Goal: Task Accomplishment & Management: Manage account settings

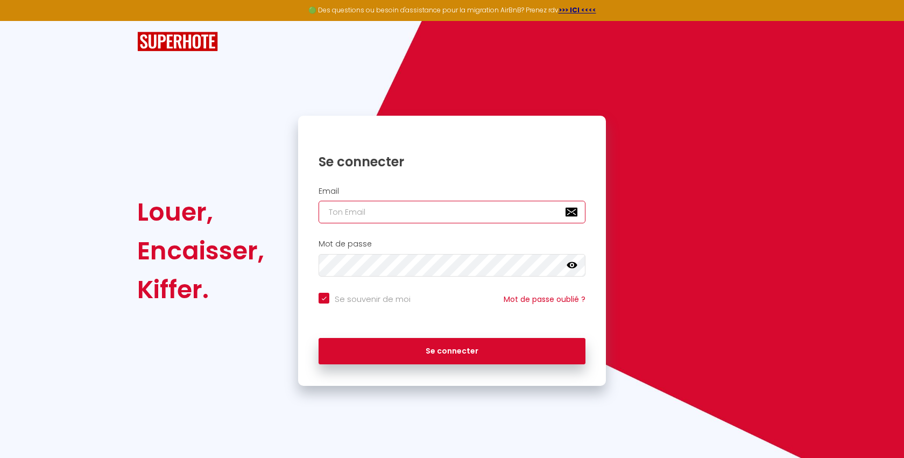
type input "[EMAIL_ADDRESS][DOMAIN_NAME]"
checkbox input "true"
click at [412, 209] on input "[EMAIL_ADDRESS][DOMAIN_NAME]" at bounding box center [452, 212] width 267 height 23
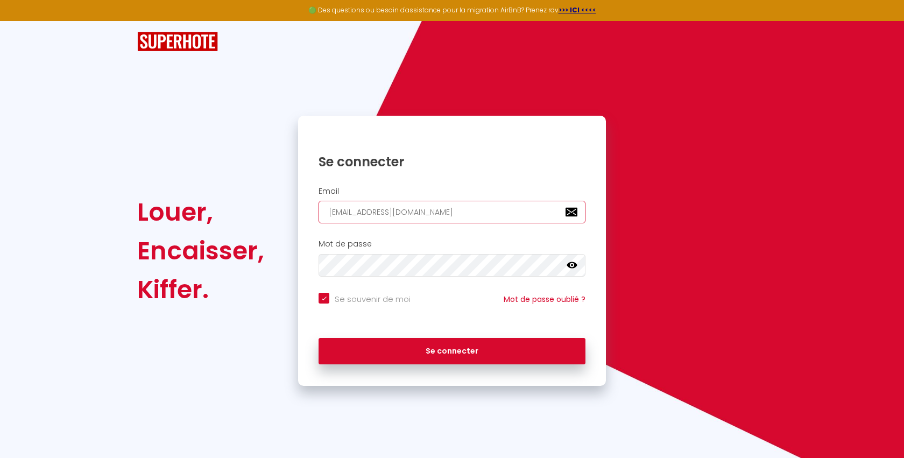
paste input "contact@meyagency"
type input "[EMAIL_ADDRESS][DOMAIN_NAME]"
checkbox input "true"
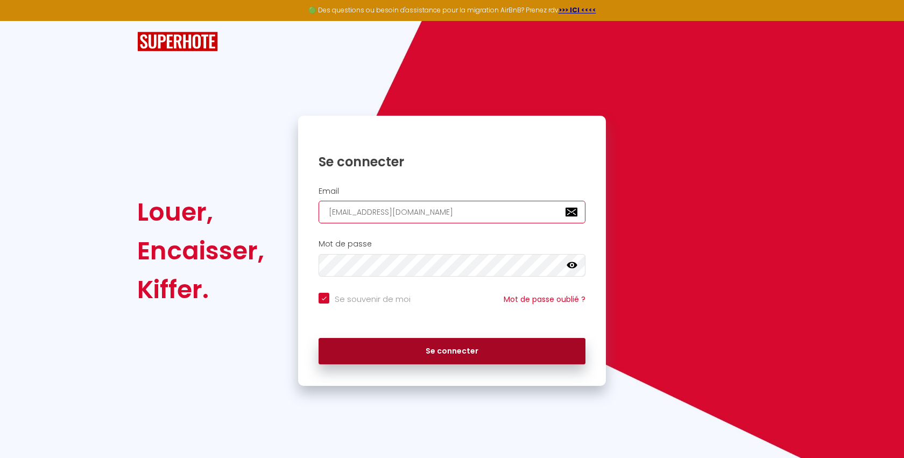
type input "[EMAIL_ADDRESS][DOMAIN_NAME]"
click at [399, 348] on button "Se connecter" at bounding box center [452, 351] width 267 height 27
checkbox input "true"
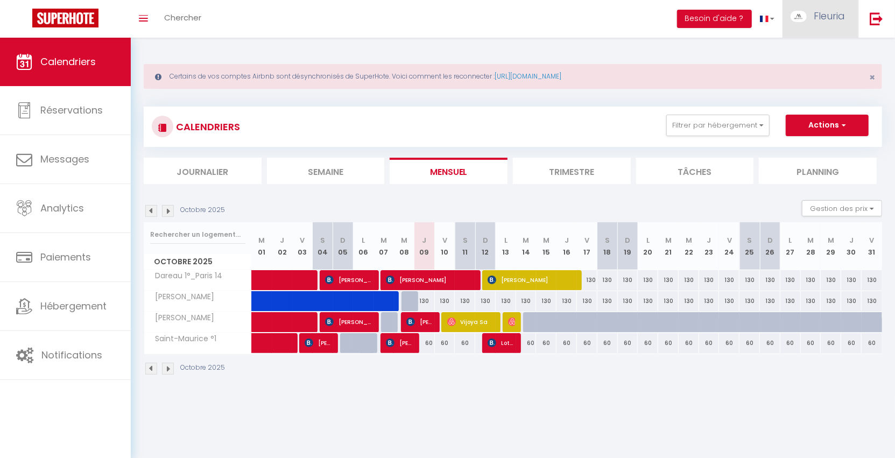
click at [829, 21] on span "Fleuria" at bounding box center [829, 15] width 31 height 13
click at [810, 74] on link "Équipe" at bounding box center [815, 73] width 80 height 18
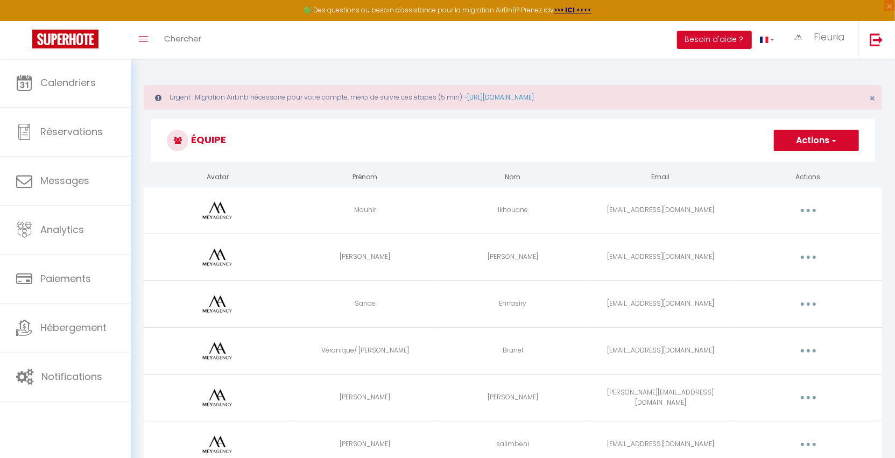
click at [808, 209] on icon "button" at bounding box center [808, 210] width 3 height 3
click at [795, 250] on link "Supprimer" at bounding box center [780, 254] width 80 height 18
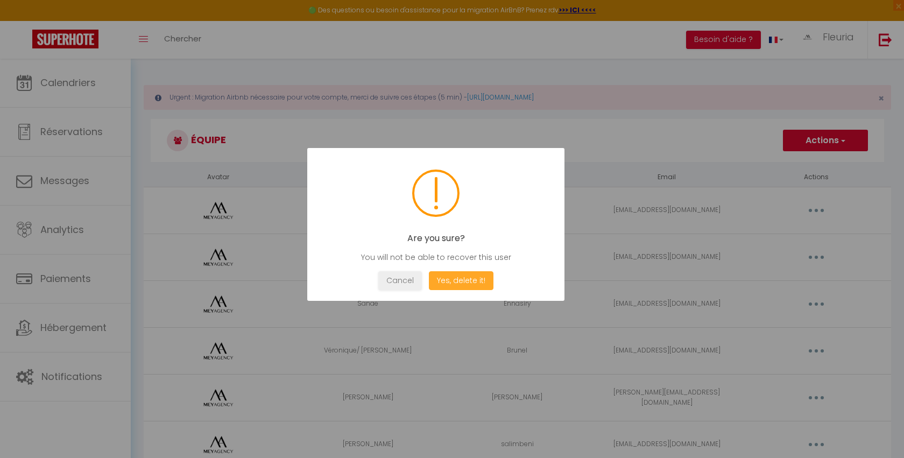
click at [438, 272] on button "Yes, delete it!" at bounding box center [461, 280] width 65 height 19
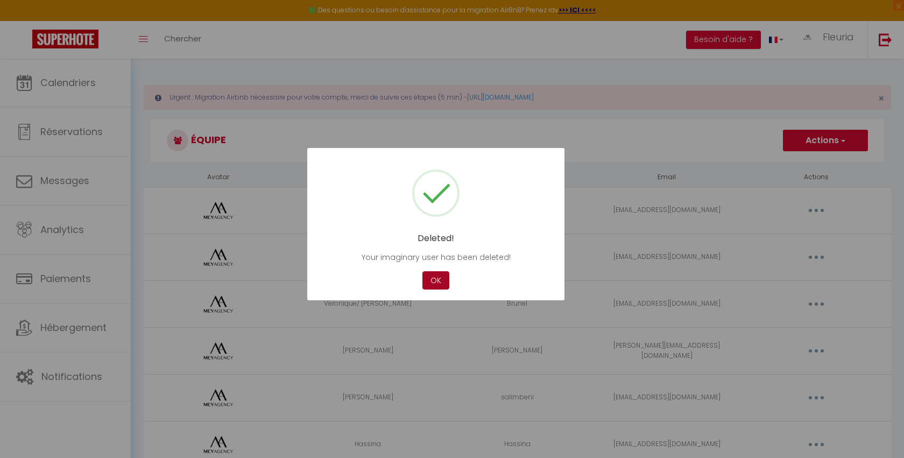
click at [440, 280] on button "OK" at bounding box center [435, 280] width 27 height 19
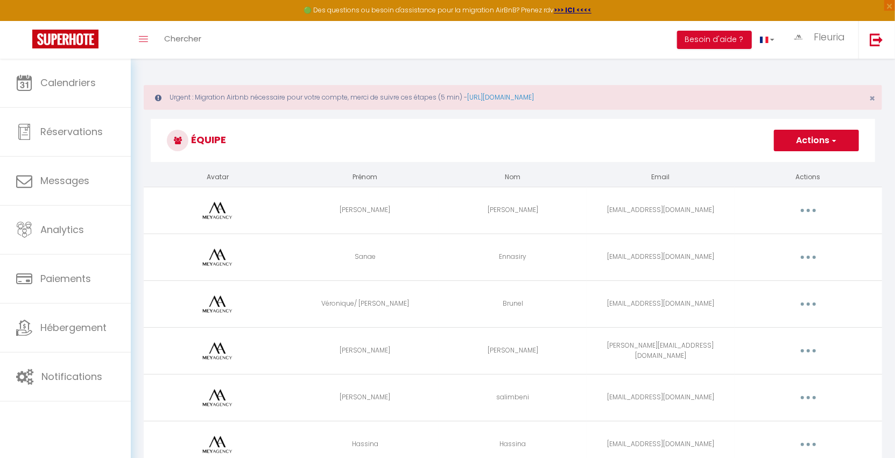
click at [816, 208] on button "button" at bounding box center [808, 210] width 30 height 17
click at [777, 250] on link "Supprimer" at bounding box center [780, 254] width 80 height 18
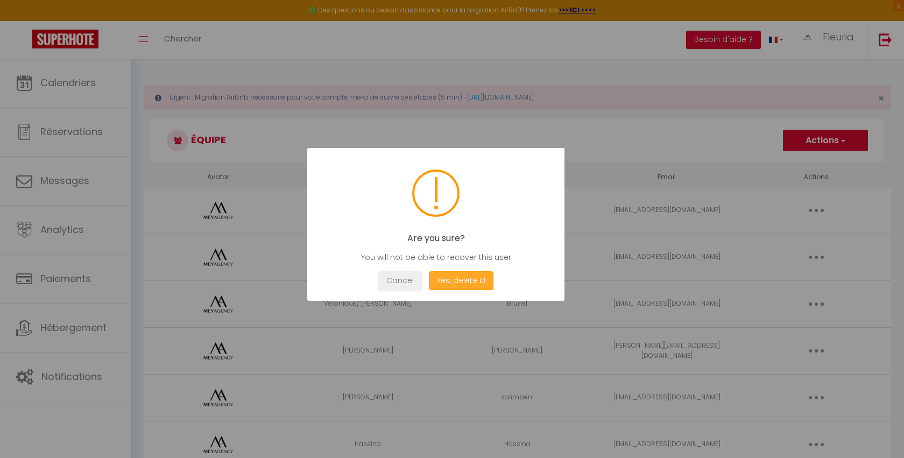
click at [473, 283] on button "Yes, delete it!" at bounding box center [461, 280] width 65 height 19
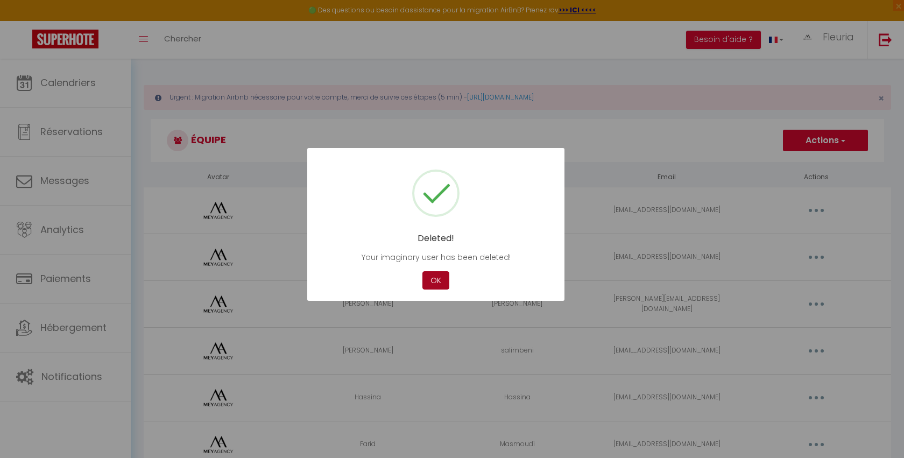
click at [435, 282] on button "OK" at bounding box center [435, 280] width 27 height 19
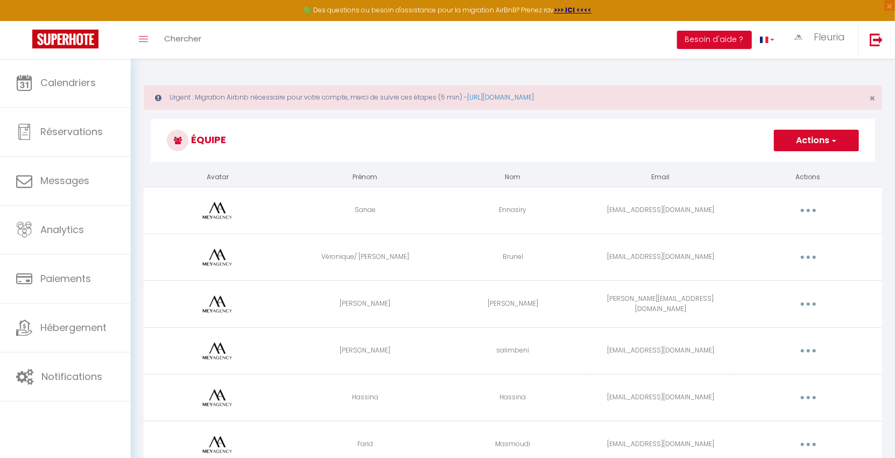
click at [808, 209] on icon "button" at bounding box center [808, 210] width 3 height 3
click at [775, 252] on link "Supprimer" at bounding box center [780, 254] width 80 height 18
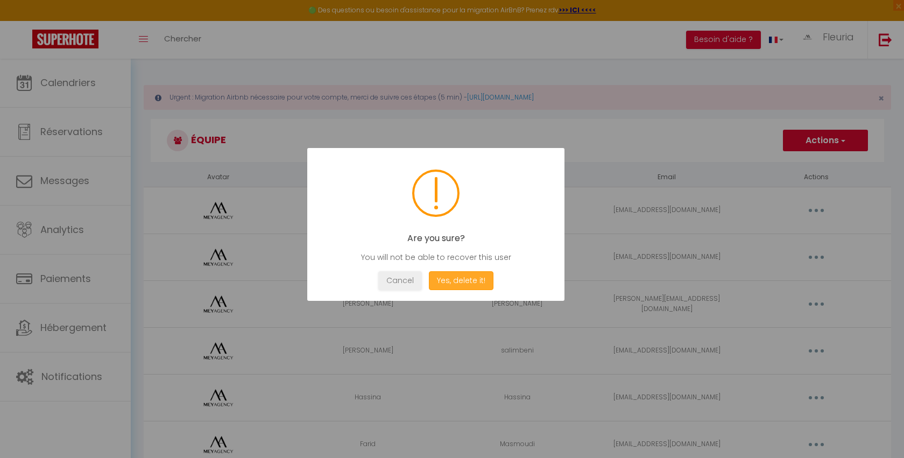
click at [456, 277] on button "Yes, delete it!" at bounding box center [461, 280] width 65 height 19
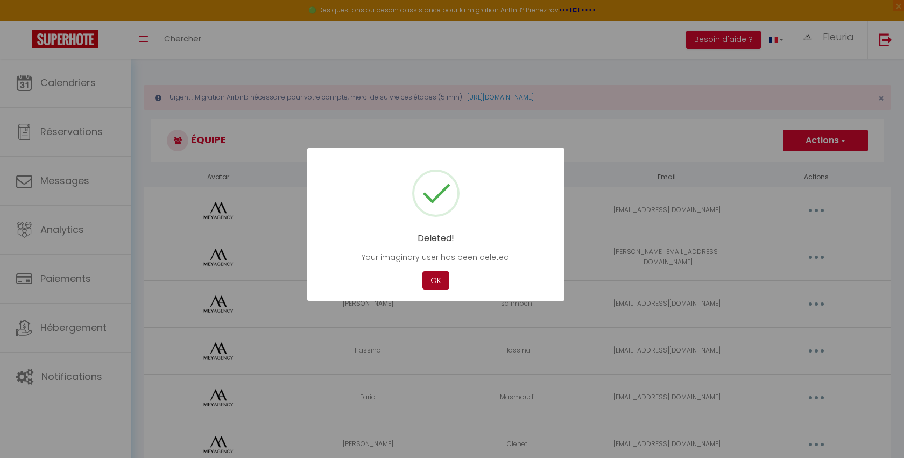
click at [437, 281] on button "OK" at bounding box center [435, 280] width 27 height 19
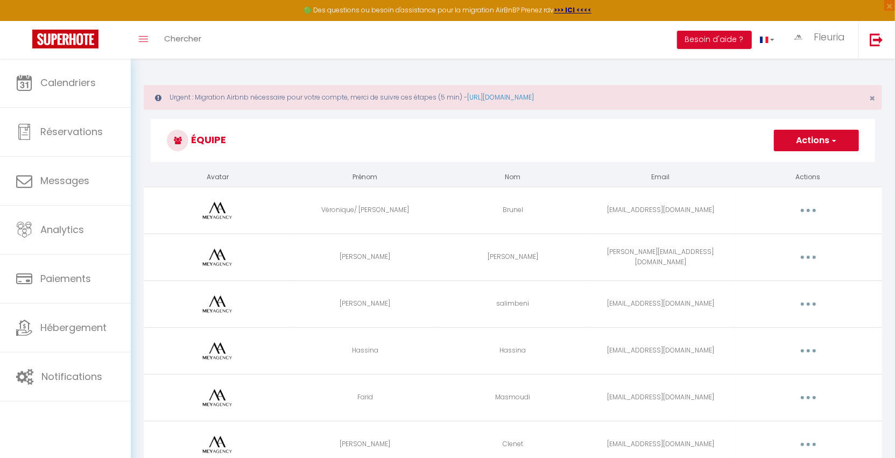
click at [815, 210] on button "button" at bounding box center [808, 210] width 30 height 17
click at [782, 251] on link "Supprimer" at bounding box center [780, 254] width 80 height 18
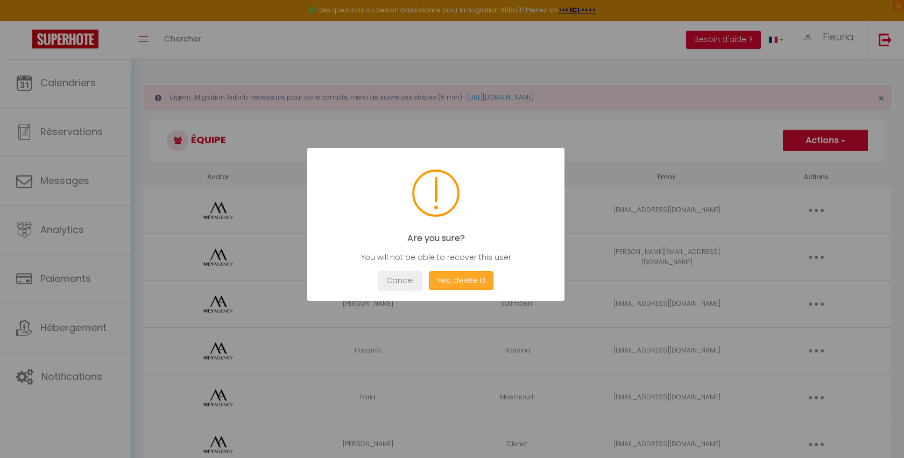
click at [442, 275] on button "Yes, delete it!" at bounding box center [461, 280] width 65 height 19
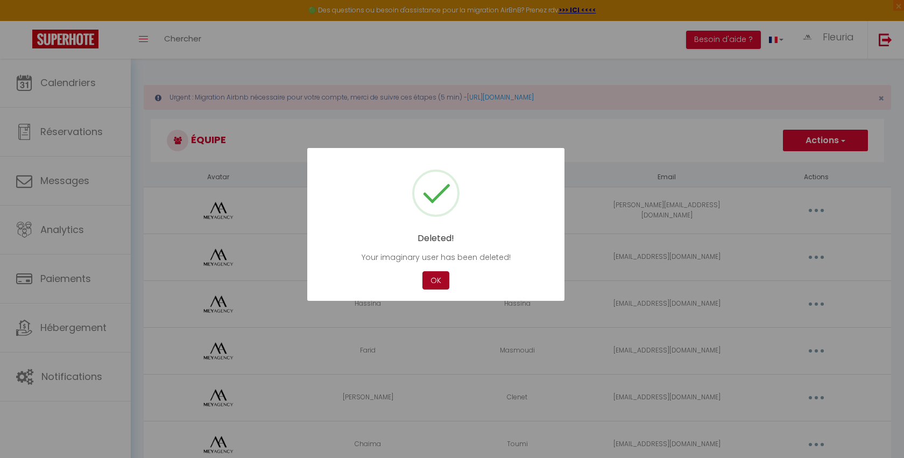
click at [439, 278] on button "OK" at bounding box center [435, 280] width 27 height 19
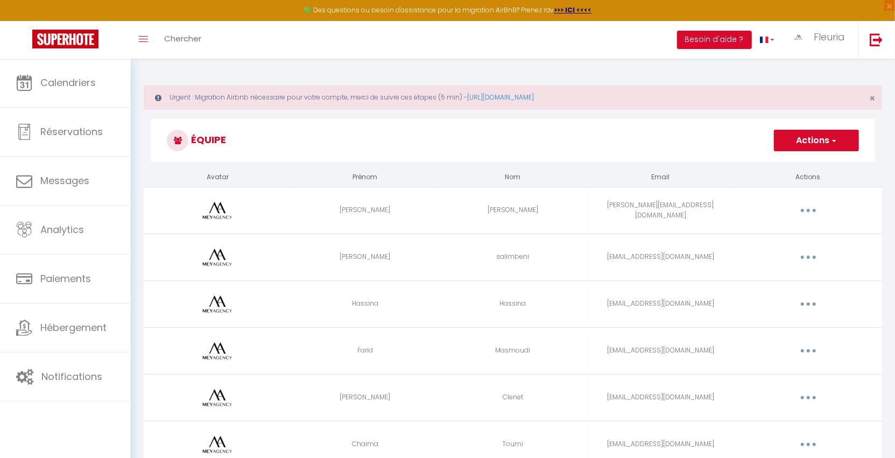
click at [815, 208] on button "button" at bounding box center [808, 210] width 30 height 17
click at [780, 252] on link "Supprimer" at bounding box center [780, 254] width 80 height 18
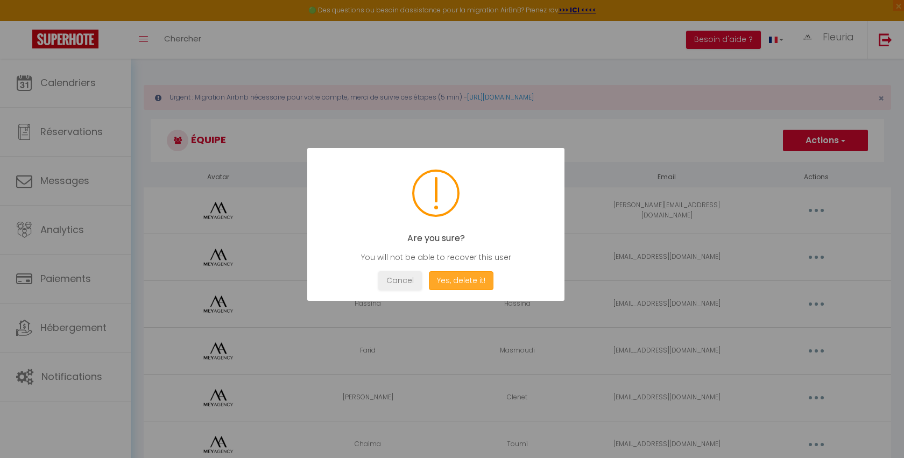
click at [454, 275] on button "Yes, delete it!" at bounding box center [461, 280] width 65 height 19
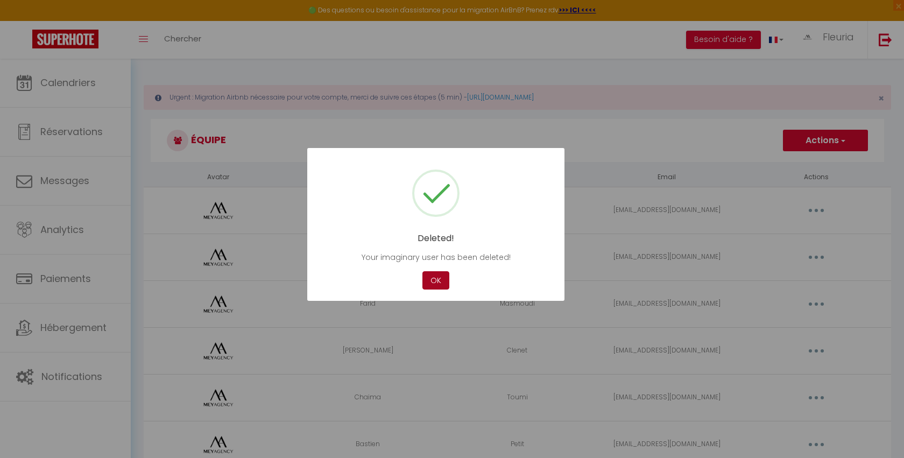
click at [437, 280] on button "OK" at bounding box center [435, 280] width 27 height 19
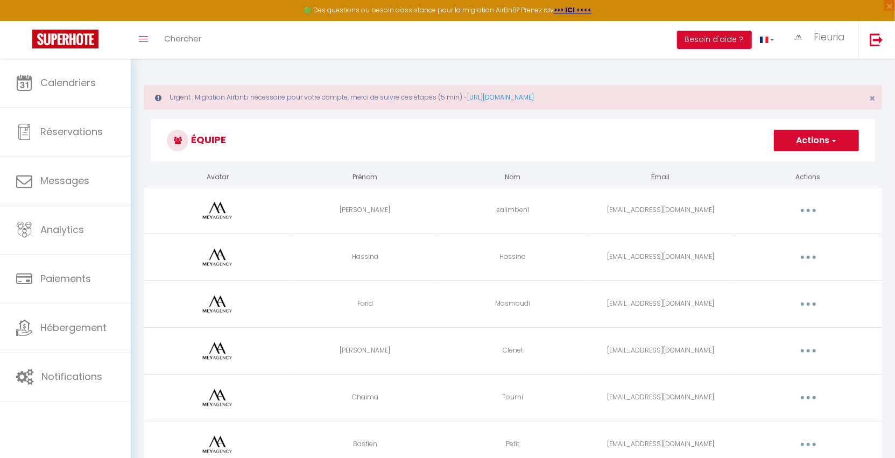
click at [808, 213] on button "button" at bounding box center [808, 210] width 30 height 17
click at [782, 251] on link "Supprimer" at bounding box center [780, 254] width 80 height 18
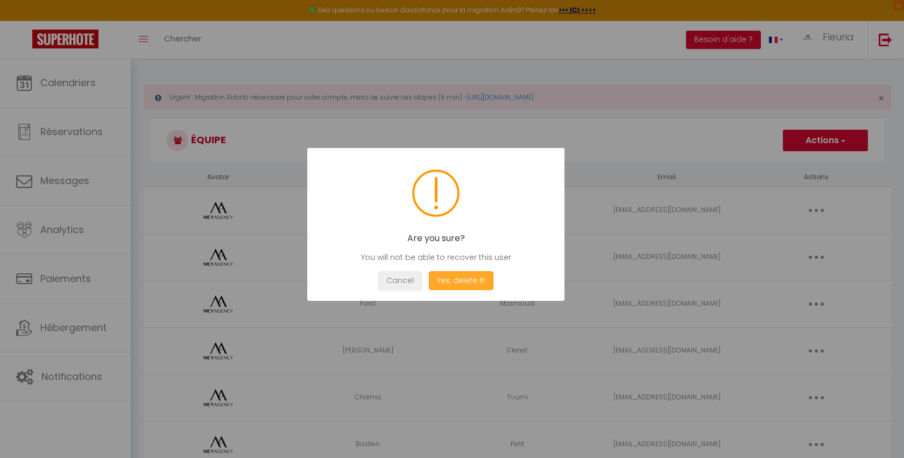
click at [449, 280] on button "Yes, delete it!" at bounding box center [461, 280] width 65 height 19
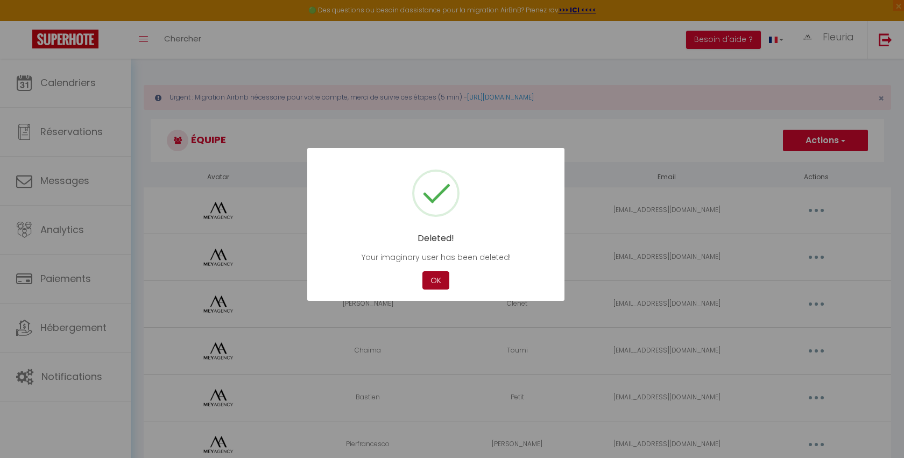
click at [433, 278] on button "OK" at bounding box center [435, 280] width 27 height 19
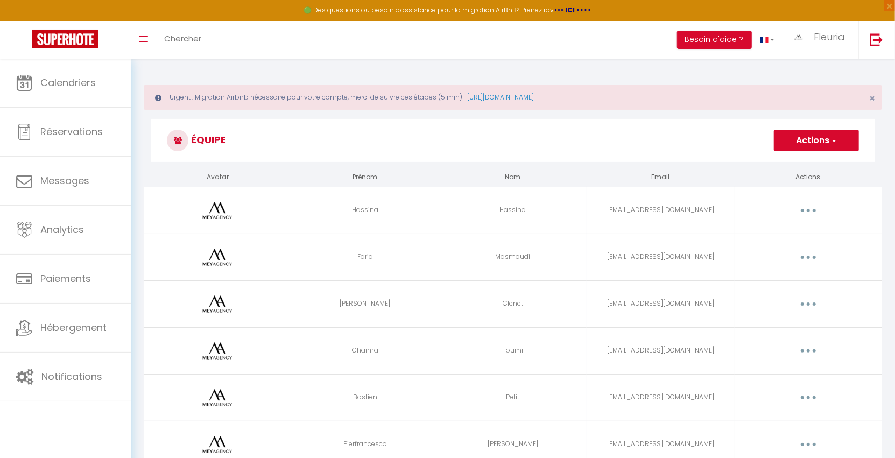
click at [806, 212] on button "button" at bounding box center [808, 210] width 30 height 17
click at [775, 250] on link "Supprimer" at bounding box center [780, 254] width 80 height 18
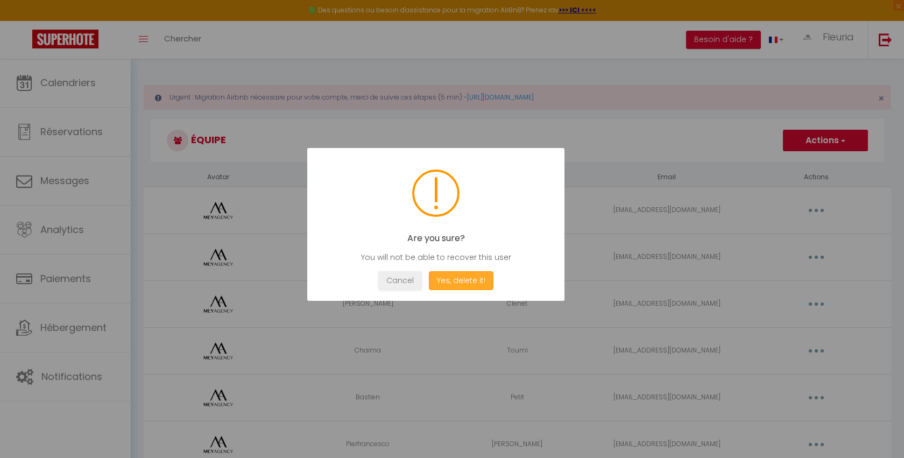
click at [479, 280] on button "Yes, delete it!" at bounding box center [461, 280] width 65 height 19
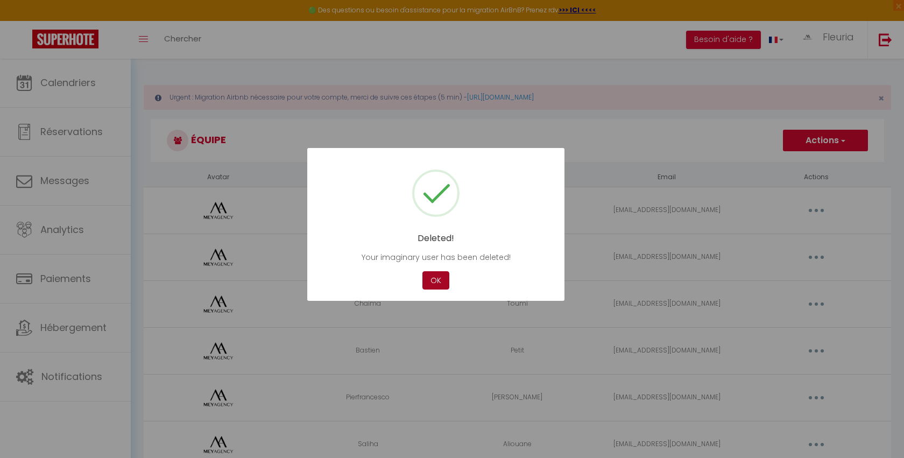
click at [433, 280] on button "OK" at bounding box center [435, 280] width 27 height 19
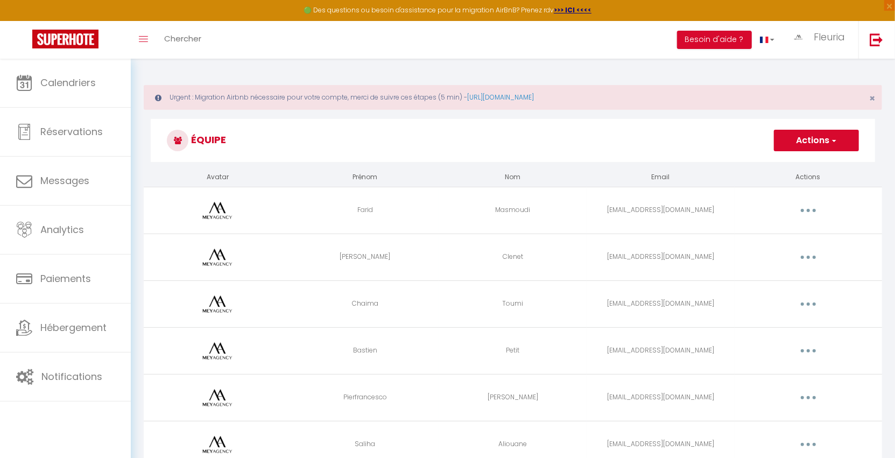
click at [812, 208] on button "button" at bounding box center [808, 210] width 30 height 17
click at [776, 250] on link "Supprimer" at bounding box center [780, 254] width 80 height 18
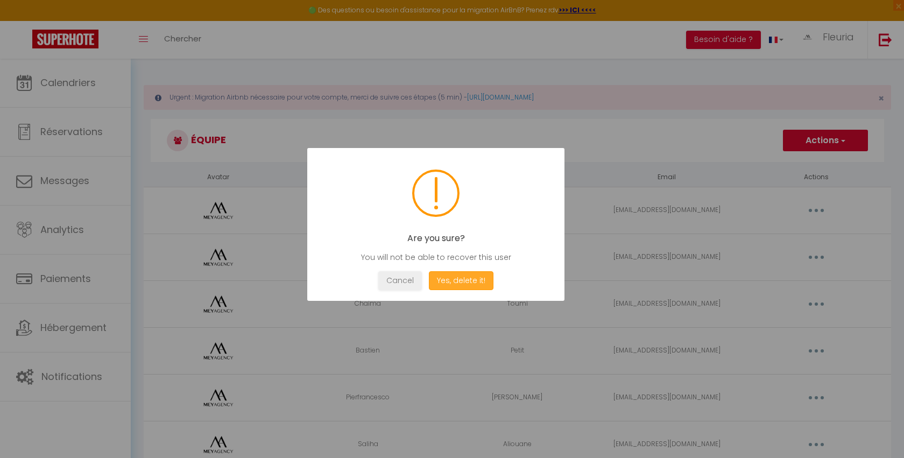
click at [469, 281] on button "Yes, delete it!" at bounding box center [461, 280] width 65 height 19
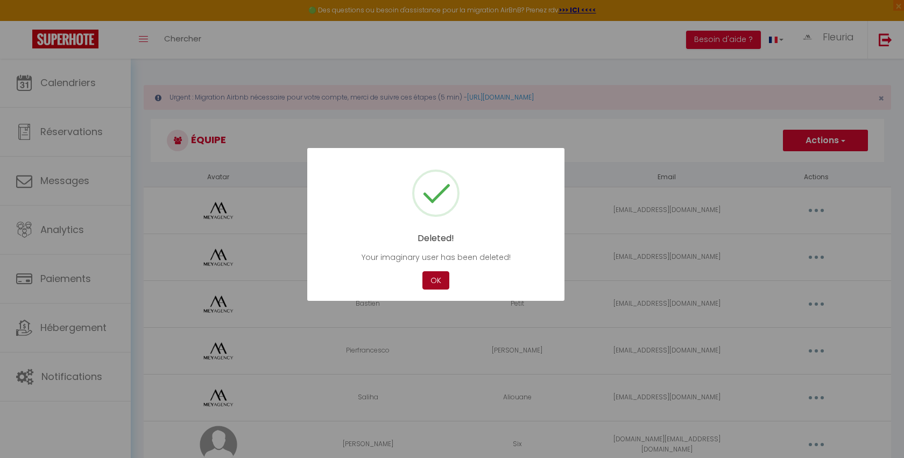
click at [426, 278] on button "OK" at bounding box center [435, 280] width 27 height 19
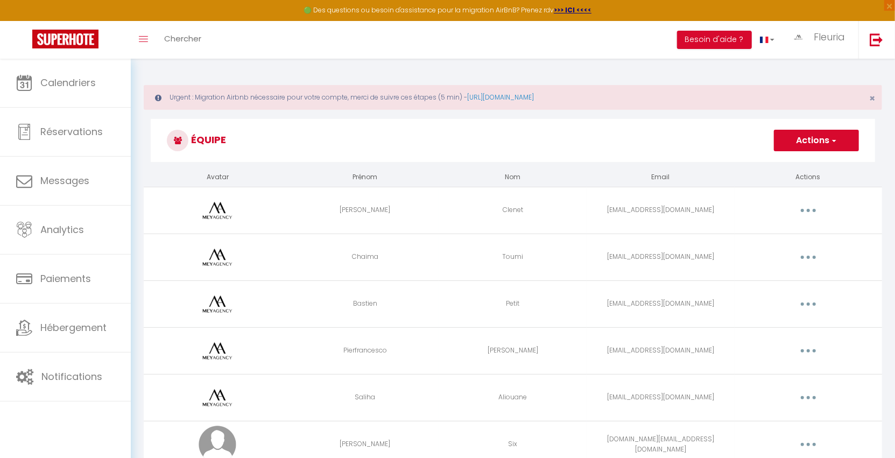
click at [810, 209] on button "button" at bounding box center [808, 210] width 30 height 17
click at [780, 252] on link "Supprimer" at bounding box center [780, 254] width 80 height 18
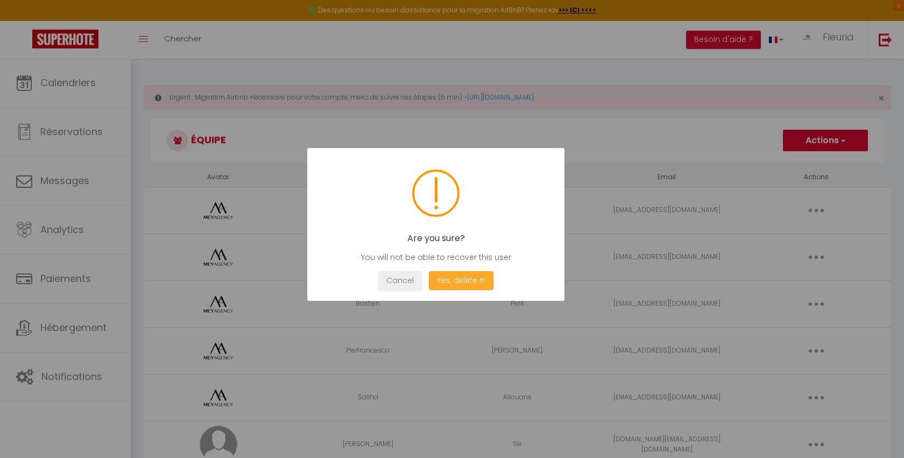
click at [472, 280] on button "Yes, delete it!" at bounding box center [461, 280] width 65 height 19
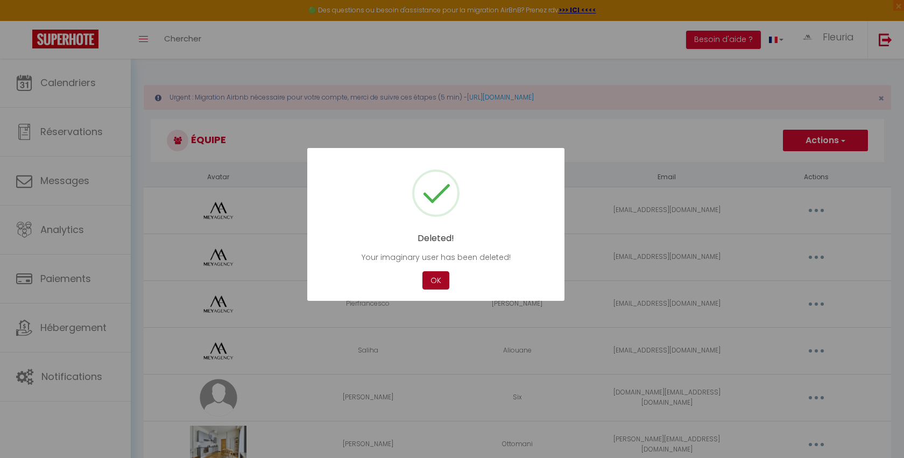
click at [441, 278] on button "OK" at bounding box center [435, 280] width 27 height 19
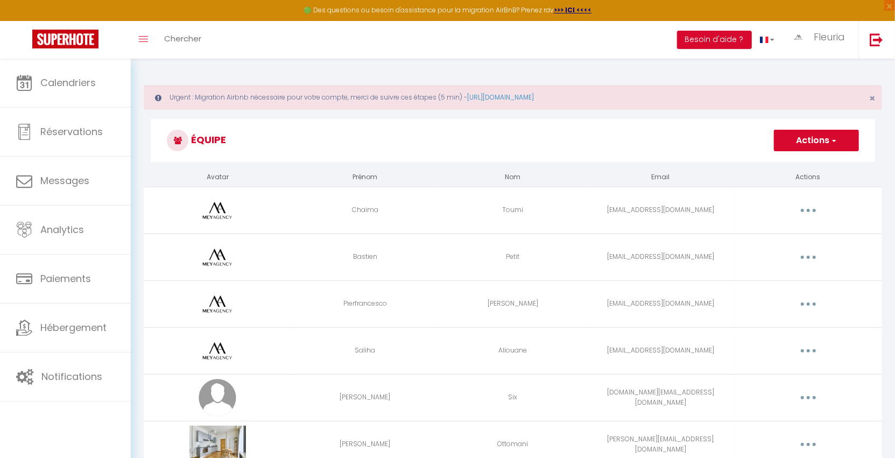
click at [810, 209] on button "button" at bounding box center [808, 210] width 30 height 17
click at [787, 257] on link "Supprimer" at bounding box center [780, 254] width 80 height 18
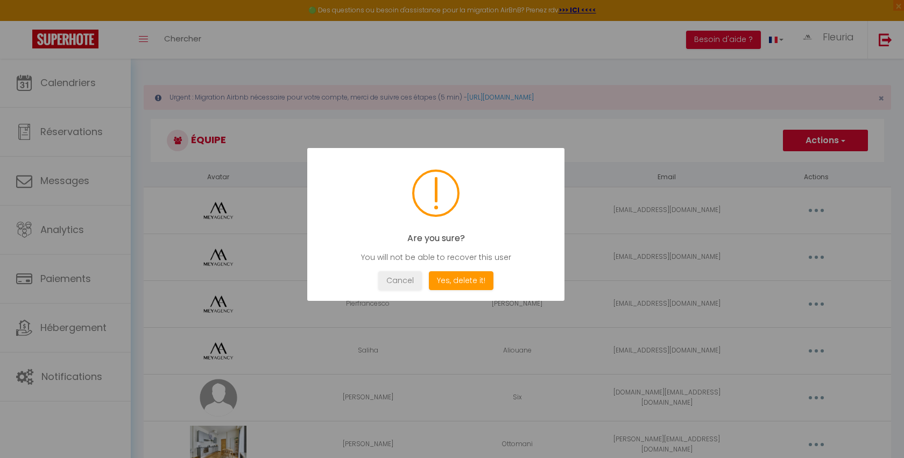
click at [496, 279] on div "Cancel Yes, delete it!" at bounding box center [435, 280] width 225 height 19
click at [474, 280] on button "Yes, delete it!" at bounding box center [461, 280] width 65 height 19
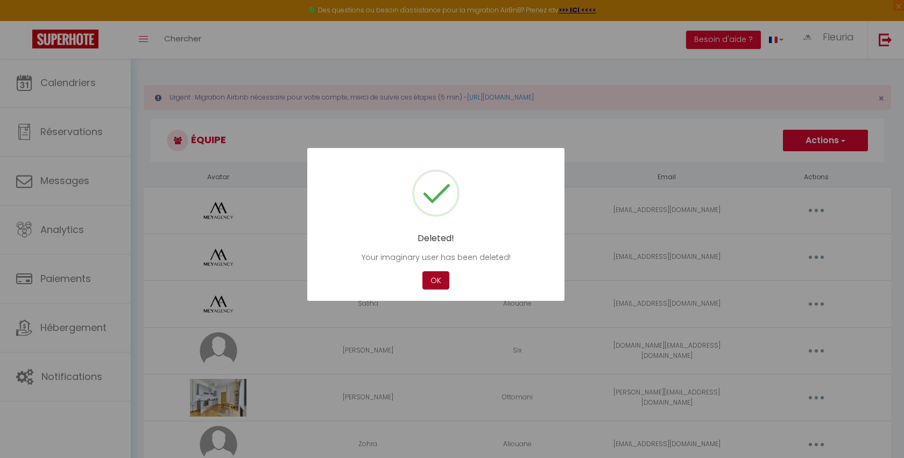
click at [427, 277] on button "OK" at bounding box center [435, 280] width 27 height 19
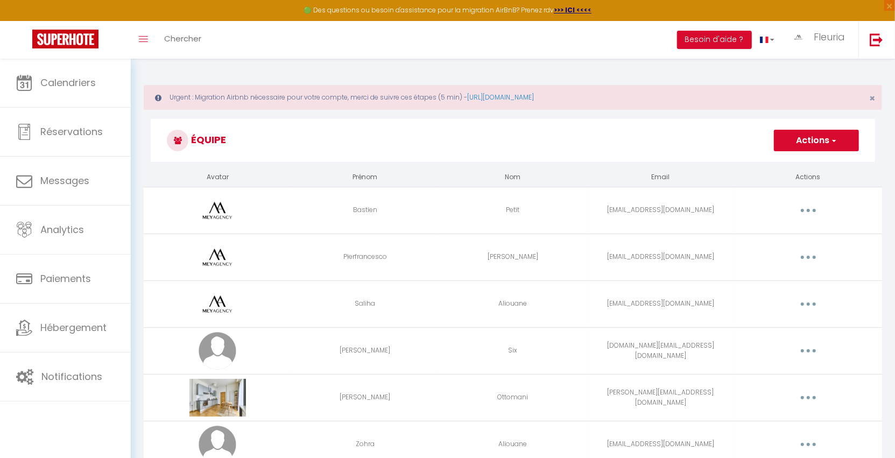
click at [815, 213] on button "button" at bounding box center [808, 210] width 30 height 17
click at [787, 249] on link "Supprimer" at bounding box center [780, 254] width 80 height 18
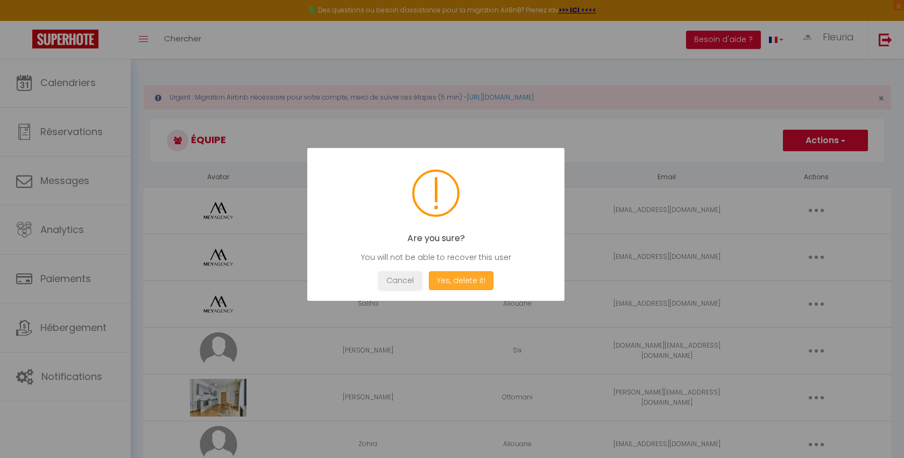
click at [472, 282] on button "Yes, delete it!" at bounding box center [461, 280] width 65 height 19
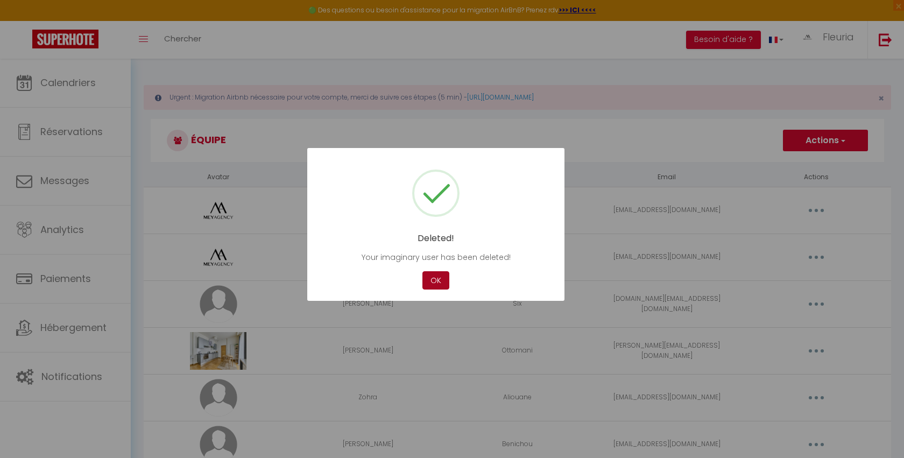
click at [441, 277] on button "OK" at bounding box center [435, 280] width 27 height 19
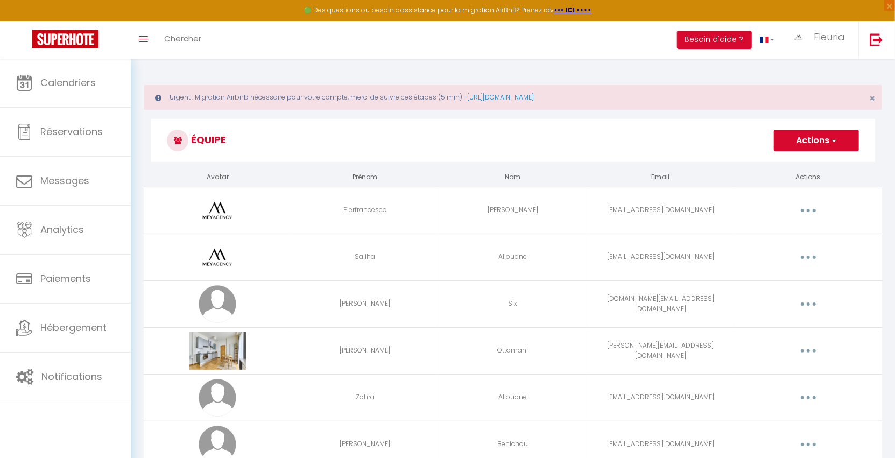
click at [813, 210] on button "button" at bounding box center [808, 210] width 30 height 17
click at [779, 251] on link "Supprimer" at bounding box center [780, 254] width 80 height 18
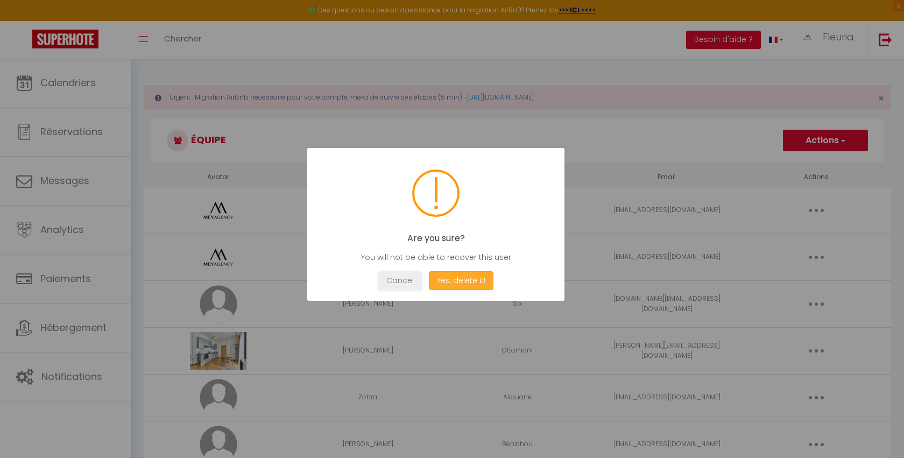
click at [474, 278] on button "Yes, delete it!" at bounding box center [461, 280] width 65 height 19
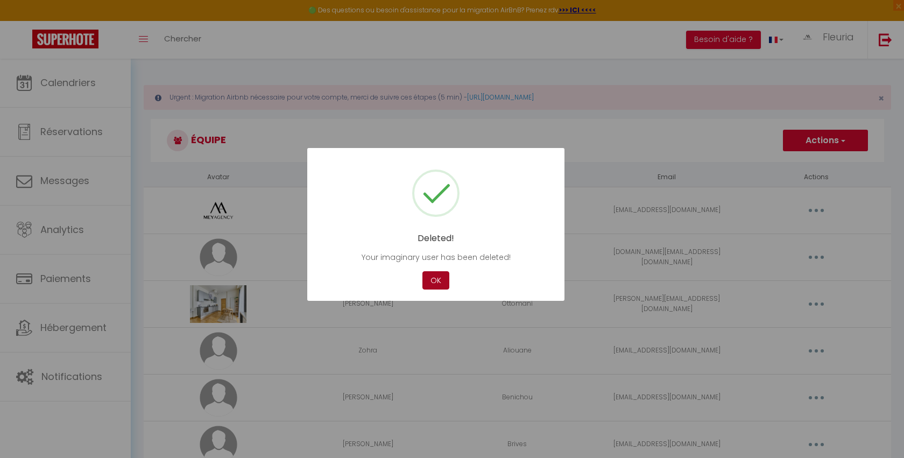
click at [442, 277] on button "OK" at bounding box center [435, 280] width 27 height 19
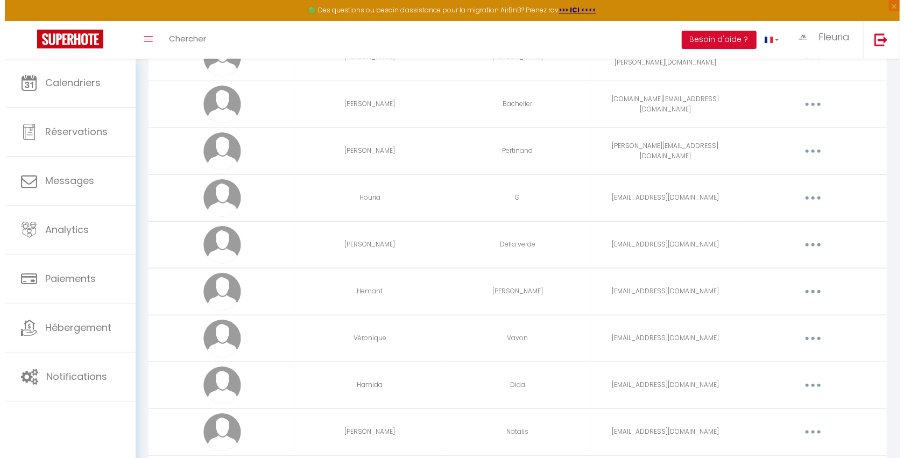
scroll to position [741, 0]
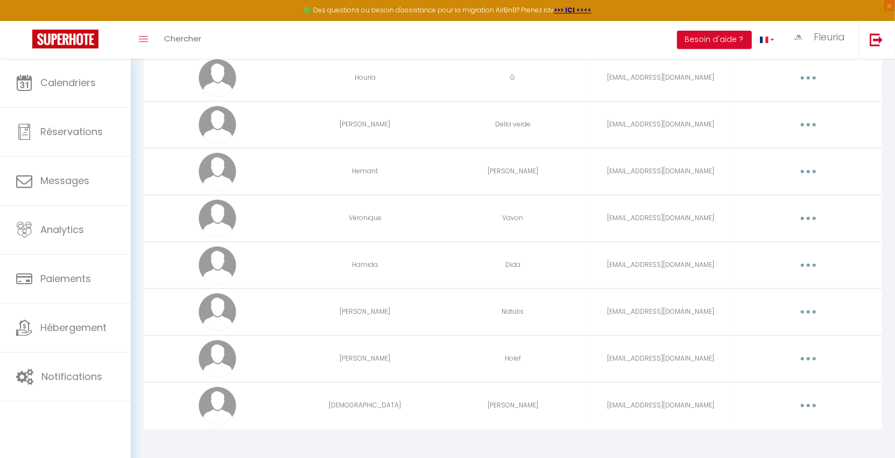
click at [812, 400] on button "button" at bounding box center [808, 405] width 30 height 17
click at [765, 444] on link "Supprimer" at bounding box center [780, 450] width 80 height 18
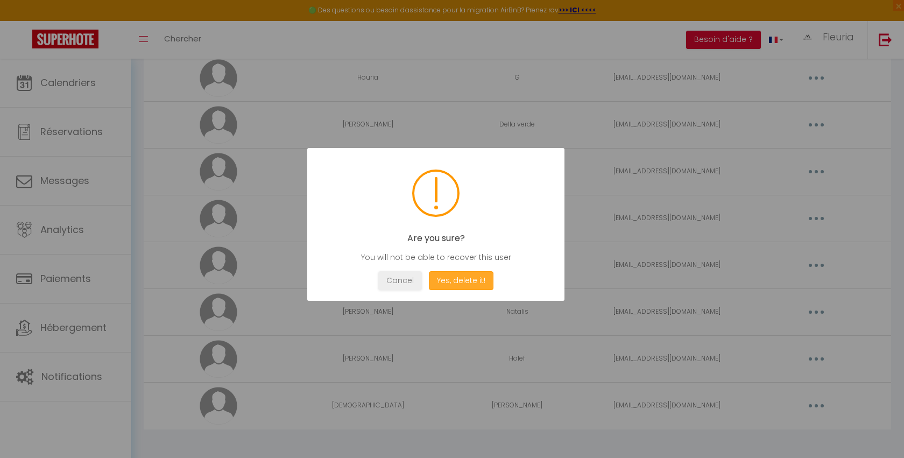
click at [465, 273] on button "Yes, delete it!" at bounding box center [461, 280] width 65 height 19
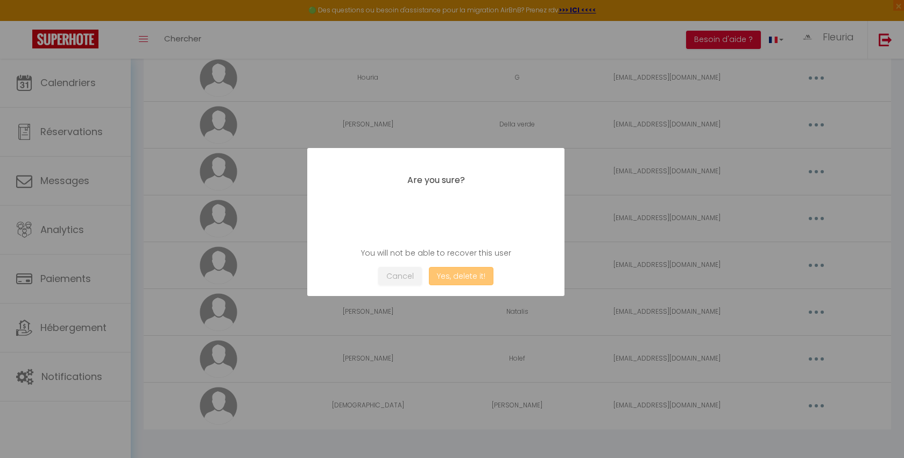
scroll to position [694, 0]
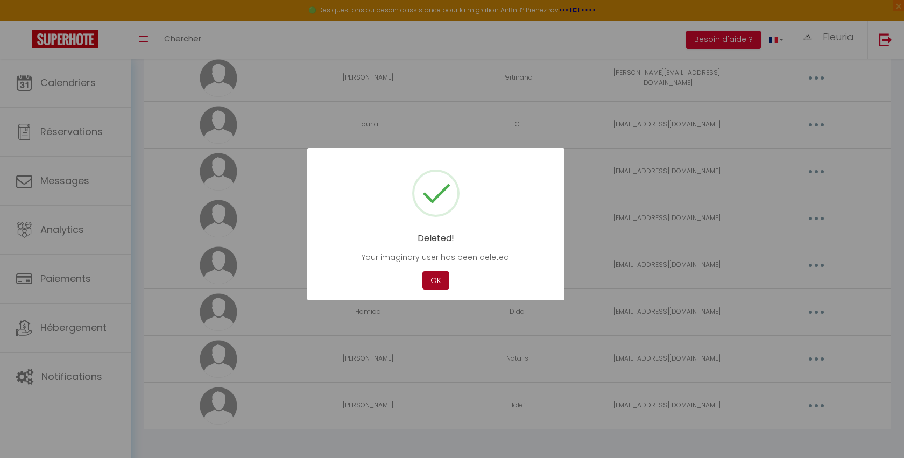
click at [437, 279] on button "OK" at bounding box center [435, 280] width 27 height 19
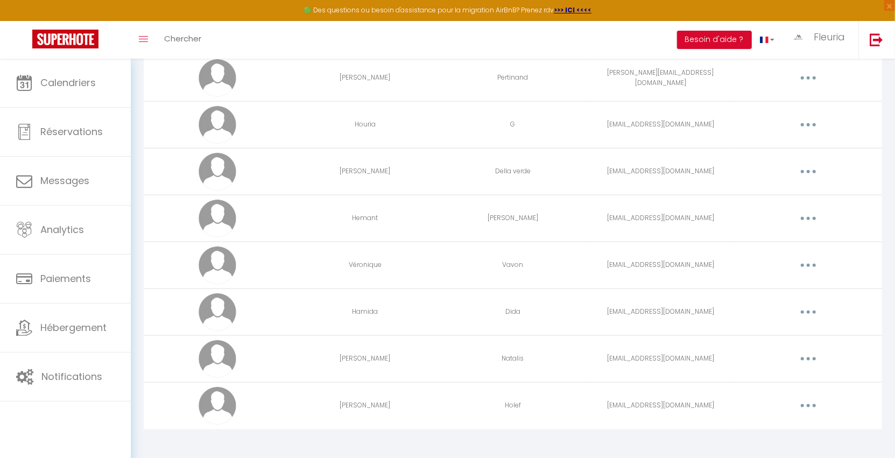
click at [805, 400] on button "button" at bounding box center [808, 405] width 30 height 17
click at [766, 442] on link "Supprimer" at bounding box center [780, 450] width 80 height 18
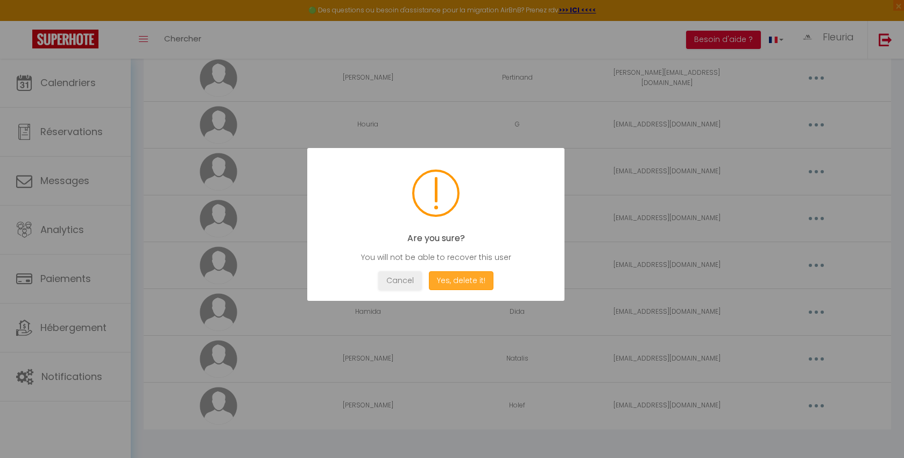
click at [478, 283] on button "Yes, delete it!" at bounding box center [461, 280] width 65 height 19
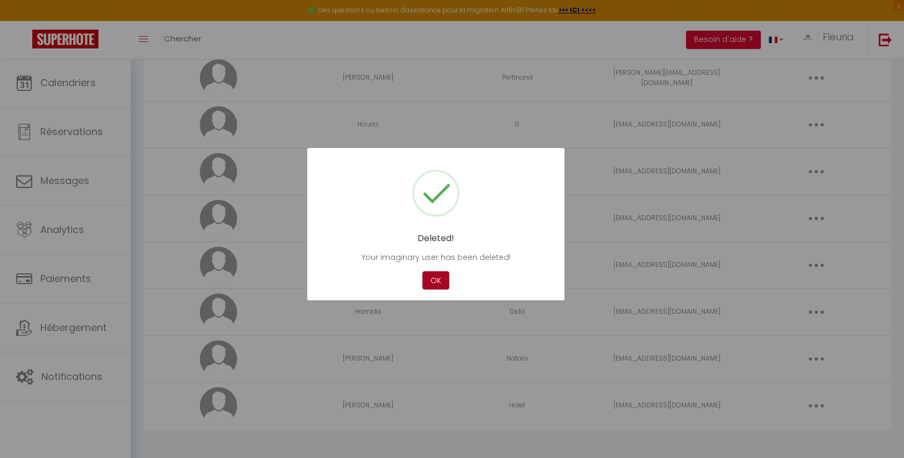
scroll to position [647, 0]
click at [440, 279] on button "OK" at bounding box center [435, 280] width 27 height 19
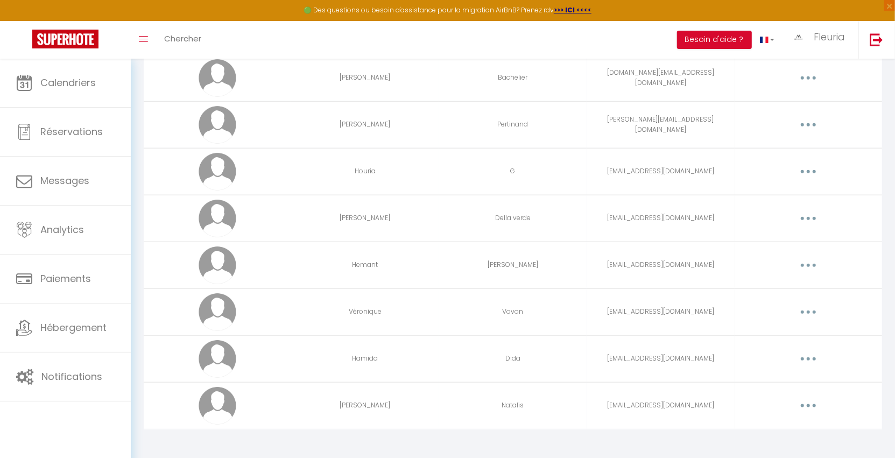
click at [803, 399] on button "button" at bounding box center [808, 405] width 30 height 17
click at [772, 441] on link "Supprimer" at bounding box center [780, 450] width 80 height 18
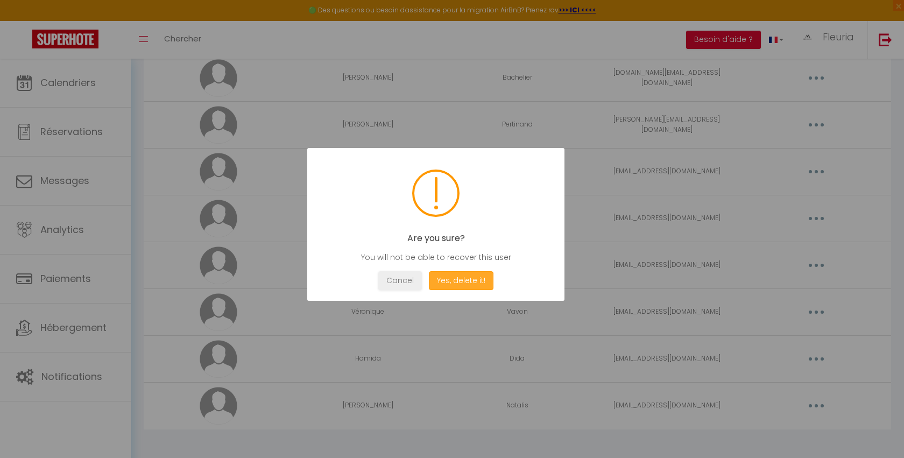
click at [463, 281] on button "Yes, delete it!" at bounding box center [461, 280] width 65 height 19
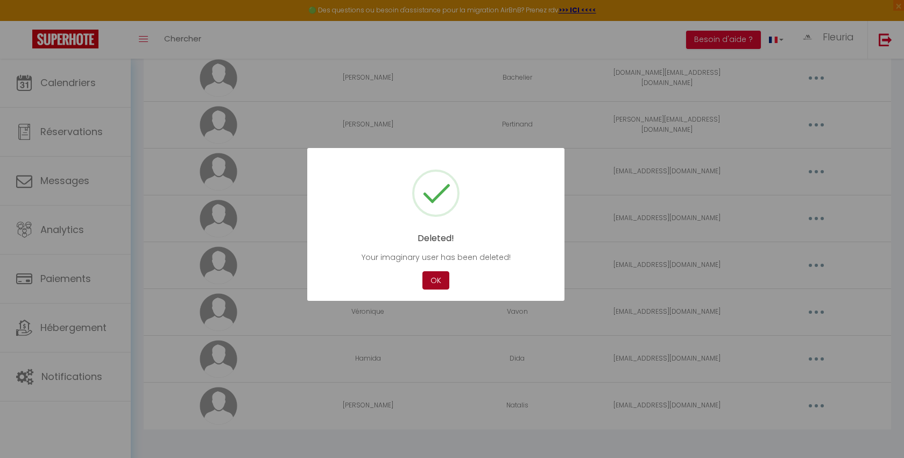
scroll to position [601, 0]
click at [437, 281] on button "OK" at bounding box center [435, 280] width 27 height 19
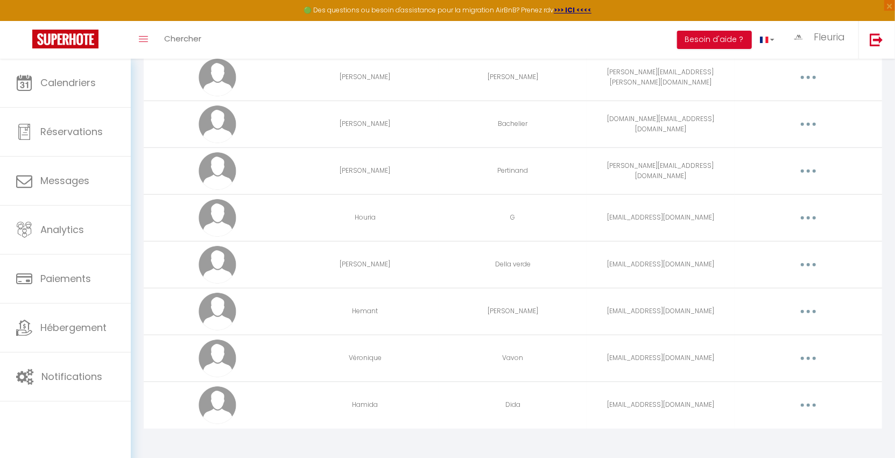
click at [807, 404] on icon "button" at bounding box center [808, 405] width 3 height 3
click at [764, 441] on link "Supprimer" at bounding box center [780, 449] width 80 height 18
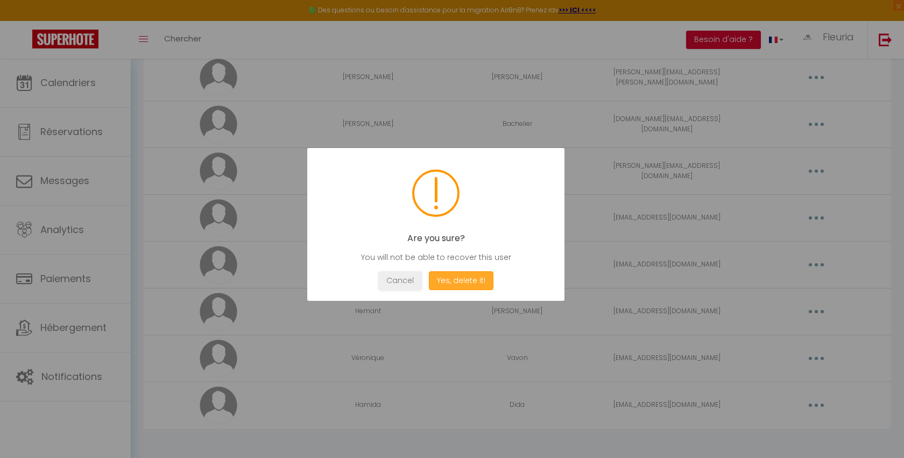
click at [447, 285] on button "Yes, delete it!" at bounding box center [461, 280] width 65 height 19
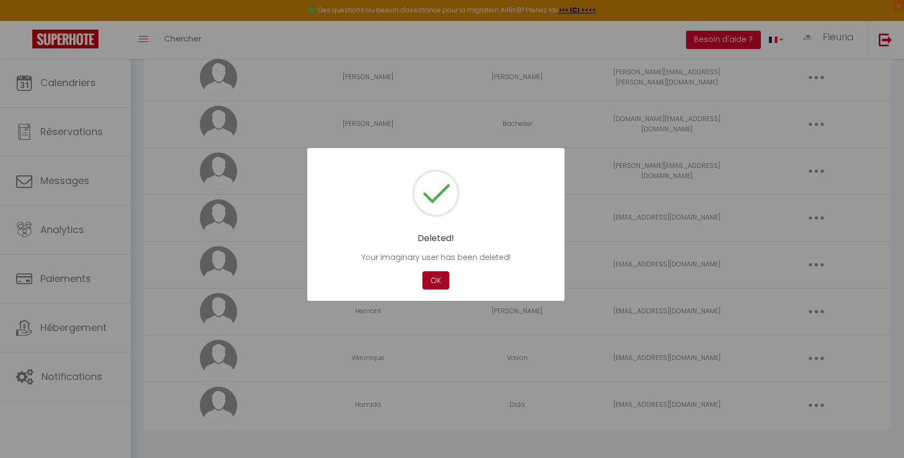
scroll to position [554, 0]
click at [440, 281] on button "OK" at bounding box center [435, 280] width 27 height 19
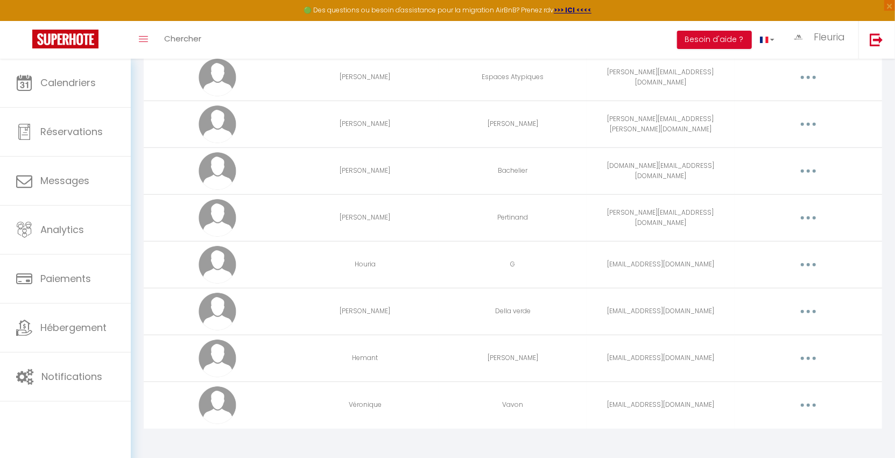
click at [816, 125] on button "button" at bounding box center [808, 124] width 30 height 17
click at [795, 159] on link "Supprimer" at bounding box center [780, 168] width 80 height 18
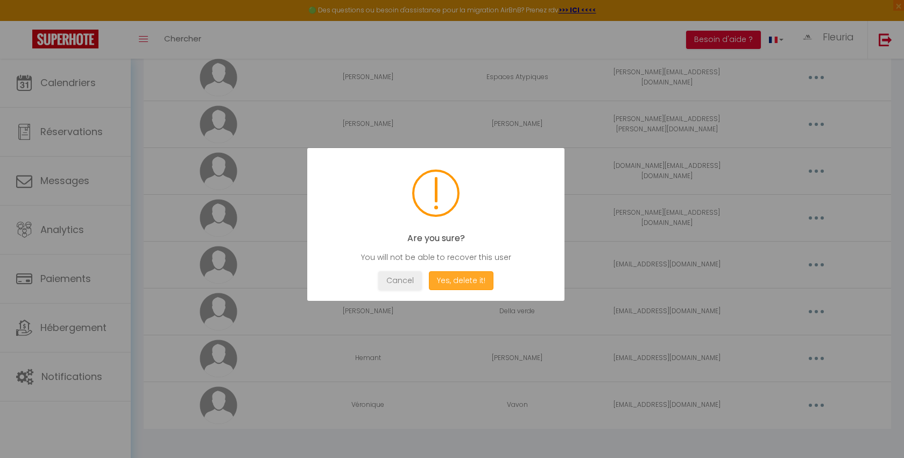
click at [471, 281] on button "Yes, delete it!" at bounding box center [461, 280] width 65 height 19
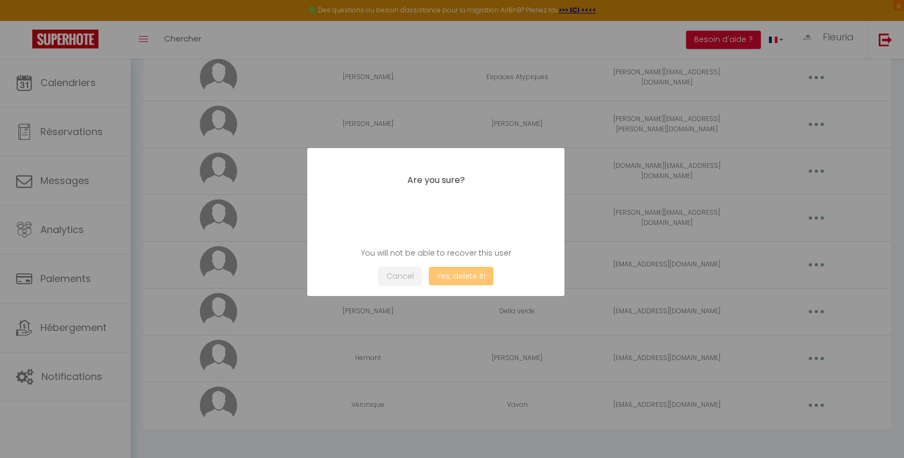
scroll to position [508, 0]
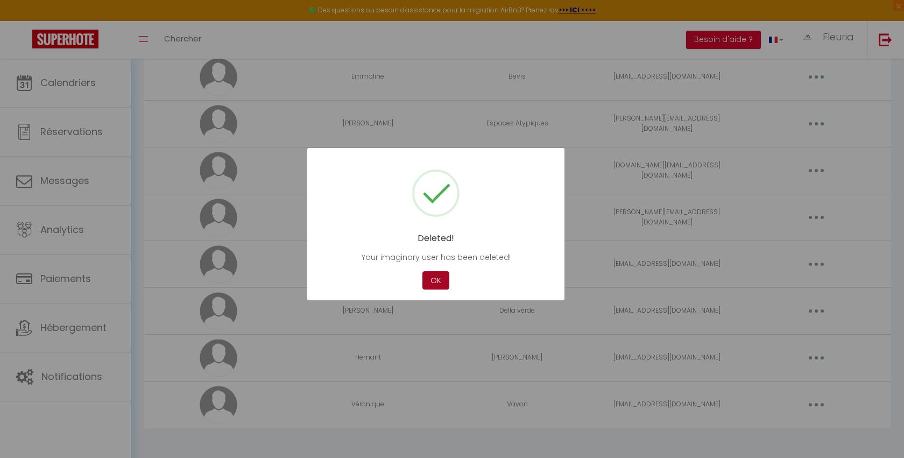
click at [437, 280] on button "OK" at bounding box center [435, 280] width 27 height 19
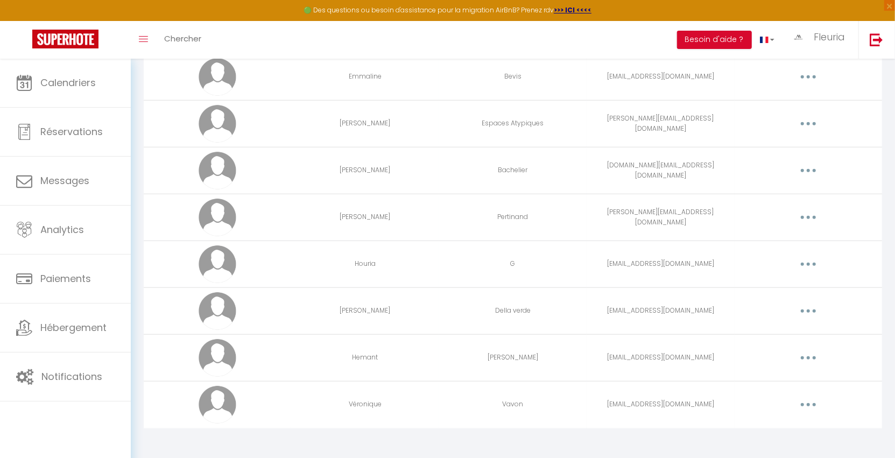
click at [815, 118] on button "button" at bounding box center [808, 123] width 30 height 17
click at [775, 164] on link "Supprimer" at bounding box center [780, 168] width 80 height 18
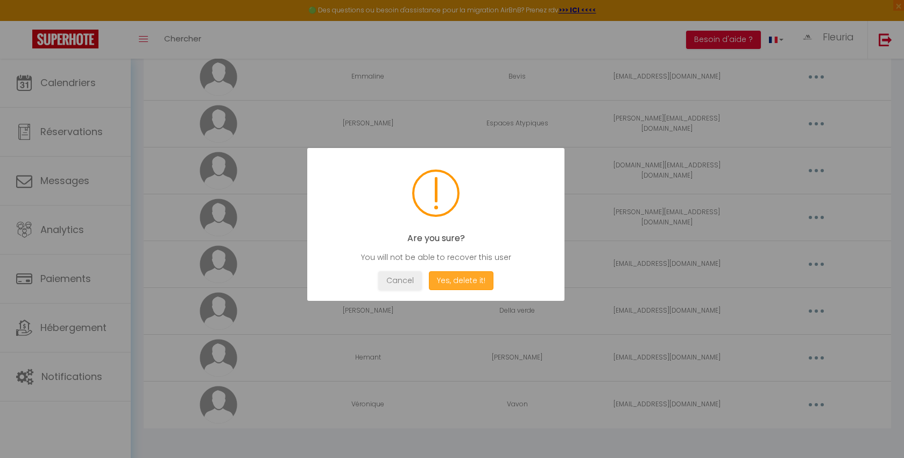
click at [460, 287] on button "Yes, delete it!" at bounding box center [461, 280] width 65 height 19
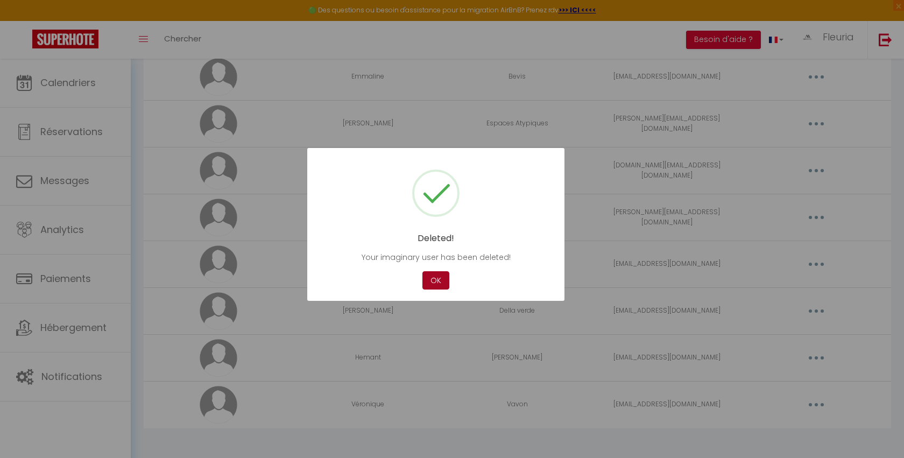
scroll to position [461, 0]
click at [436, 278] on button "OK" at bounding box center [435, 280] width 27 height 19
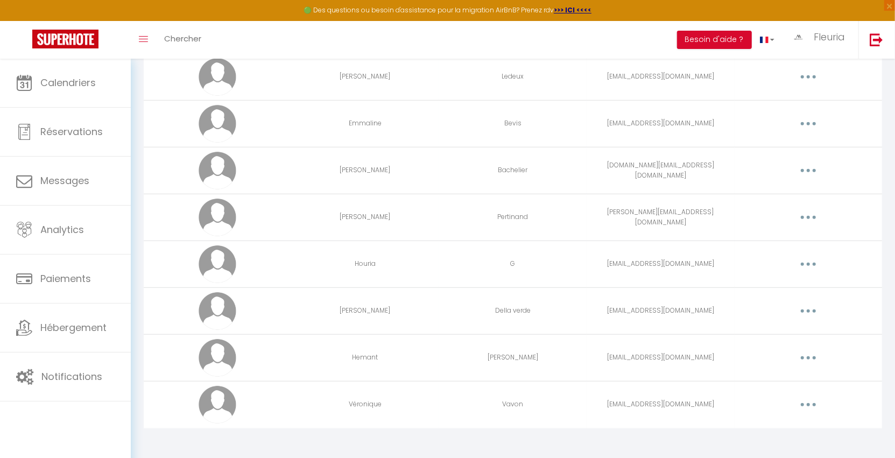
click at [809, 168] on button "button" at bounding box center [808, 170] width 30 height 17
click at [773, 216] on link "Supprimer" at bounding box center [780, 215] width 80 height 18
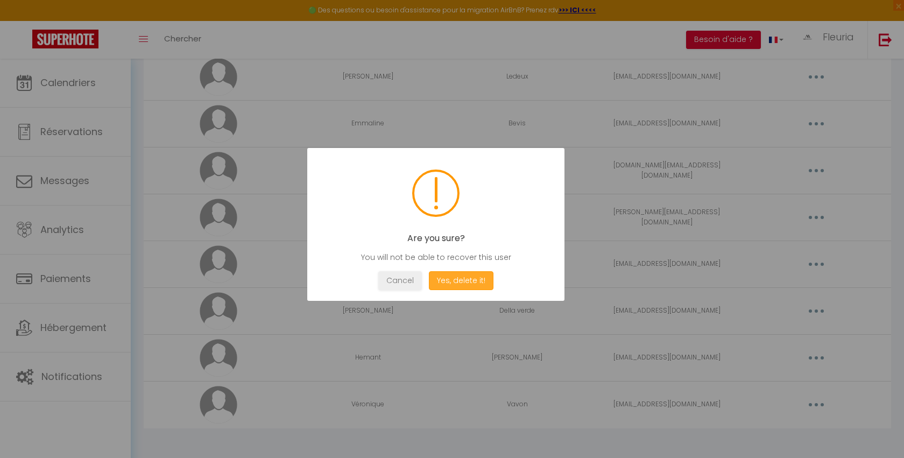
click at [447, 280] on button "Yes, delete it!" at bounding box center [461, 280] width 65 height 19
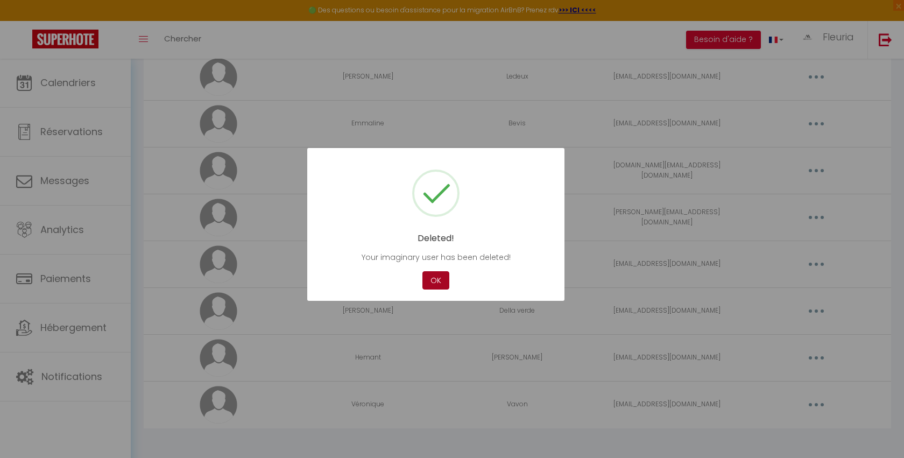
scroll to position [415, 0]
click at [439, 276] on button "OK" at bounding box center [435, 280] width 27 height 19
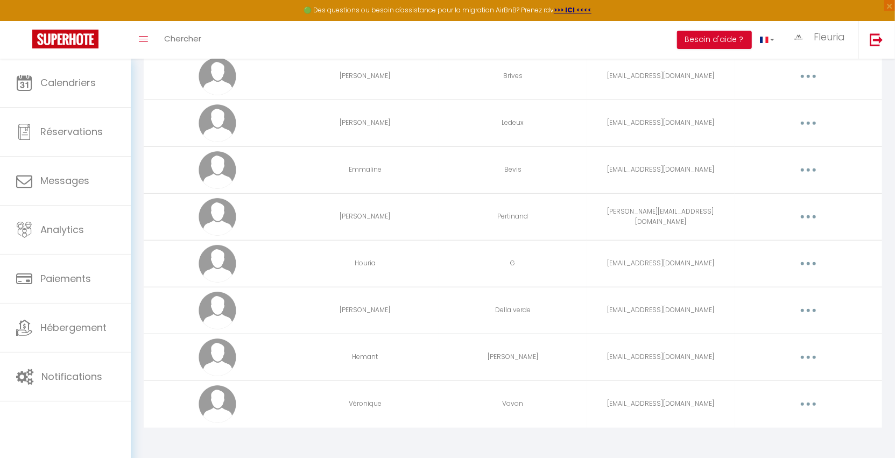
click at [816, 167] on button "button" at bounding box center [808, 169] width 30 height 17
click at [781, 210] on link "Supprimer" at bounding box center [780, 214] width 80 height 18
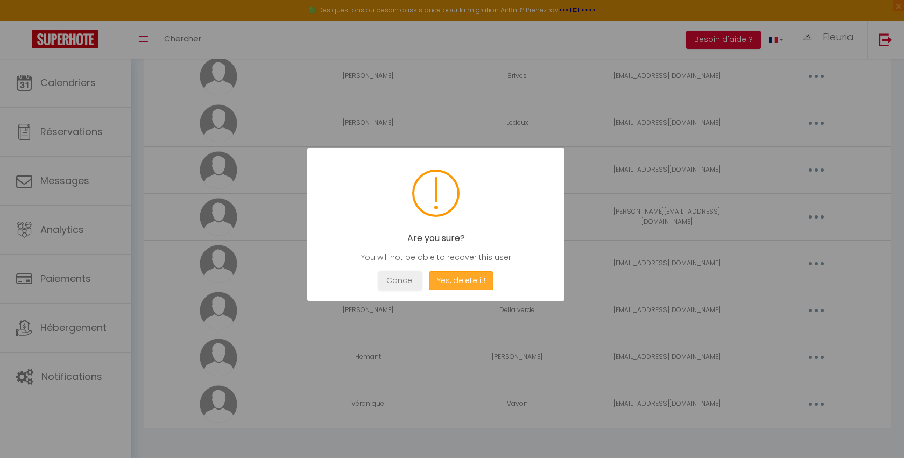
click at [450, 277] on button "Yes, delete it!" at bounding box center [461, 280] width 65 height 19
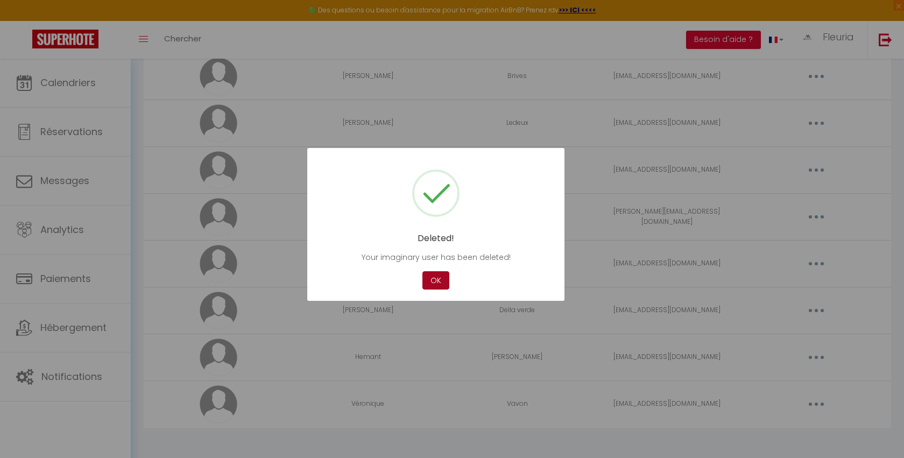
scroll to position [368, 0]
click at [439, 280] on button "OK" at bounding box center [435, 280] width 27 height 19
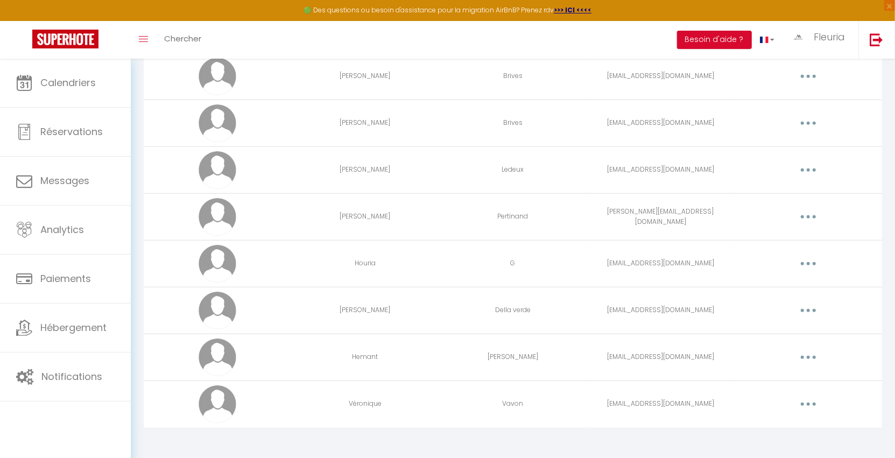
click at [804, 169] on button "button" at bounding box center [808, 169] width 30 height 17
click at [783, 215] on link "Supprimer" at bounding box center [780, 214] width 80 height 18
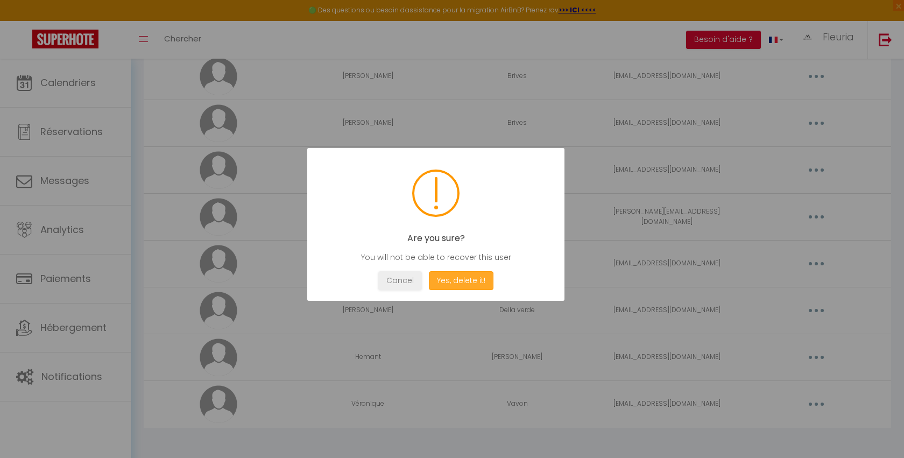
click at [459, 283] on button "Yes, delete it!" at bounding box center [461, 280] width 65 height 19
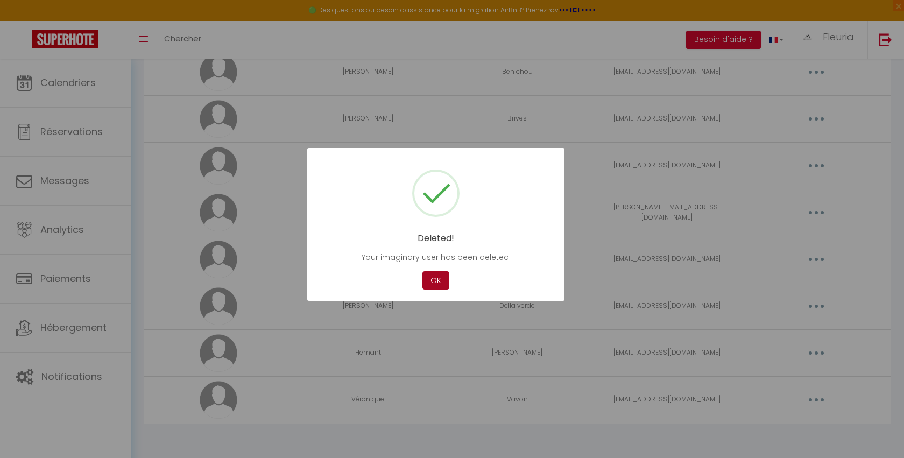
scroll to position [321, 0]
click at [437, 282] on button "OK" at bounding box center [435, 280] width 27 height 19
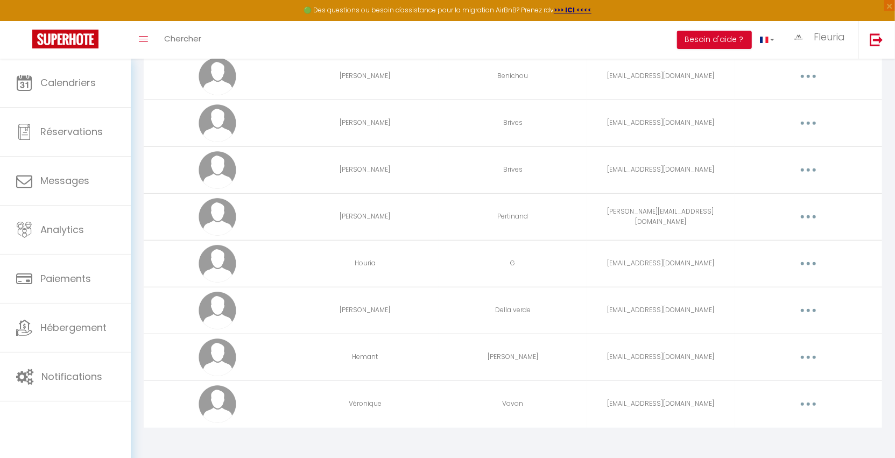
click at [803, 164] on button "button" at bounding box center [808, 169] width 30 height 17
click at [782, 210] on link "Supprimer" at bounding box center [780, 214] width 80 height 18
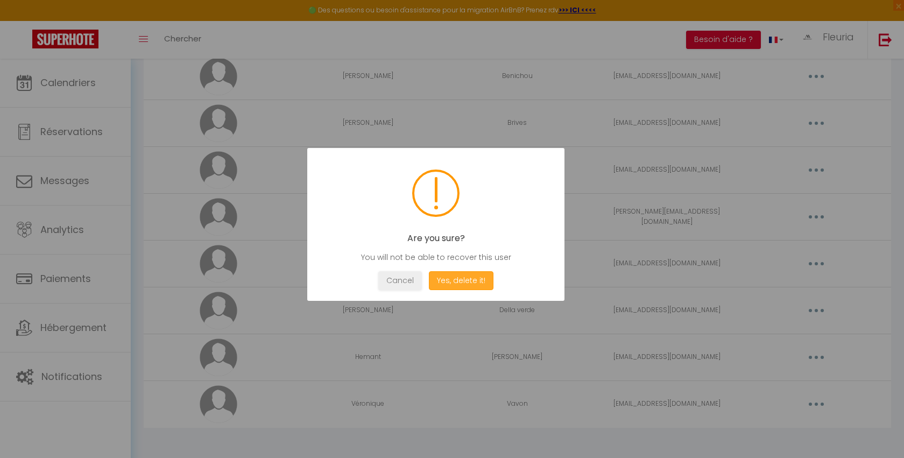
click at [462, 278] on button "Yes, delete it!" at bounding box center [461, 280] width 65 height 19
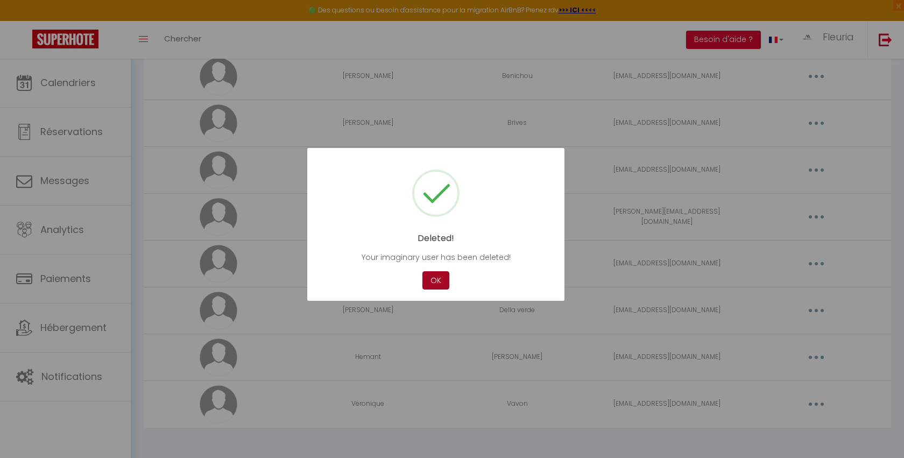
scroll to position [275, 0]
click at [441, 281] on button "OK" at bounding box center [435, 280] width 27 height 19
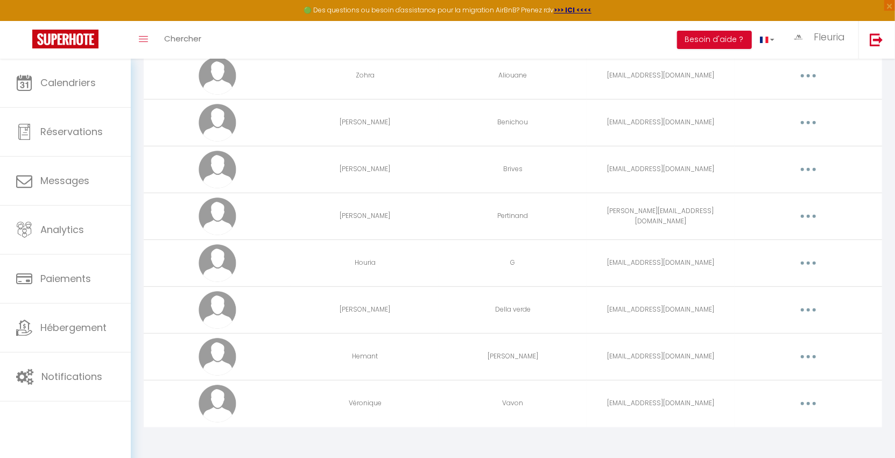
click at [808, 168] on icon "button" at bounding box center [808, 169] width 3 height 3
click at [787, 207] on link "Supprimer" at bounding box center [780, 213] width 80 height 18
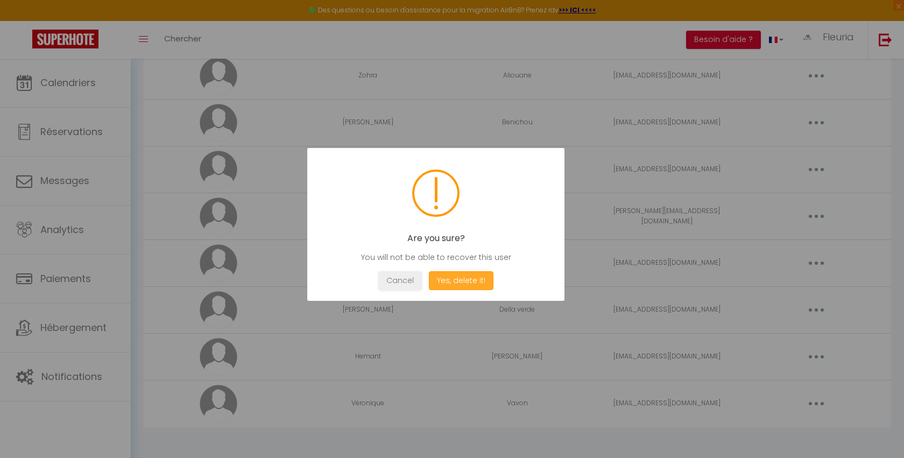
click at [458, 281] on button "Yes, delete it!" at bounding box center [461, 280] width 65 height 19
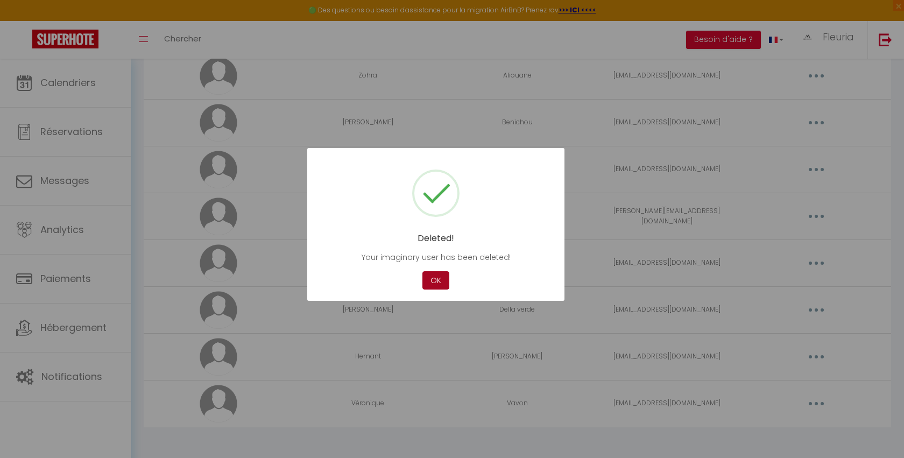
scroll to position [229, 0]
click at [442, 277] on button "OK" at bounding box center [435, 280] width 27 height 19
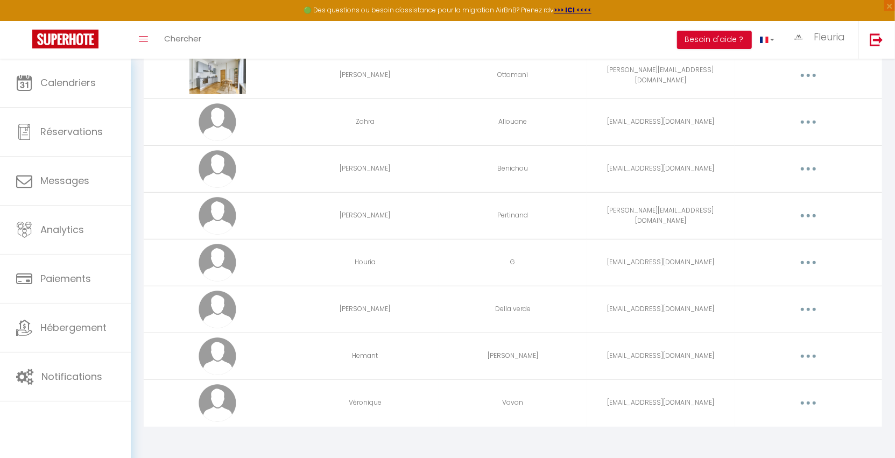
click at [806, 166] on button "button" at bounding box center [808, 168] width 30 height 17
click at [787, 204] on link "Supprimer" at bounding box center [780, 213] width 80 height 18
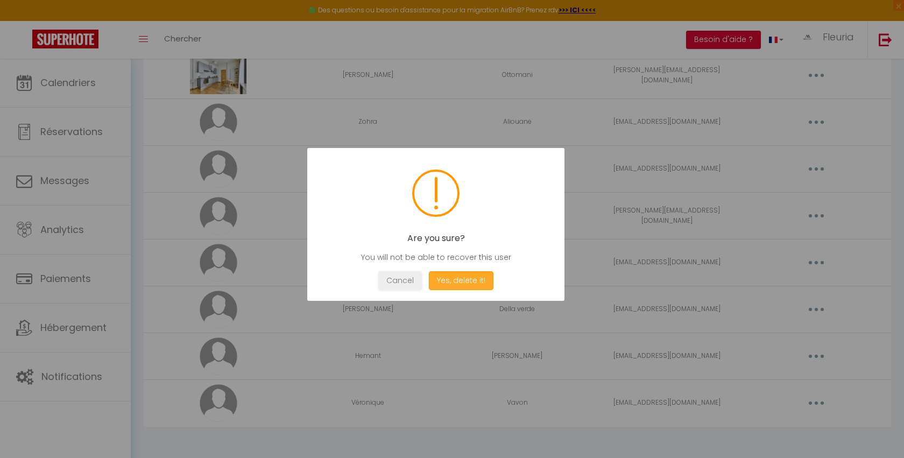
click at [469, 281] on button "Yes, delete it!" at bounding box center [461, 280] width 65 height 19
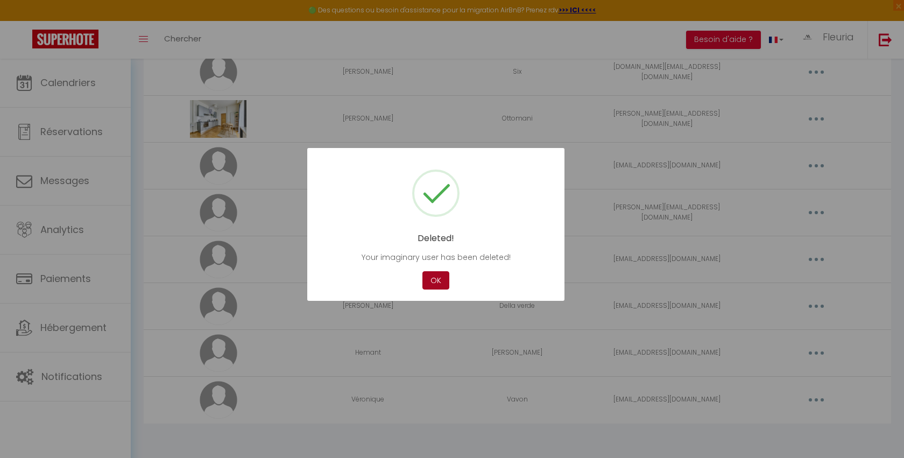
scroll to position [182, 0]
click at [439, 280] on button "OK" at bounding box center [435, 280] width 27 height 19
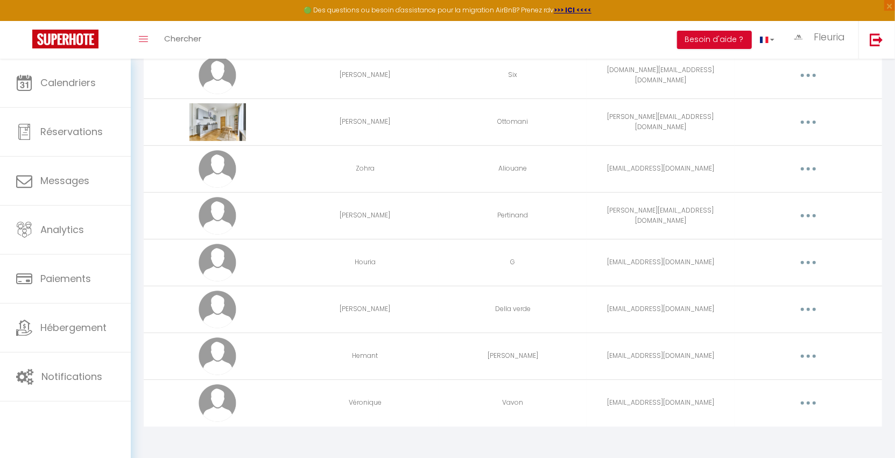
click at [810, 217] on button "button" at bounding box center [808, 215] width 30 height 17
click at [786, 256] on link "Supprimer" at bounding box center [780, 260] width 80 height 18
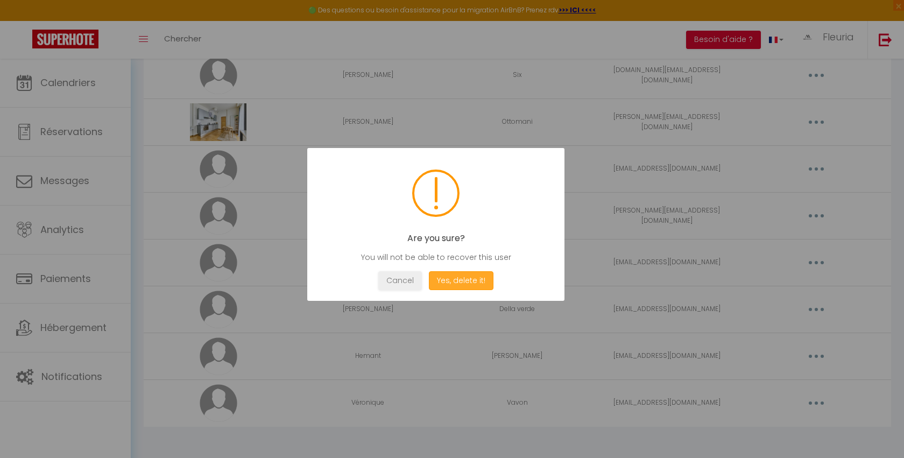
click at [463, 282] on button "Yes, delete it!" at bounding box center [461, 280] width 65 height 19
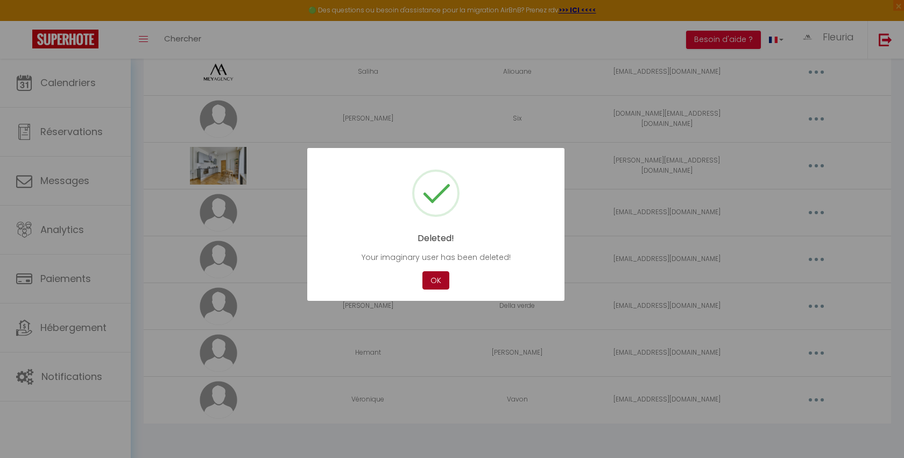
scroll to position [135, 0]
click at [441, 280] on button "OK" at bounding box center [435, 280] width 27 height 19
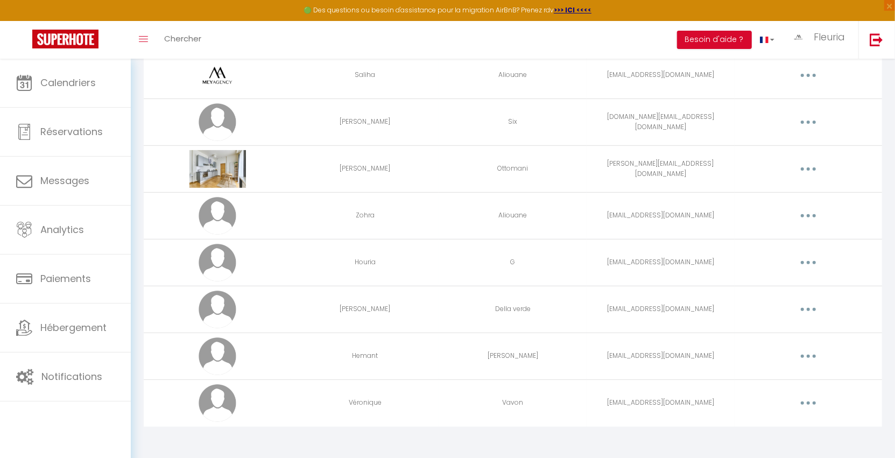
click at [814, 217] on button "button" at bounding box center [808, 215] width 30 height 17
click at [783, 255] on link "Supprimer" at bounding box center [780, 260] width 80 height 18
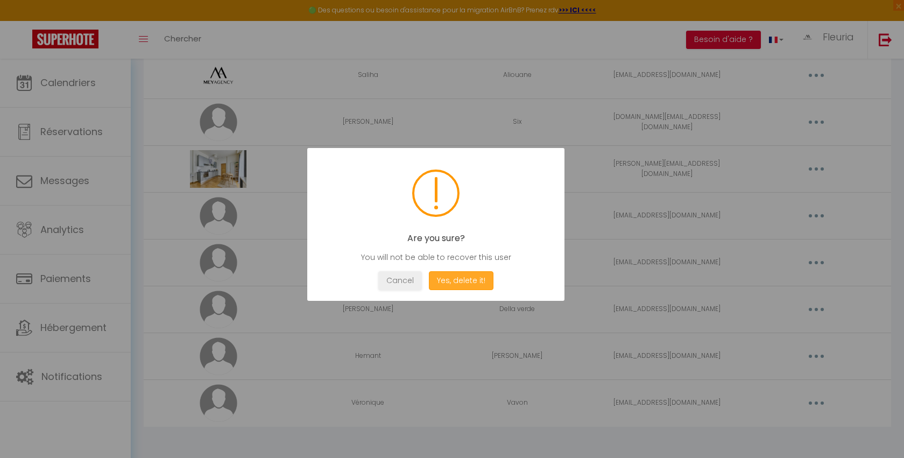
click at [470, 286] on button "Yes, delete it!" at bounding box center [461, 280] width 65 height 19
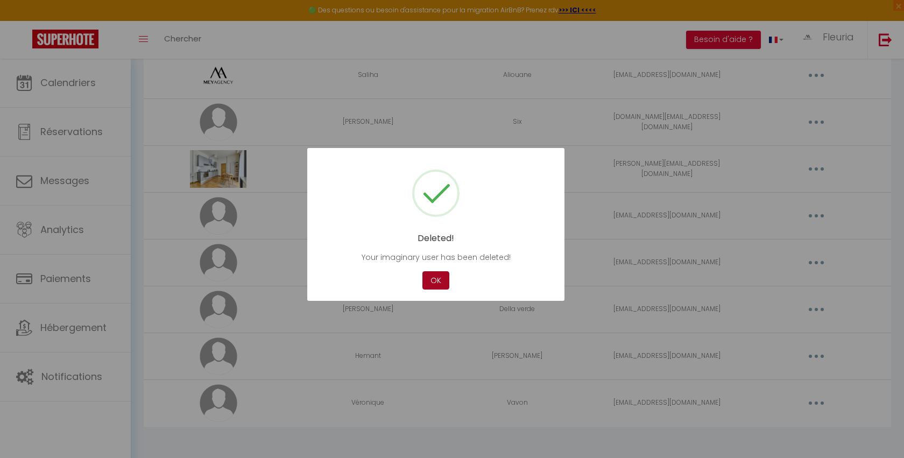
scroll to position [89, 0]
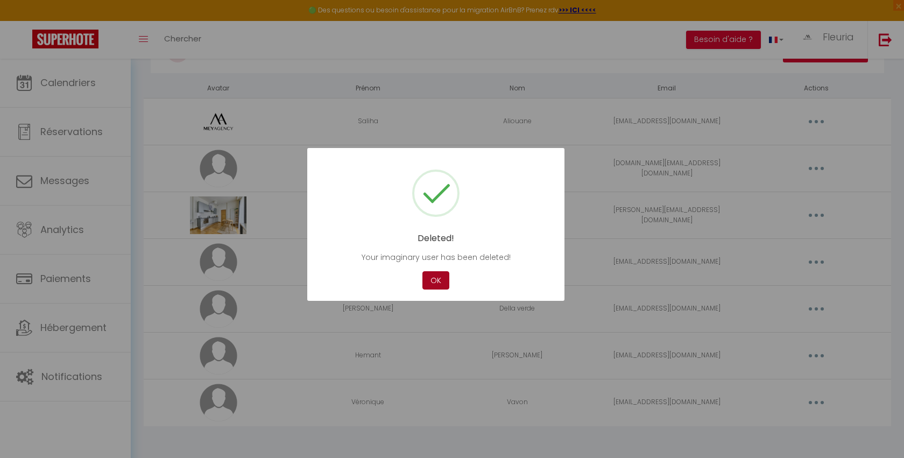
drag, startPoint x: 434, startPoint y: 286, endPoint x: 444, endPoint y: 283, distance: 10.2
click at [434, 286] on button "OK" at bounding box center [435, 280] width 27 height 19
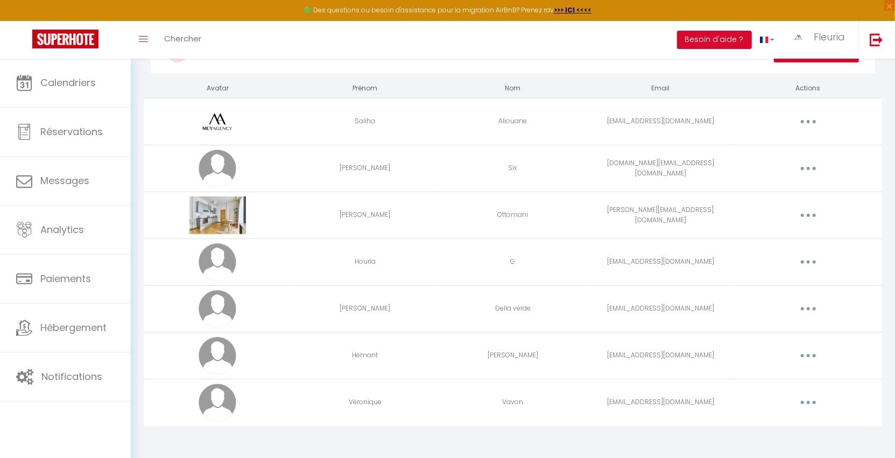
click at [821, 259] on button "button" at bounding box center [808, 261] width 30 height 17
click at [776, 297] on link "Supprimer" at bounding box center [780, 306] width 80 height 18
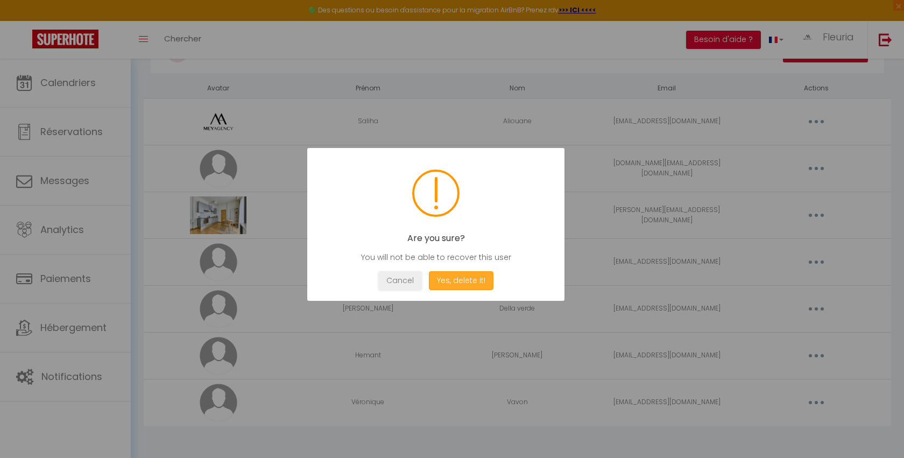
click at [470, 282] on button "Yes, delete it!" at bounding box center [461, 280] width 65 height 19
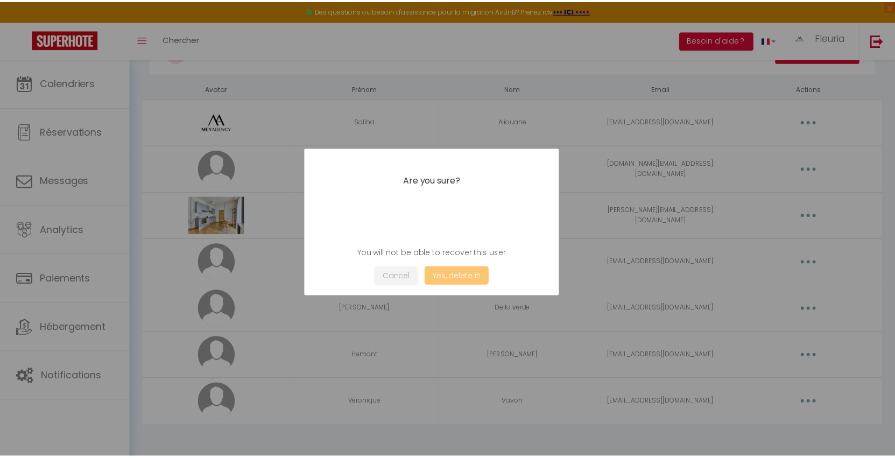
scroll to position [58, 0]
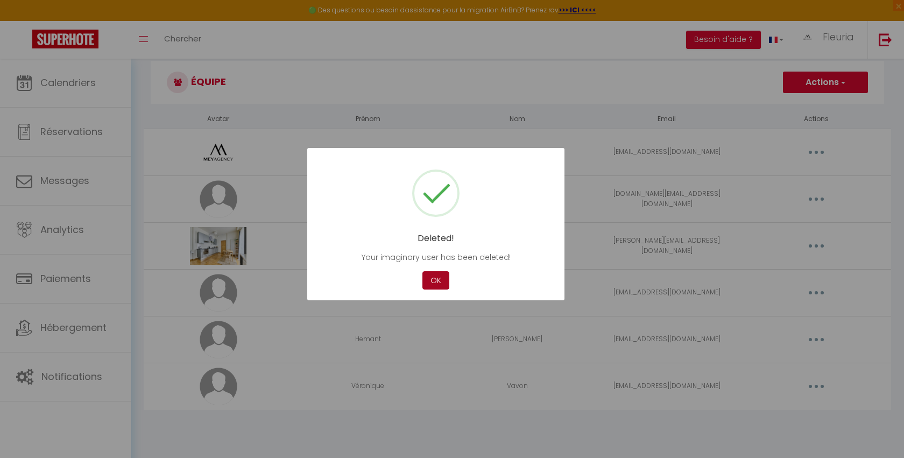
click at [443, 281] on button "OK" at bounding box center [435, 280] width 27 height 19
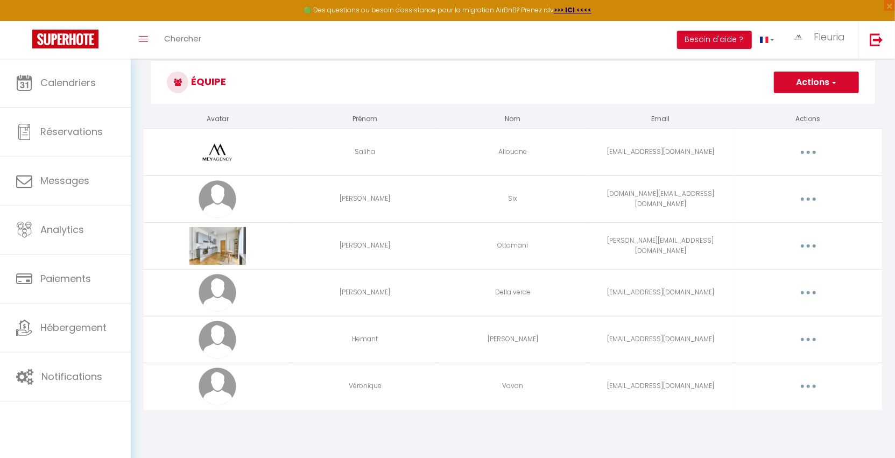
click at [817, 291] on button "button" at bounding box center [808, 292] width 30 height 17
click at [786, 324] on div "Editer Supprimer" at bounding box center [780, 327] width 86 height 46
click at [807, 291] on icon "button" at bounding box center [808, 292] width 3 height 3
click at [789, 329] on link "Supprimer" at bounding box center [780, 337] width 80 height 18
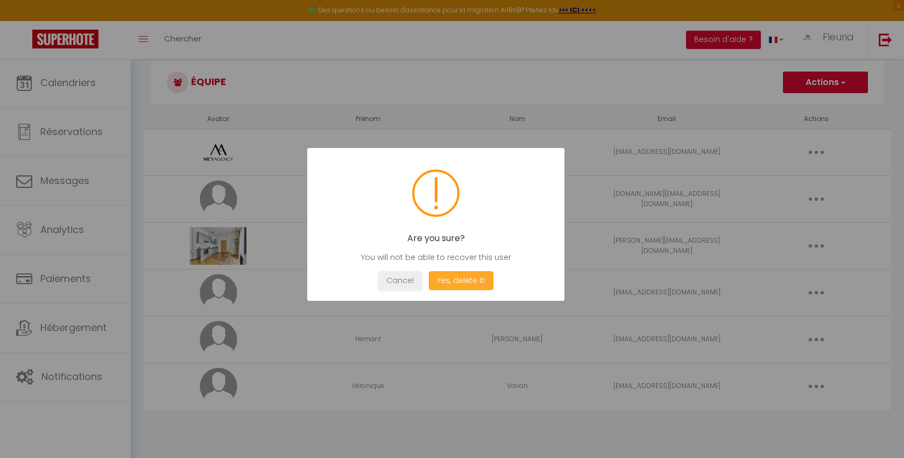
click at [447, 282] on button "Yes, delete it!" at bounding box center [461, 280] width 65 height 19
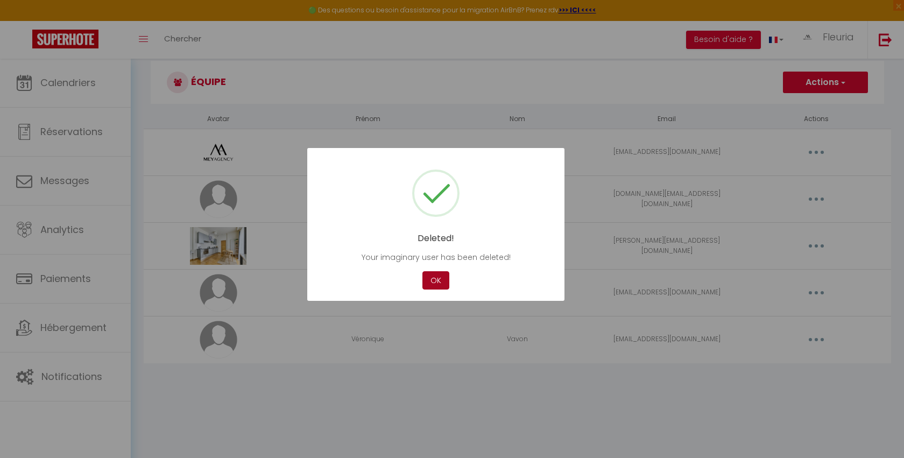
click at [429, 282] on button "OK" at bounding box center [435, 280] width 27 height 19
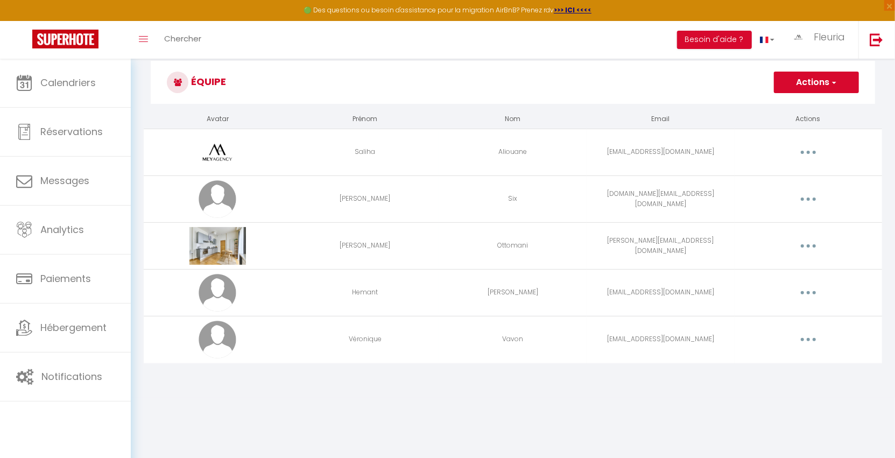
click at [808, 294] on button "button" at bounding box center [808, 292] width 30 height 17
click at [782, 332] on link "Supprimer" at bounding box center [780, 337] width 80 height 18
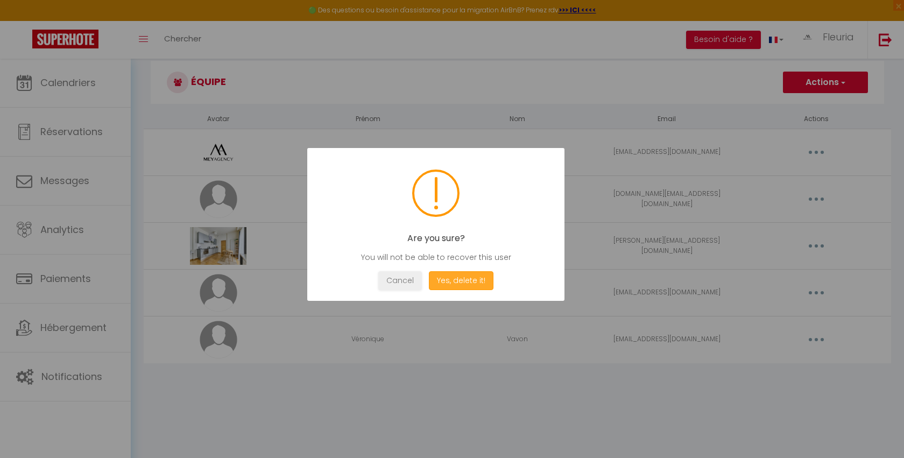
click at [483, 277] on button "Yes, delete it!" at bounding box center [461, 280] width 65 height 19
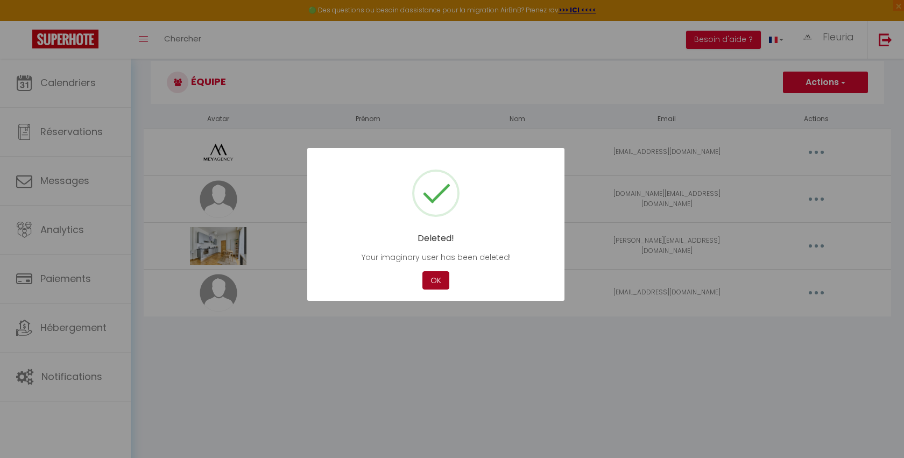
click at [427, 277] on button "OK" at bounding box center [435, 280] width 27 height 19
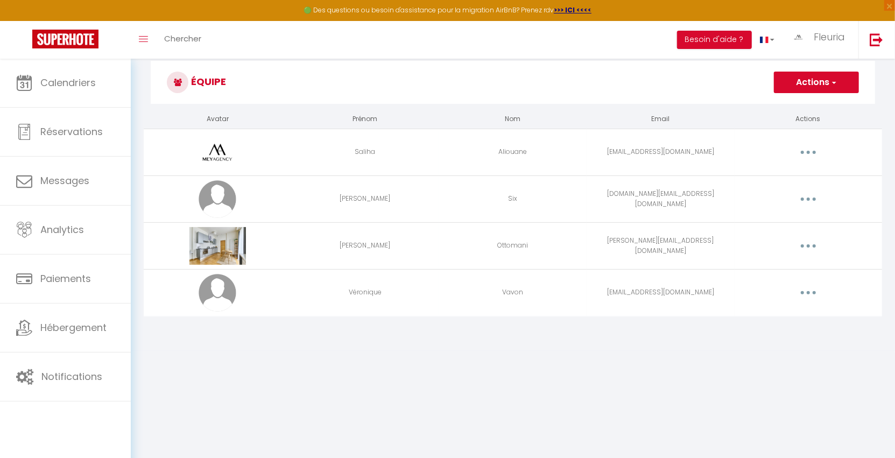
click at [810, 294] on button "button" at bounding box center [808, 292] width 30 height 17
click at [783, 334] on link "Supprimer" at bounding box center [780, 337] width 80 height 18
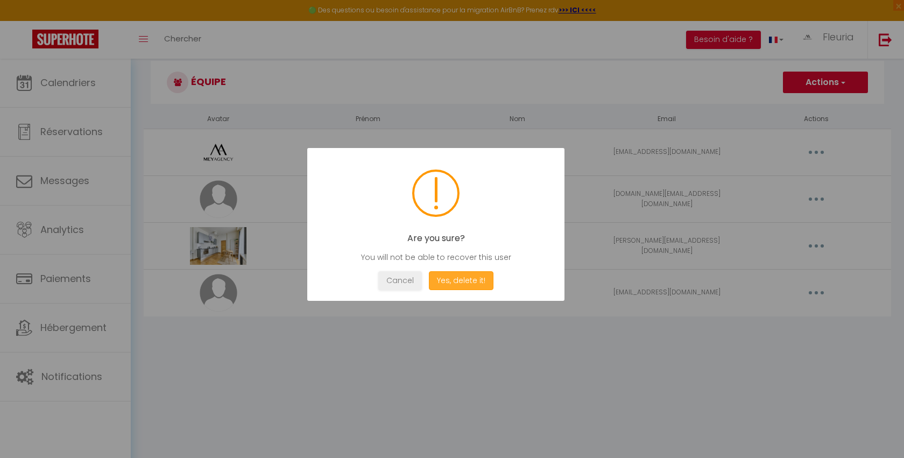
click at [447, 282] on button "Yes, delete it!" at bounding box center [461, 280] width 65 height 19
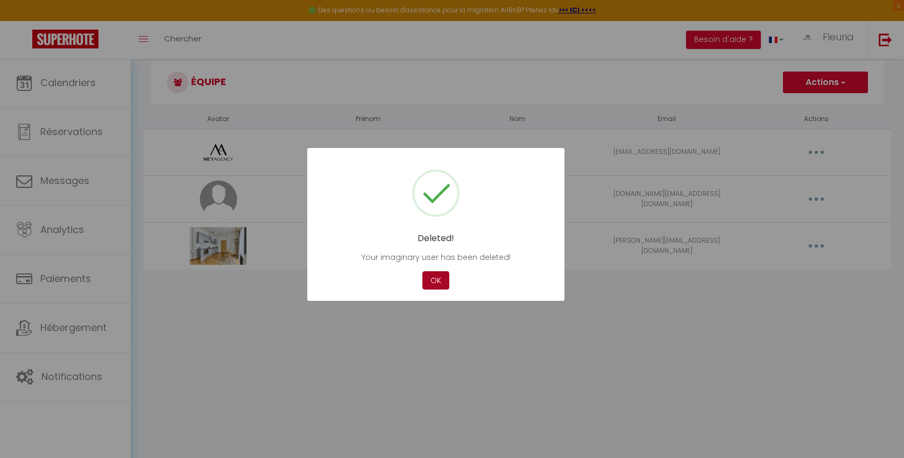
click at [436, 279] on button "OK" at bounding box center [435, 280] width 27 height 19
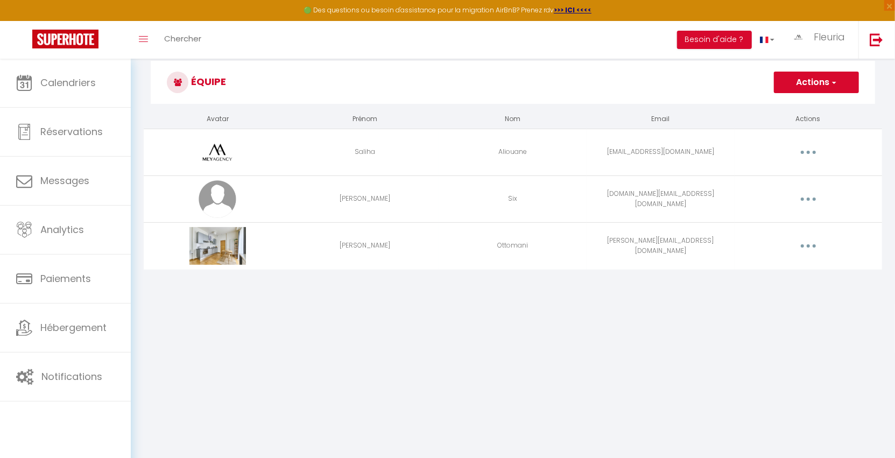
click at [813, 241] on button "button" at bounding box center [808, 245] width 30 height 17
click at [786, 283] on link "Supprimer" at bounding box center [780, 290] width 80 height 18
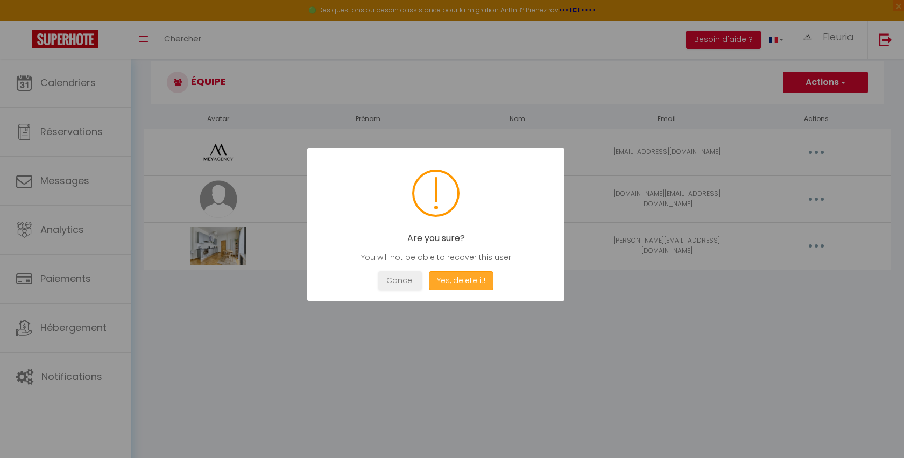
click at [459, 272] on button "Yes, delete it!" at bounding box center [461, 280] width 65 height 19
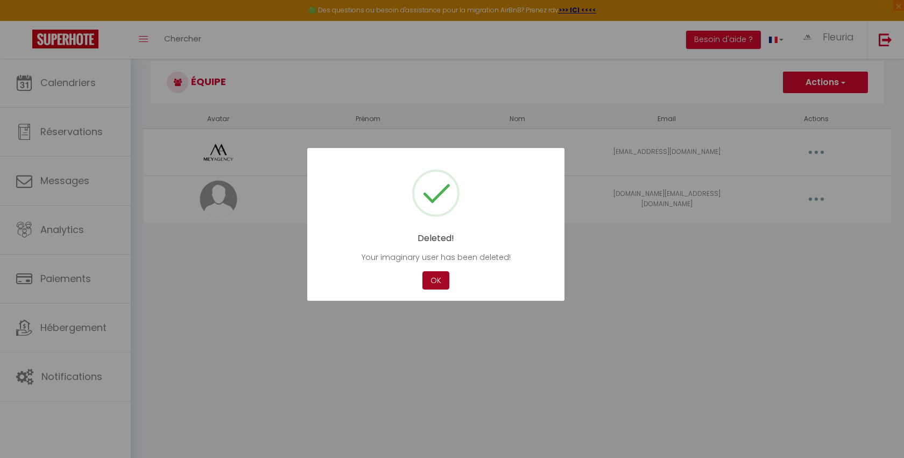
click at [446, 278] on button "OK" at bounding box center [435, 280] width 27 height 19
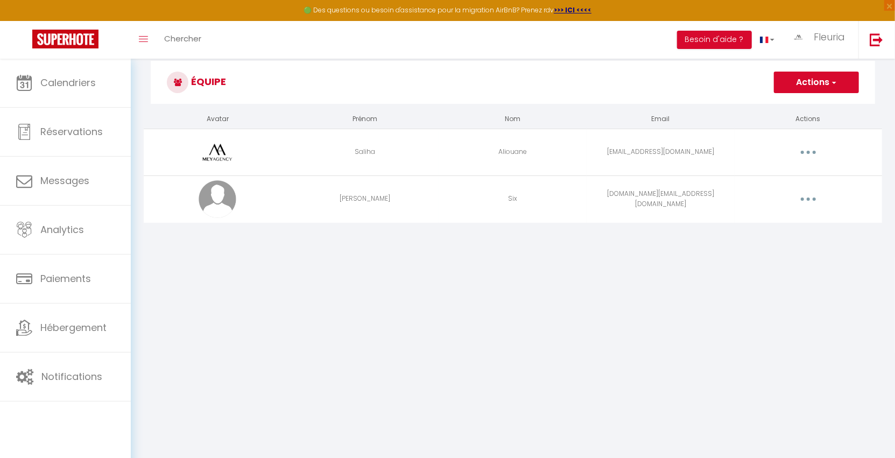
click at [809, 201] on button "button" at bounding box center [808, 198] width 30 height 17
click at [786, 242] on link "Supprimer" at bounding box center [780, 243] width 80 height 18
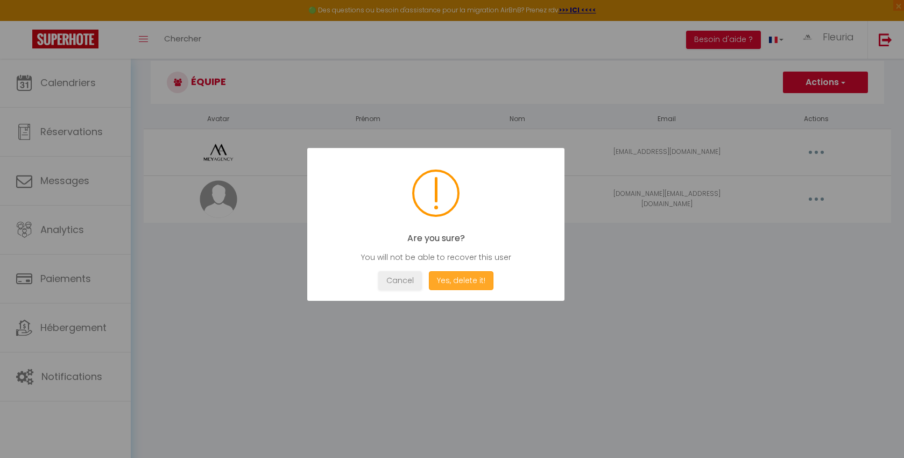
click at [446, 276] on button "Yes, delete it!" at bounding box center [461, 280] width 65 height 19
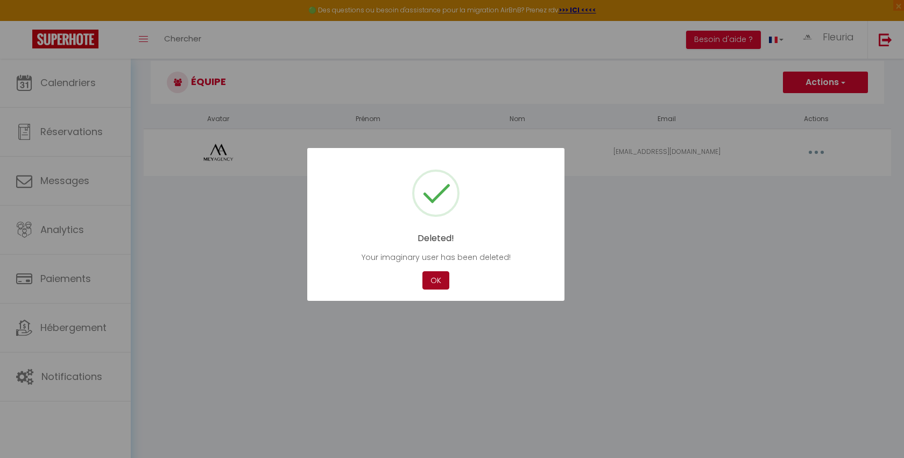
click at [441, 277] on button "OK" at bounding box center [435, 280] width 27 height 19
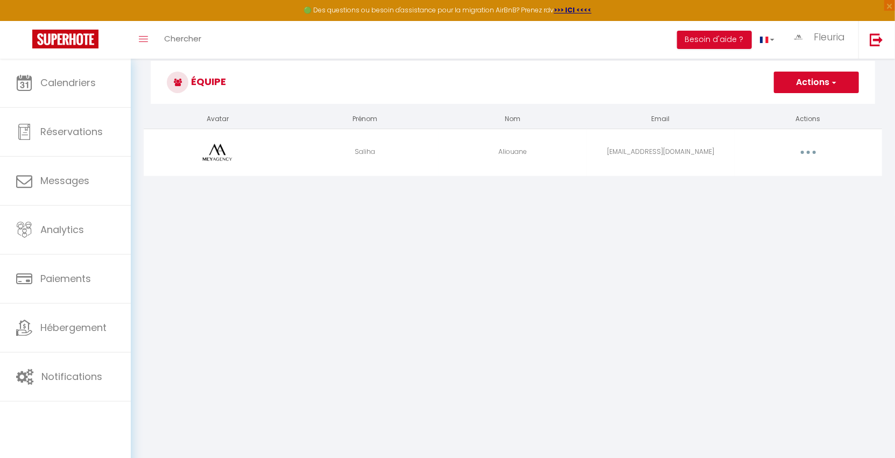
click at [814, 151] on button "button" at bounding box center [808, 152] width 30 height 17
click at [790, 195] on link "Supprimer" at bounding box center [780, 196] width 80 height 18
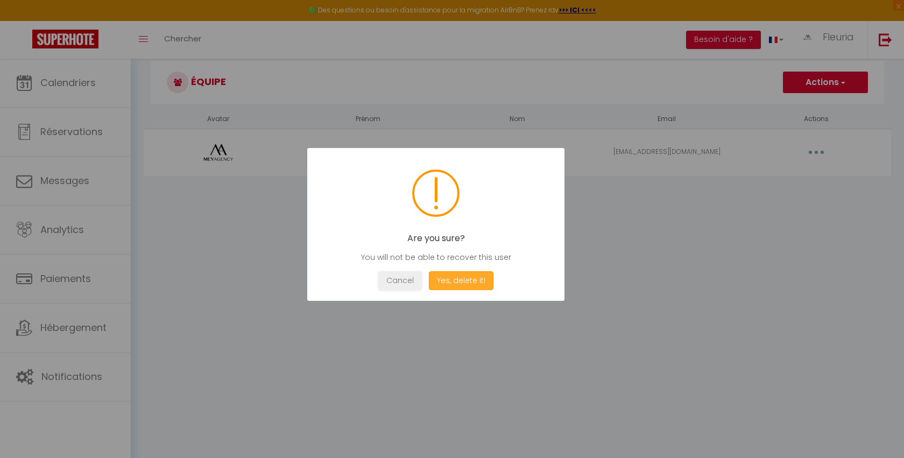
click at [453, 282] on button "Yes, delete it!" at bounding box center [461, 280] width 65 height 19
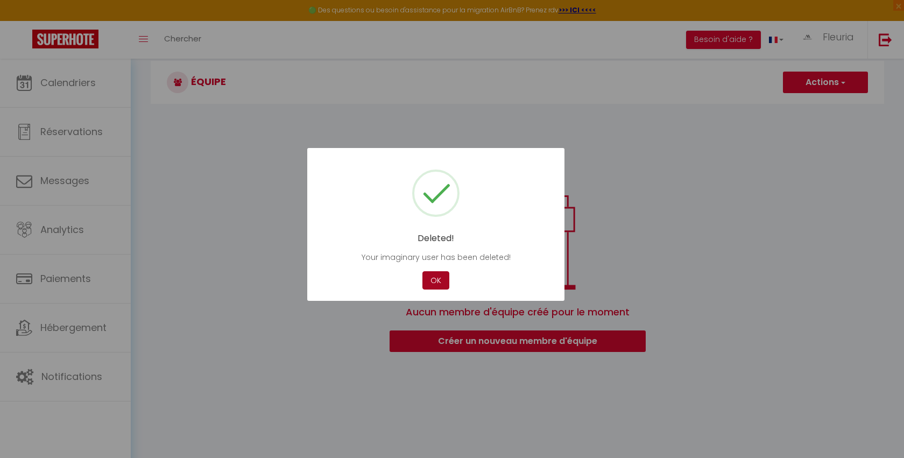
drag, startPoint x: 442, startPoint y: 277, endPoint x: 494, endPoint y: 238, distance: 65.3
click at [441, 277] on button "OK" at bounding box center [435, 280] width 27 height 19
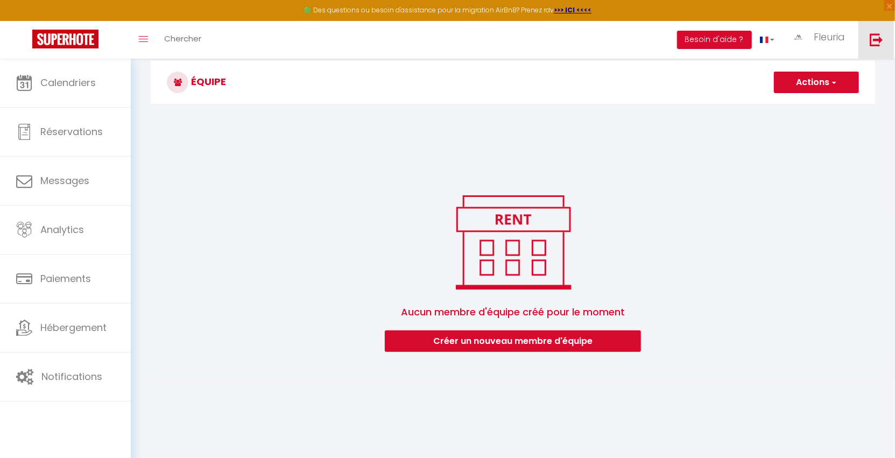
click at [884, 38] on link at bounding box center [876, 40] width 36 height 38
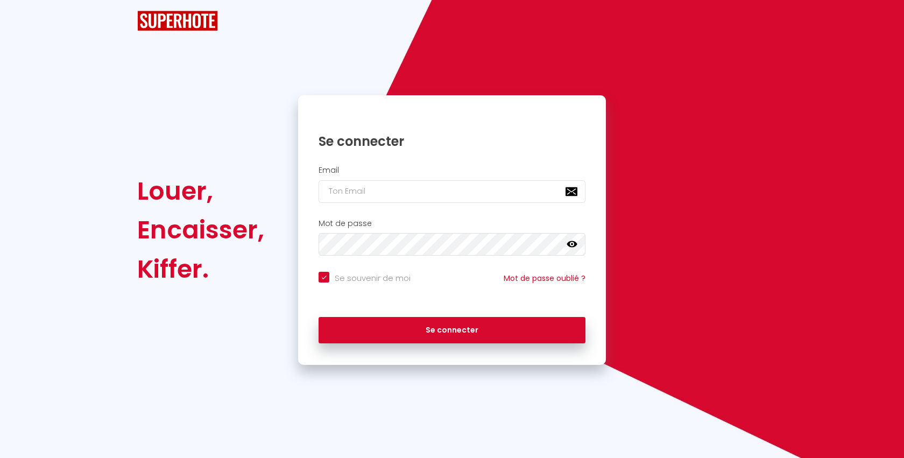
checkbox input "true"
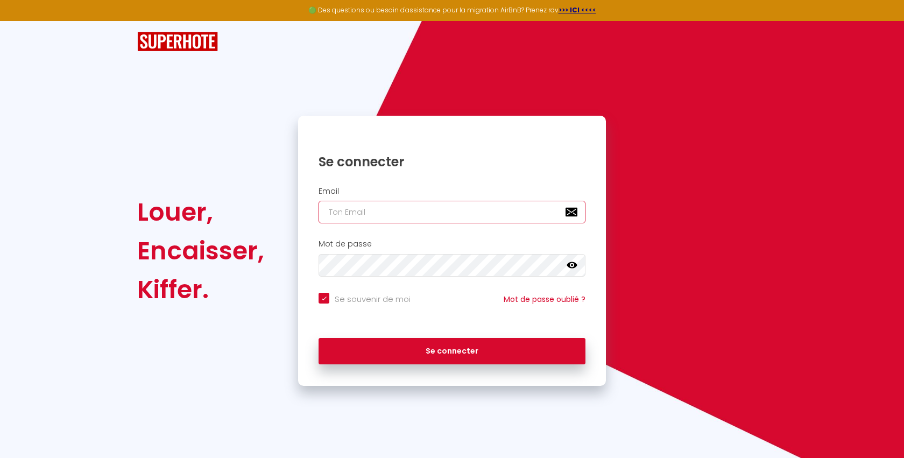
type input "[EMAIL_ADDRESS][DOMAIN_NAME]"
checkbox input "true"
click at [418, 213] on input "[EMAIL_ADDRESS][DOMAIN_NAME]" at bounding box center [452, 212] width 267 height 23
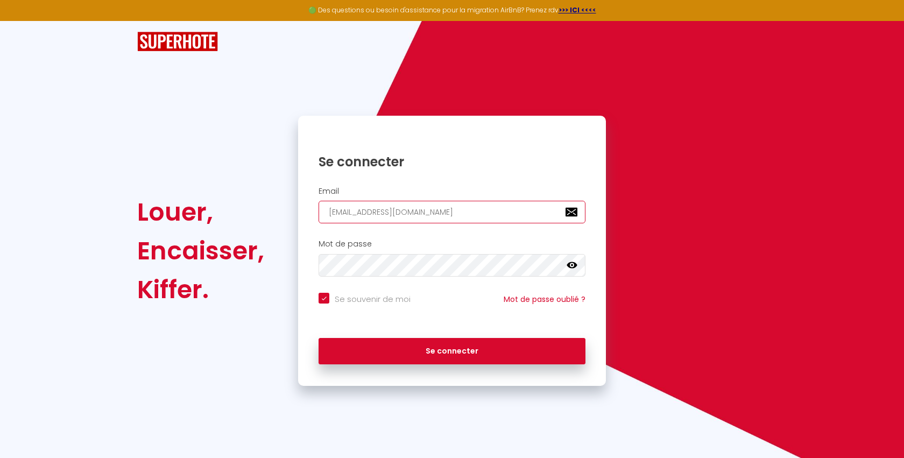
paste input "[DOMAIN_NAME][EMAIL_ADDRESS]"
type input "[DOMAIN_NAME][EMAIL_ADDRESS][DOMAIN_NAME]"
checkbox input "true"
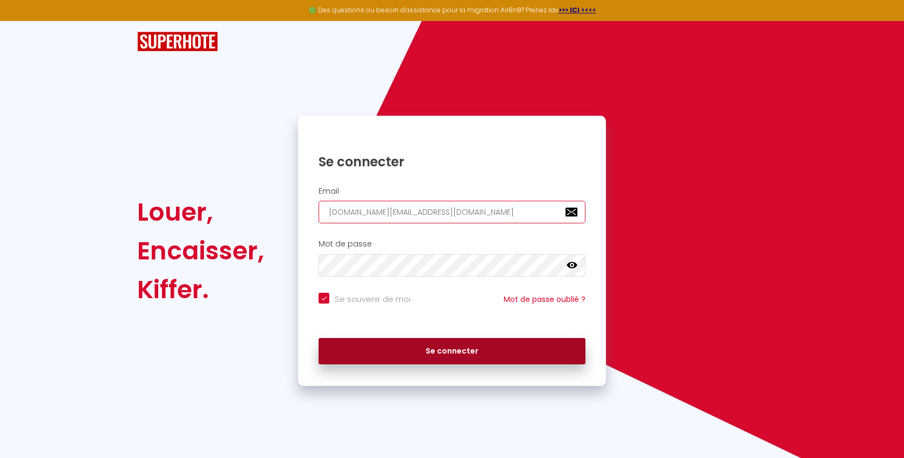
type input "[DOMAIN_NAME][EMAIL_ADDRESS][DOMAIN_NAME]"
click at [409, 344] on button "Se connecter" at bounding box center [452, 351] width 267 height 27
checkbox input "true"
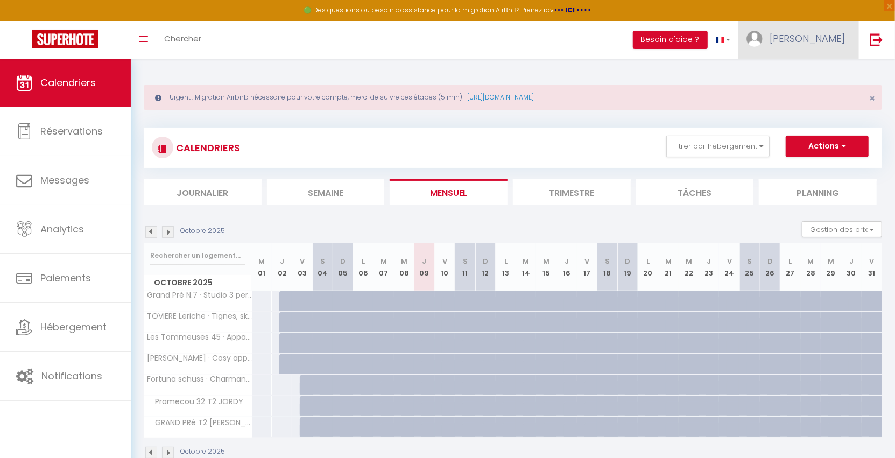
click at [824, 44] on span "[PERSON_NAME]" at bounding box center [806, 38] width 75 height 13
click at [822, 93] on link "Équipe" at bounding box center [815, 94] width 80 height 18
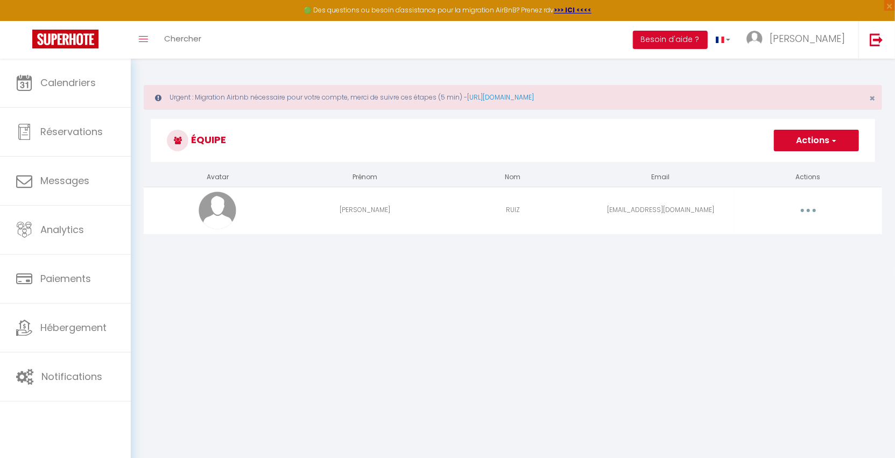
click at [808, 209] on icon "button" at bounding box center [808, 210] width 3 height 3
click at [776, 256] on link "Supprimer" at bounding box center [780, 254] width 80 height 18
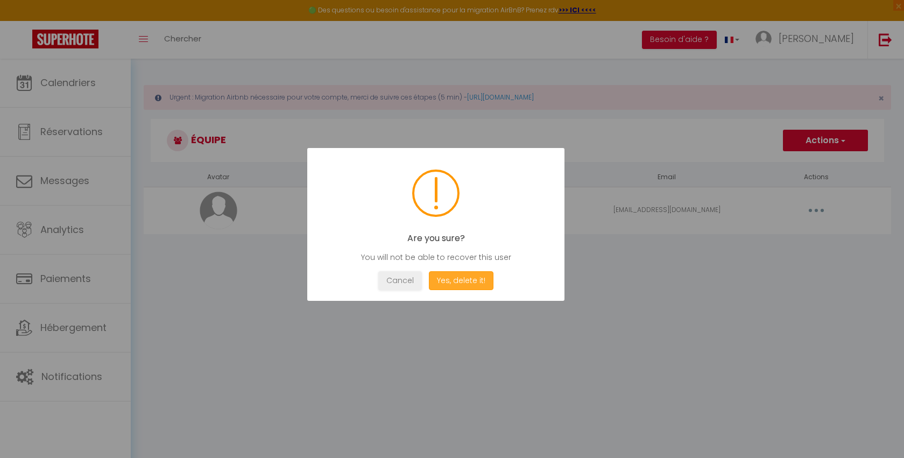
click at [457, 281] on button "Yes, delete it!" at bounding box center [461, 280] width 65 height 19
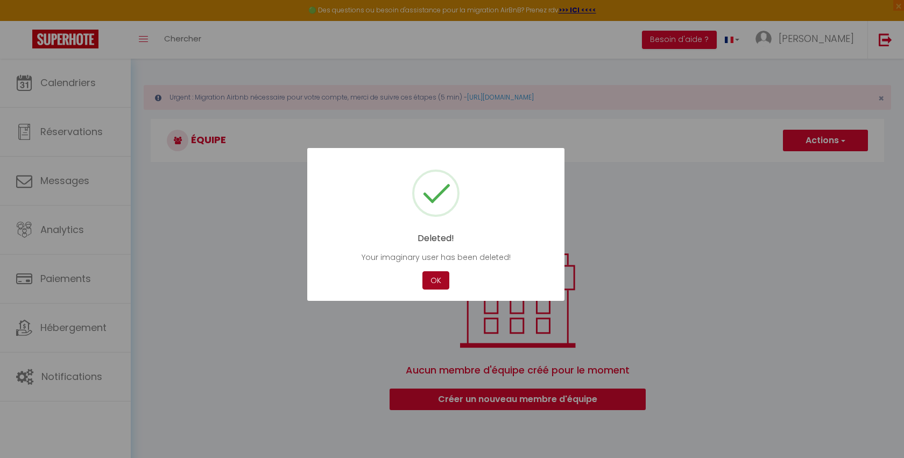
click at [430, 278] on button "OK" at bounding box center [435, 280] width 27 height 19
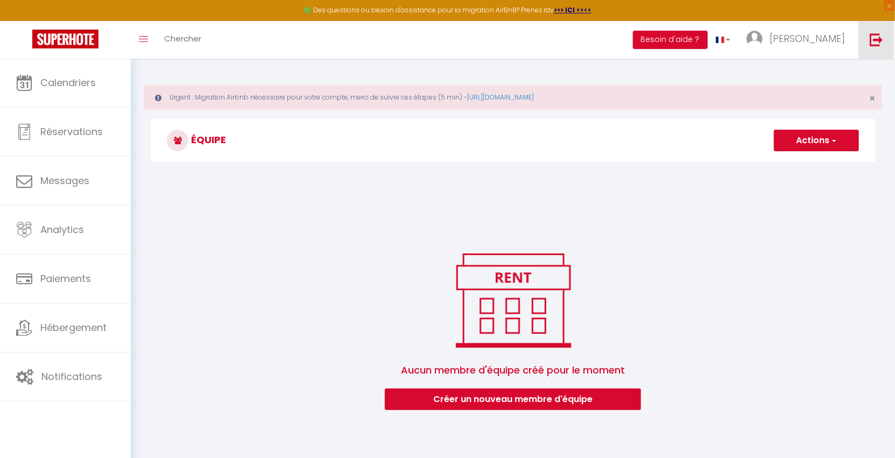
click at [881, 43] on img at bounding box center [876, 39] width 13 height 13
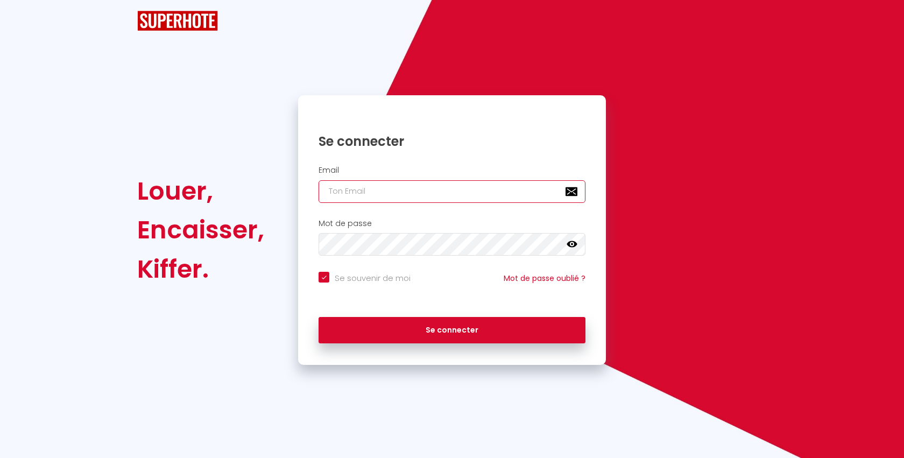
type input "[EMAIL_ADDRESS][DOMAIN_NAME]"
checkbox input "true"
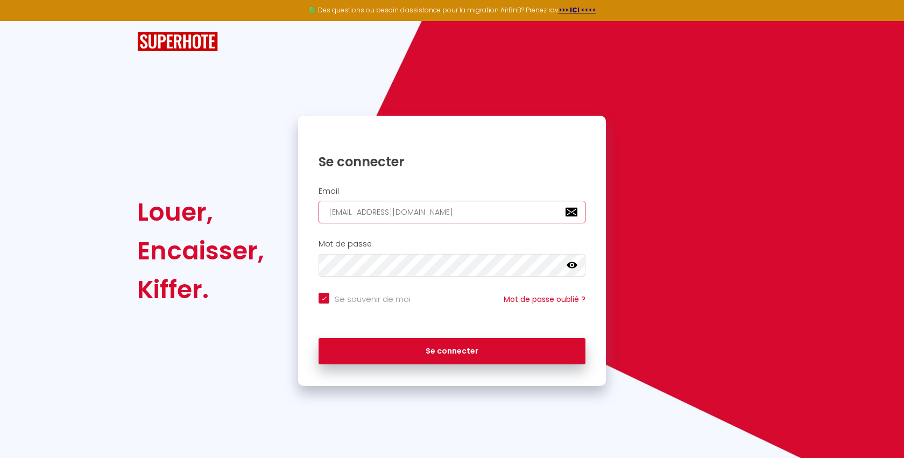
click at [423, 220] on input "[EMAIL_ADDRESS][DOMAIN_NAME]" at bounding box center [452, 212] width 267 height 23
paste input "[EMAIL_ADDRESS]"
type input "[PERSON_NAME][EMAIL_ADDRESS][DOMAIN_NAME]"
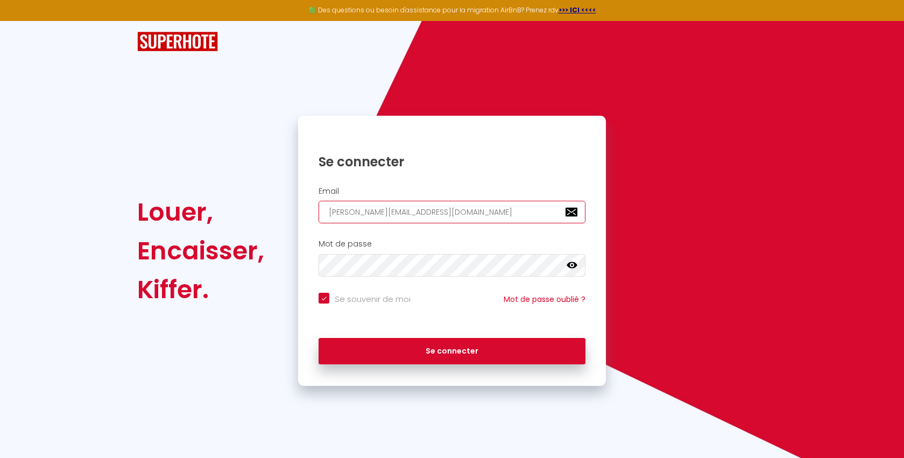
checkbox input "true"
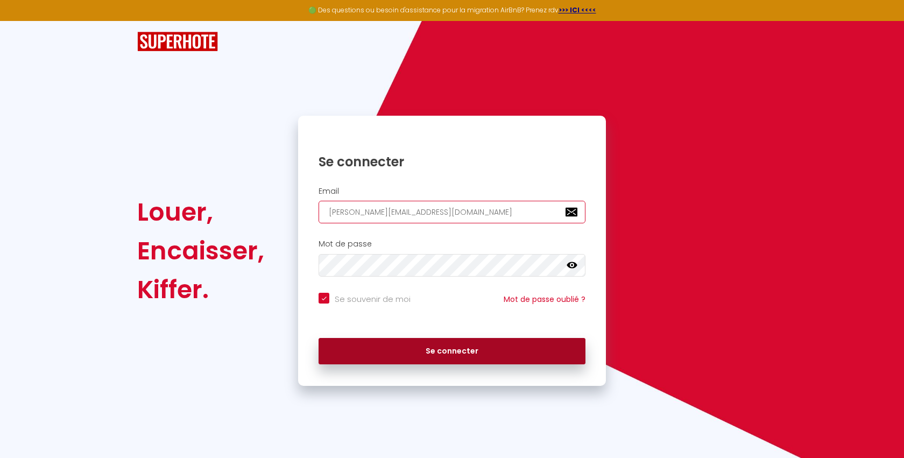
type input "[PERSON_NAME][EMAIL_ADDRESS][DOMAIN_NAME]"
click at [394, 347] on button "Se connecter" at bounding box center [452, 351] width 267 height 27
checkbox input "true"
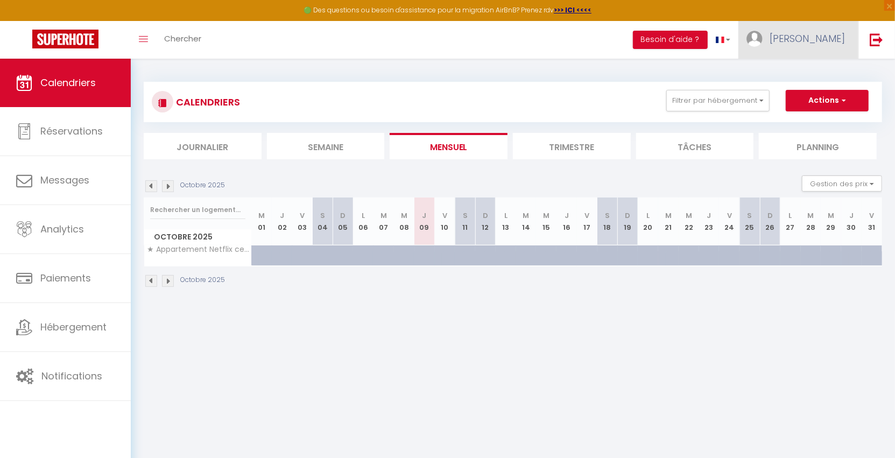
click at [812, 35] on span "[PERSON_NAME]" at bounding box center [806, 38] width 75 height 13
click at [803, 97] on link "Équipe" at bounding box center [815, 94] width 80 height 18
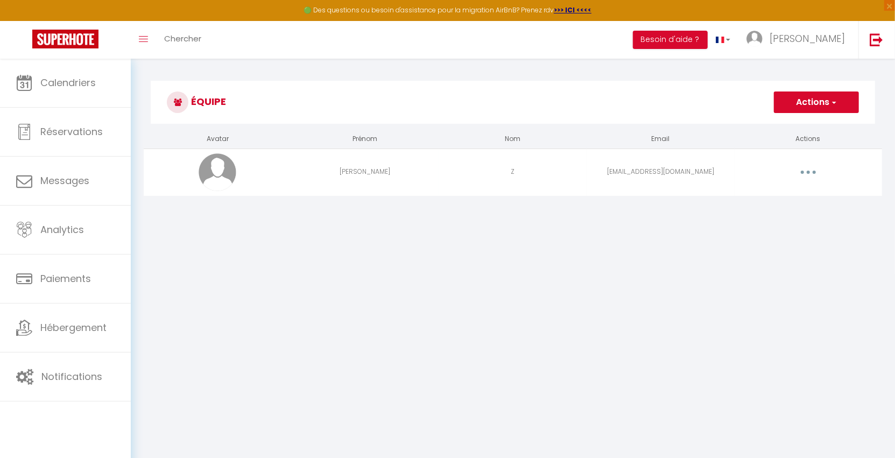
click at [809, 168] on button "button" at bounding box center [808, 172] width 30 height 17
click at [780, 216] on link "Supprimer" at bounding box center [780, 216] width 80 height 18
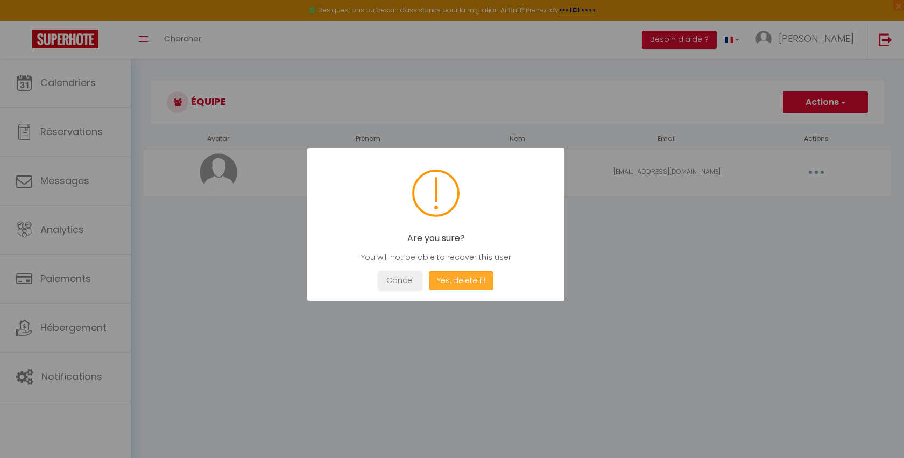
click at [472, 286] on button "Yes, delete it!" at bounding box center [461, 280] width 65 height 19
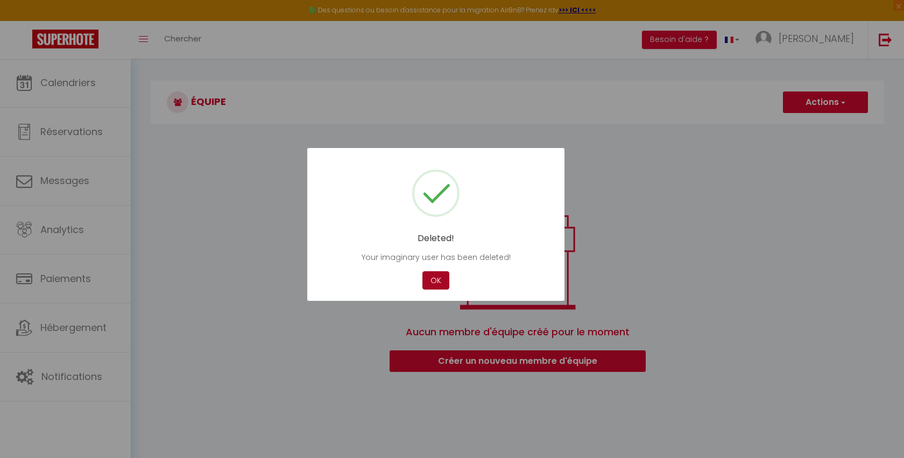
click at [433, 283] on button "OK" at bounding box center [435, 280] width 27 height 19
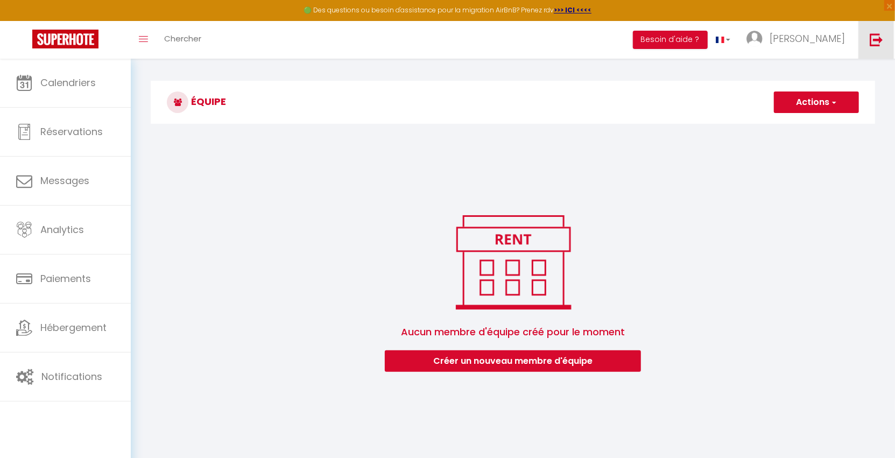
click at [879, 45] on img at bounding box center [876, 39] width 13 height 13
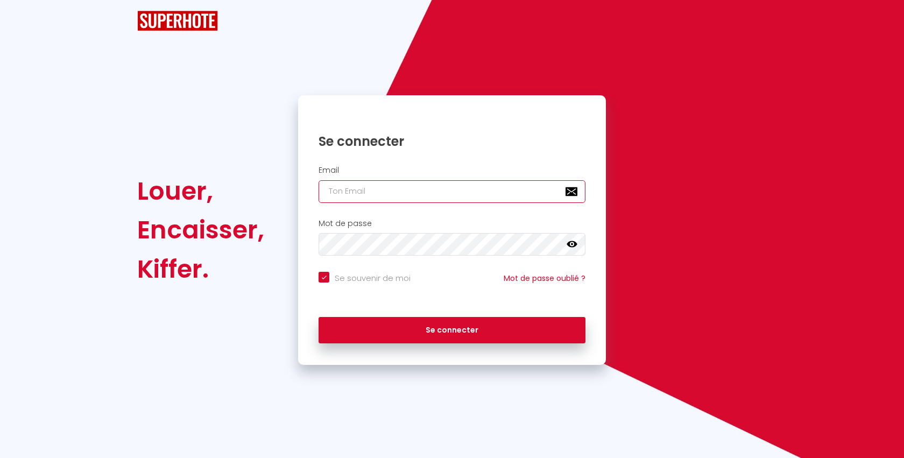
type input "[EMAIL_ADDRESS][DOMAIN_NAME]"
checkbox input "true"
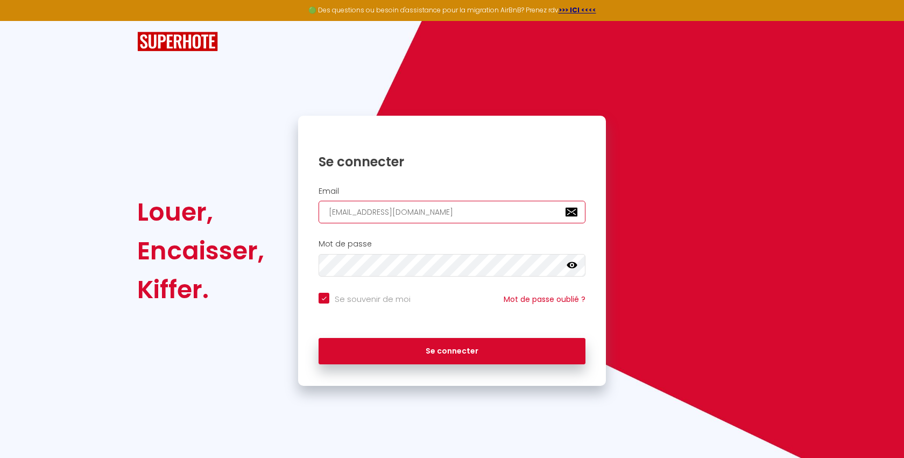
click at [409, 220] on input "[EMAIL_ADDRESS][DOMAIN_NAME]" at bounding box center [452, 212] width 267 height 23
paste input "[PERSON_NAME][EMAIL_ADDRESS][DOMAIN_NAME]"
type input "[PERSON_NAME][EMAIL_ADDRESS][DOMAIN_NAME]"
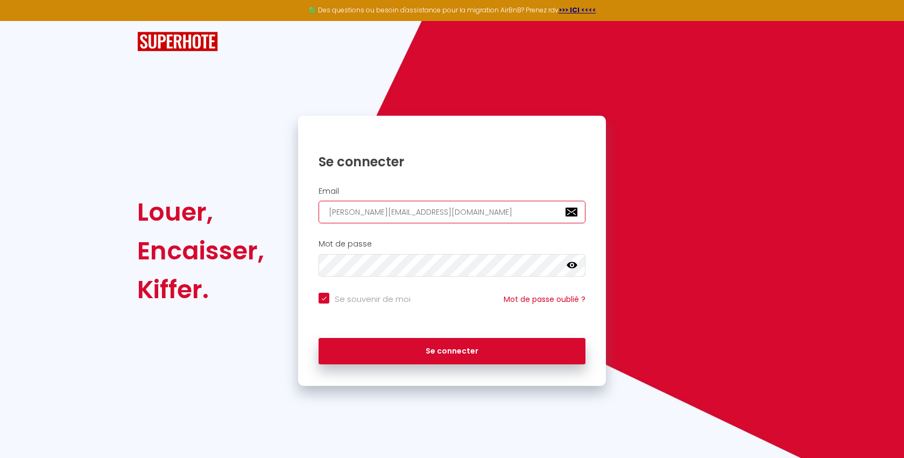
checkbox input "true"
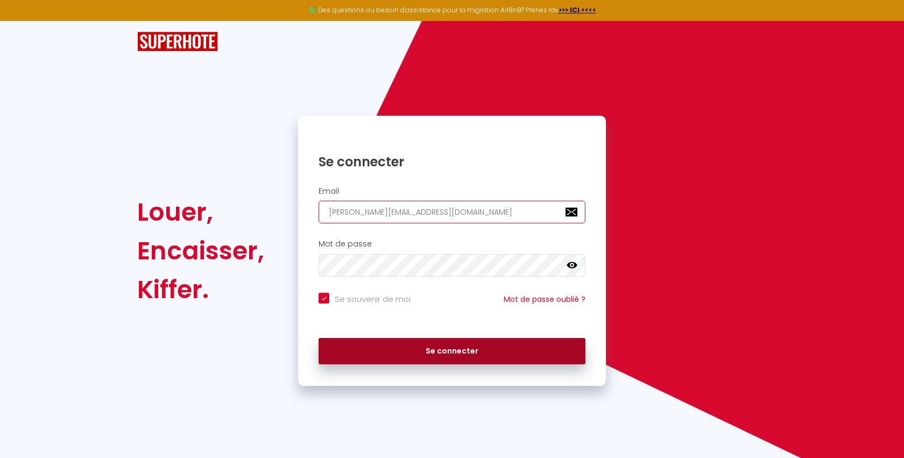
type input "[PERSON_NAME][EMAIL_ADDRESS][DOMAIN_NAME]"
click at [379, 351] on button "Se connecter" at bounding box center [452, 351] width 267 height 27
checkbox input "true"
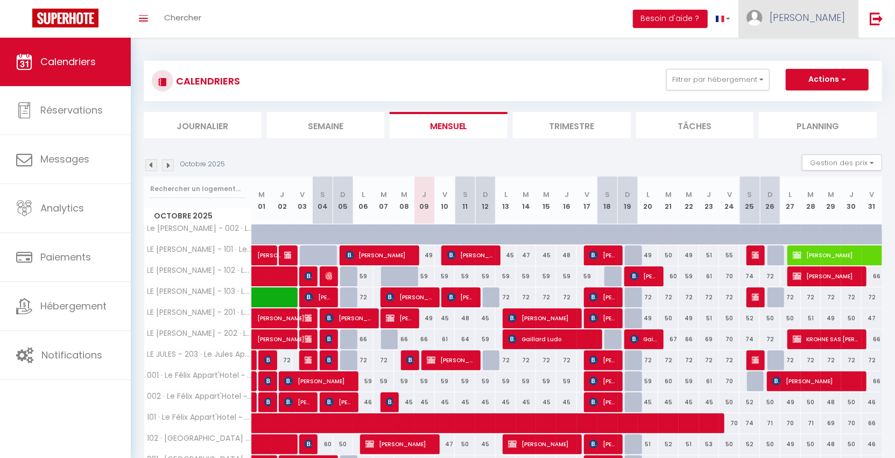
click at [823, 24] on span "[PERSON_NAME]" at bounding box center [806, 17] width 75 height 13
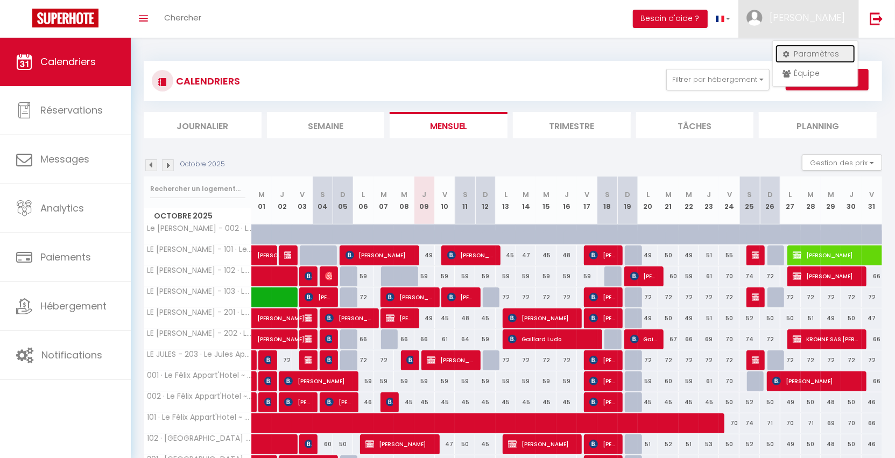
click at [817, 50] on link "Paramètres" at bounding box center [815, 54] width 80 height 18
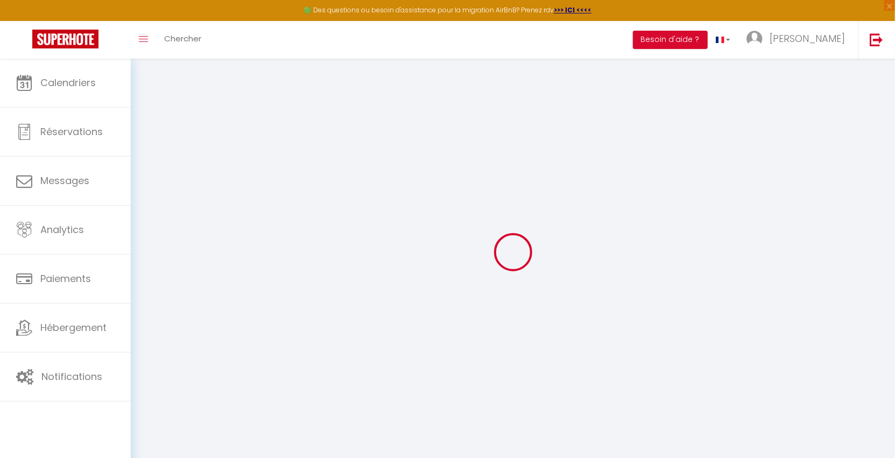
type input "WNaxwkXqQbtANOi8pcLU4ONVI"
type input "jk29doVFFeMgLIbiazCrJNJa2"
type input "[URL][DOMAIN_NAME]"
select select "fr"
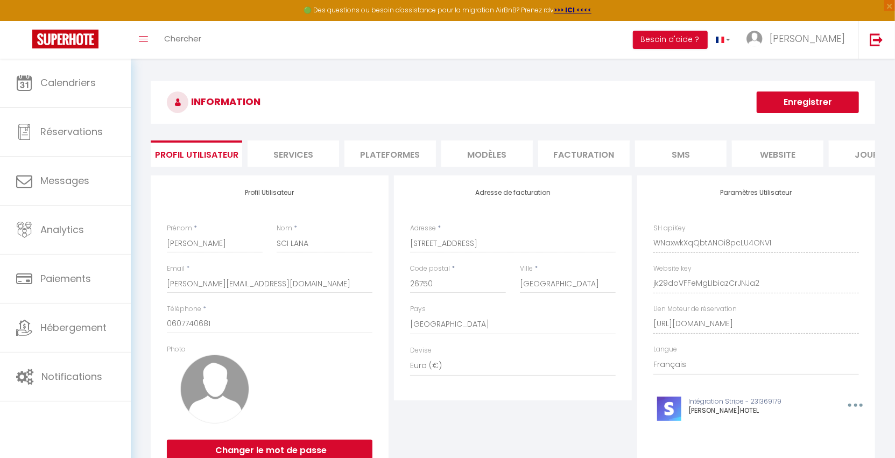
click at [576, 157] on li "Facturation" at bounding box center [583, 153] width 91 height 26
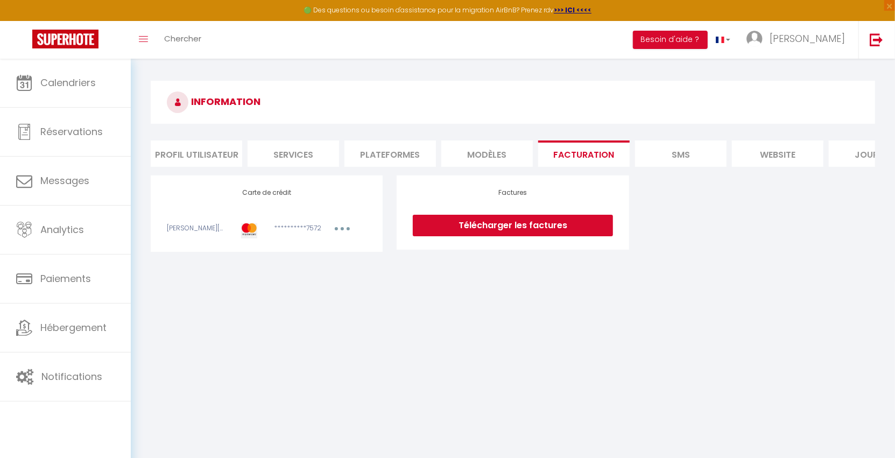
click at [312, 237] on div "**********" at bounding box center [293, 230] width 53 height 15
copy div "7572"
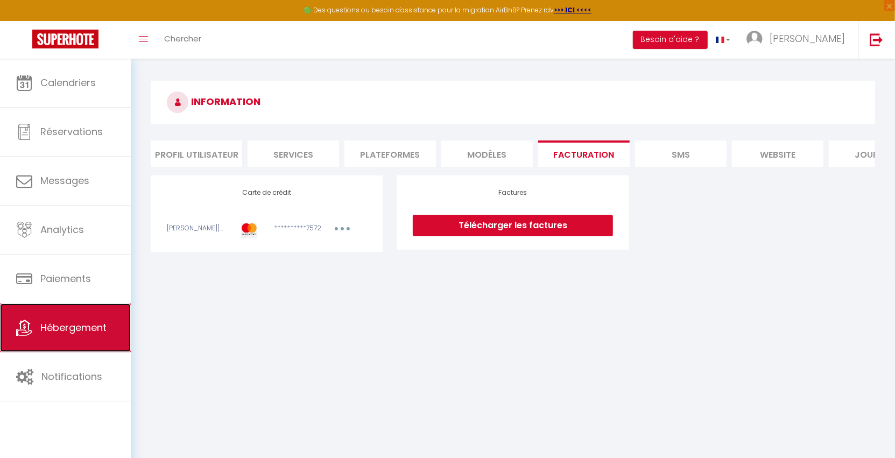
click at [72, 326] on span "Hébergement" at bounding box center [73, 327] width 66 height 13
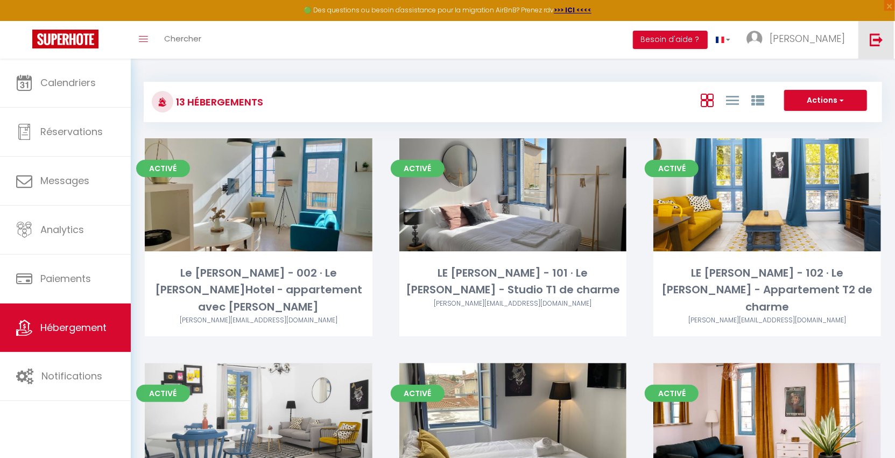
click at [878, 37] on img at bounding box center [876, 39] width 13 height 13
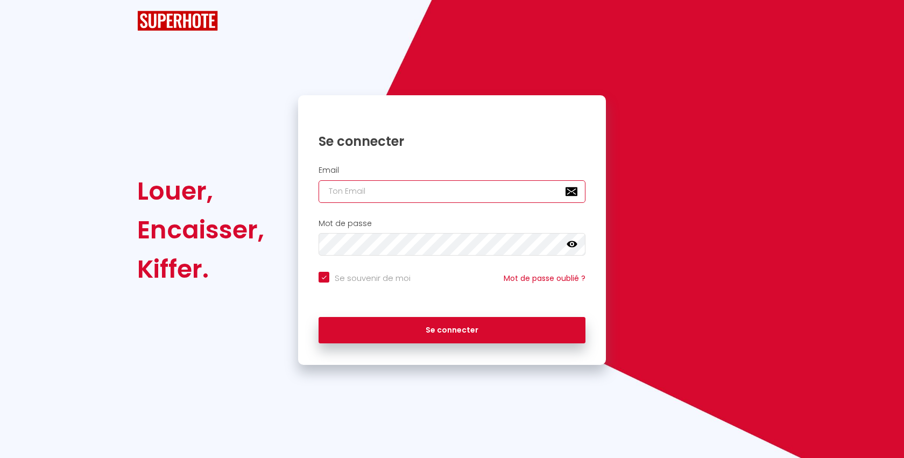
type input "[EMAIL_ADDRESS][DOMAIN_NAME]"
checkbox input "true"
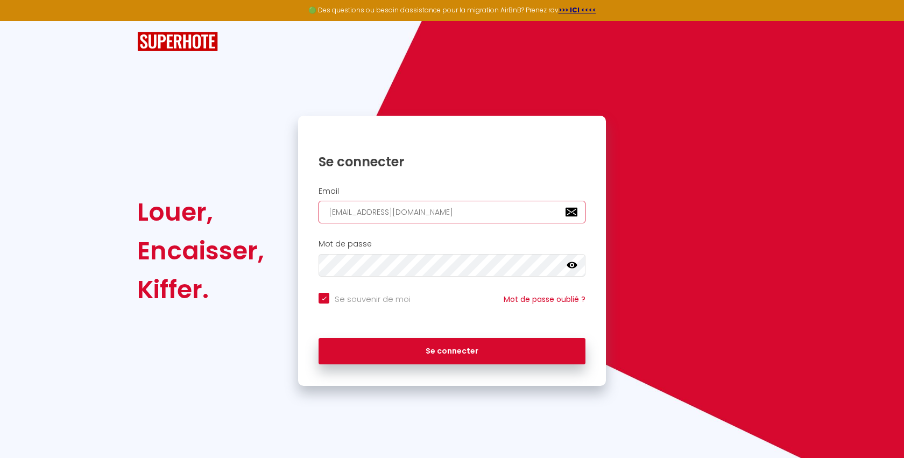
click at [441, 222] on input "[EMAIL_ADDRESS][DOMAIN_NAME]" at bounding box center [452, 212] width 267 height 23
paste input "[EMAIL_ADDRESS]"
type input "[PERSON_NAME][EMAIL_ADDRESS][DOMAIN_NAME]"
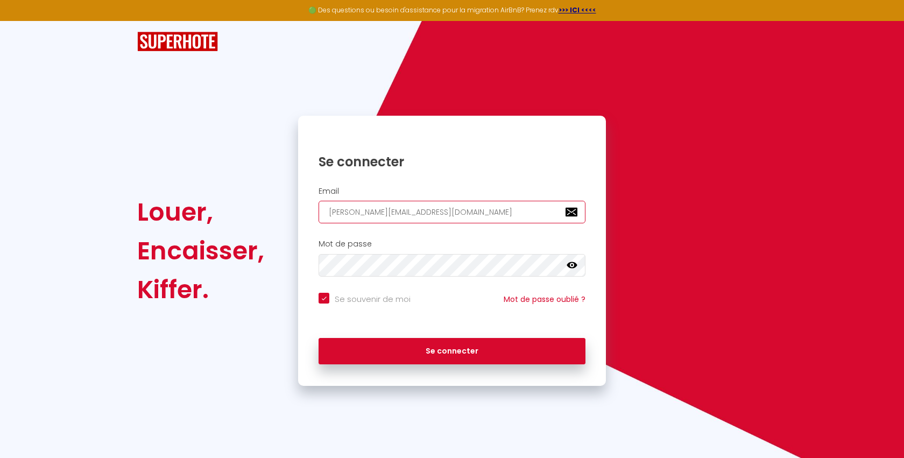
checkbox input "true"
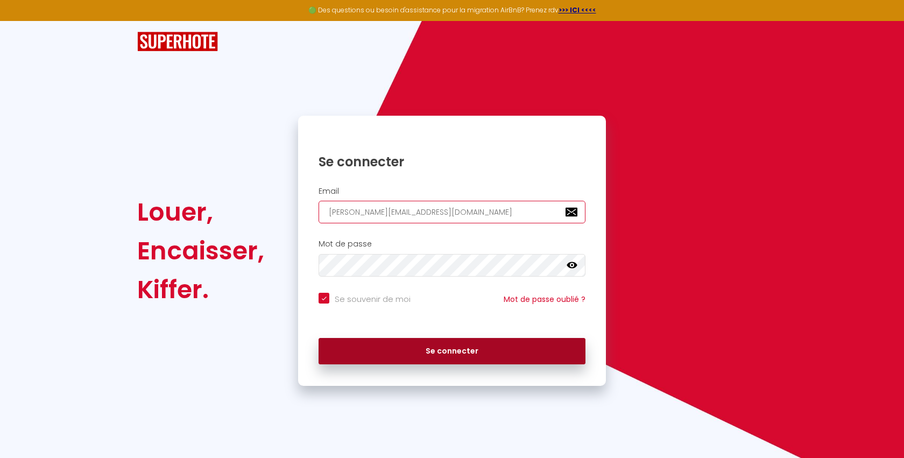
type input "[PERSON_NAME][EMAIL_ADDRESS][DOMAIN_NAME]"
click at [386, 351] on button "Se connecter" at bounding box center [452, 351] width 267 height 27
checkbox input "true"
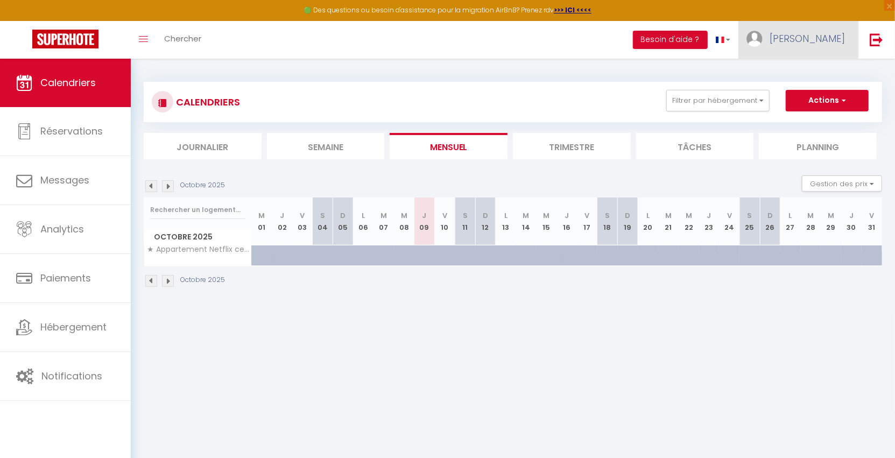
click at [828, 40] on span "[PERSON_NAME]" at bounding box center [806, 38] width 75 height 13
click at [807, 93] on link "Équipe" at bounding box center [815, 94] width 80 height 18
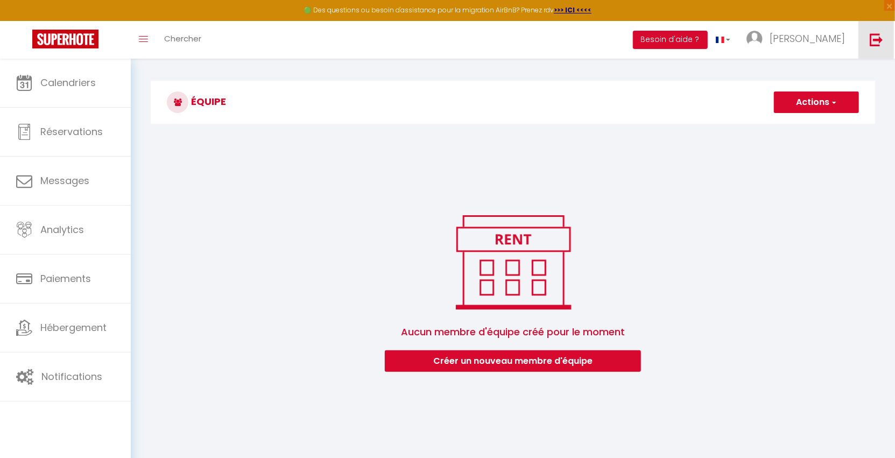
click at [874, 44] on img at bounding box center [876, 39] width 13 height 13
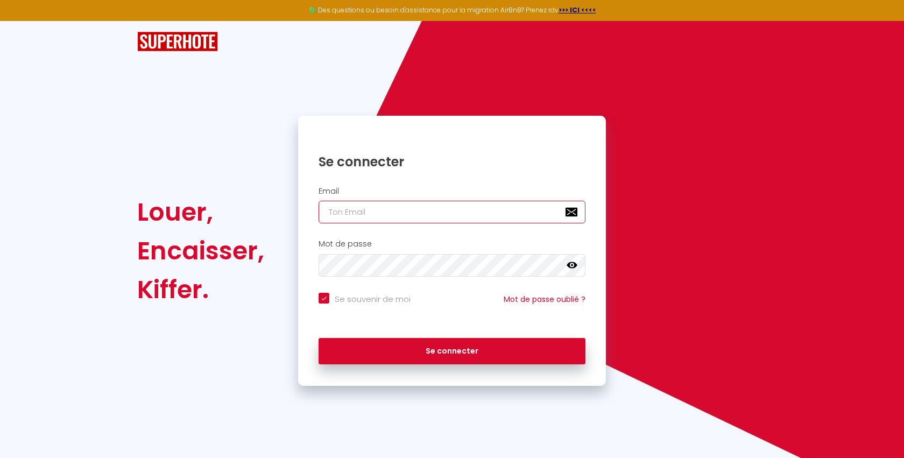
type input "[EMAIL_ADDRESS][DOMAIN_NAME]"
checkbox input "true"
click at [411, 215] on input "[EMAIL_ADDRESS][DOMAIN_NAME]" at bounding box center [452, 212] width 267 height 23
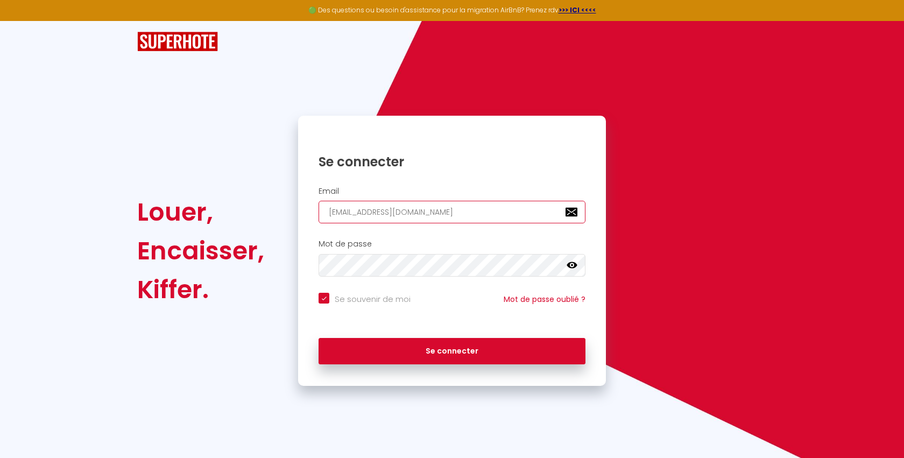
paste input "[EMAIL_ADDRESS]"
type input "[EMAIL_ADDRESS][DOMAIN_NAME]"
checkbox input "true"
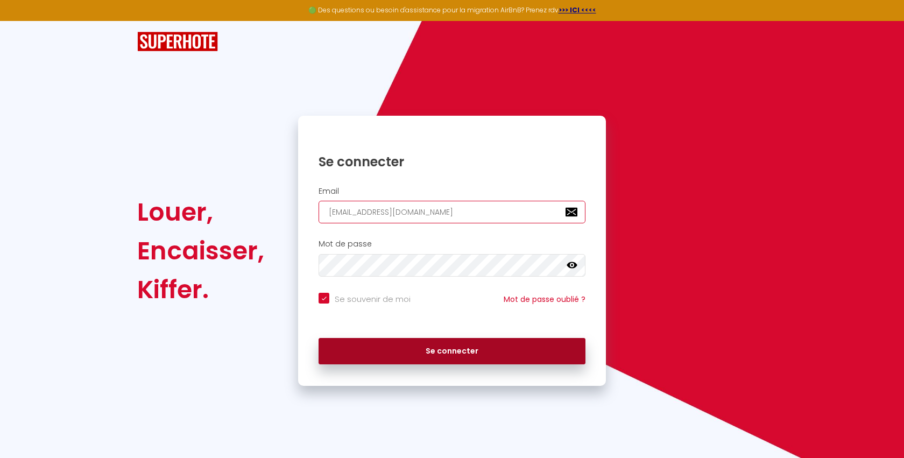
type input "[EMAIL_ADDRESS][DOMAIN_NAME]"
click at [388, 353] on button "Se connecter" at bounding box center [452, 351] width 267 height 27
checkbox input "true"
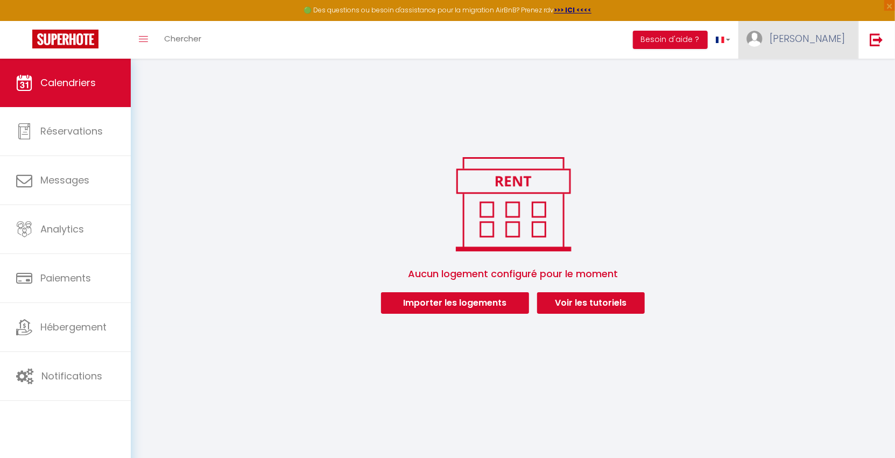
click at [832, 37] on span "[PERSON_NAME]" at bounding box center [806, 38] width 75 height 13
click at [812, 93] on link "Équipe" at bounding box center [815, 94] width 80 height 18
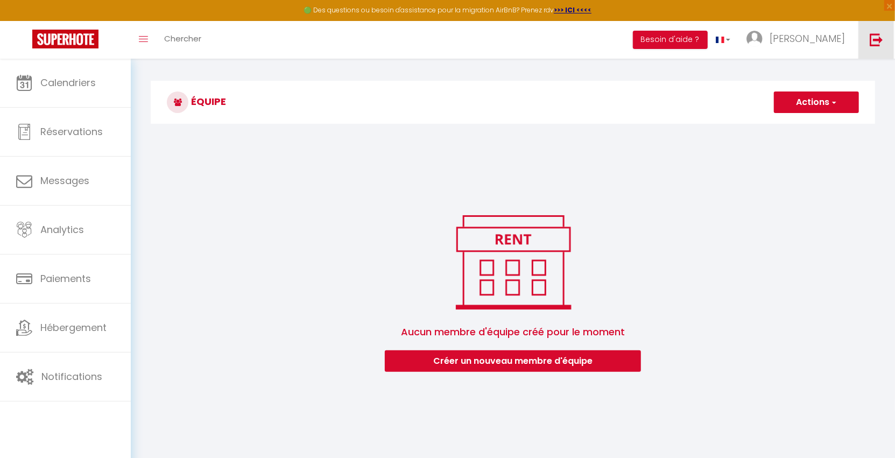
click at [873, 47] on link at bounding box center [876, 40] width 36 height 38
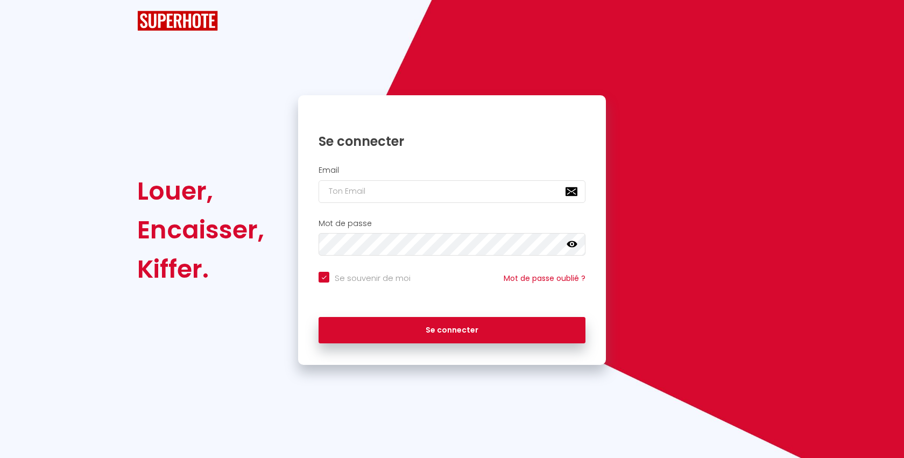
checkbox input "true"
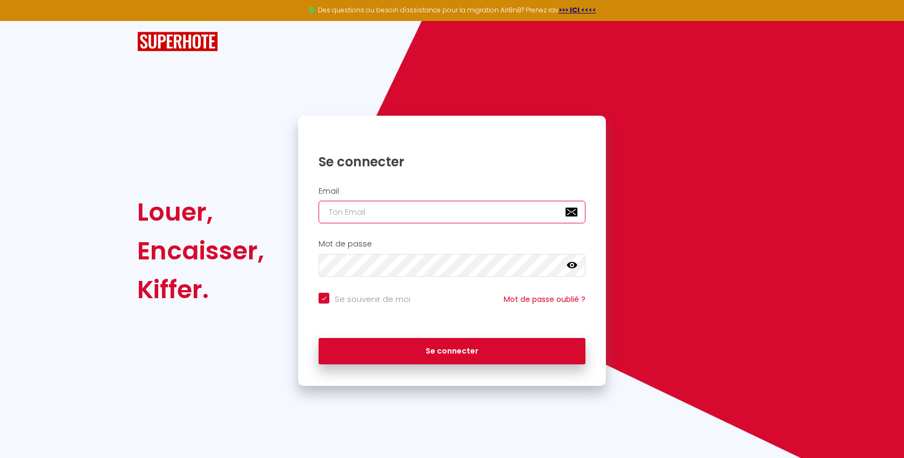
type input "[EMAIL_ADDRESS][DOMAIN_NAME]"
checkbox input "true"
click at [435, 216] on input "[EMAIL_ADDRESS][DOMAIN_NAME]" at bounding box center [452, 212] width 267 height 23
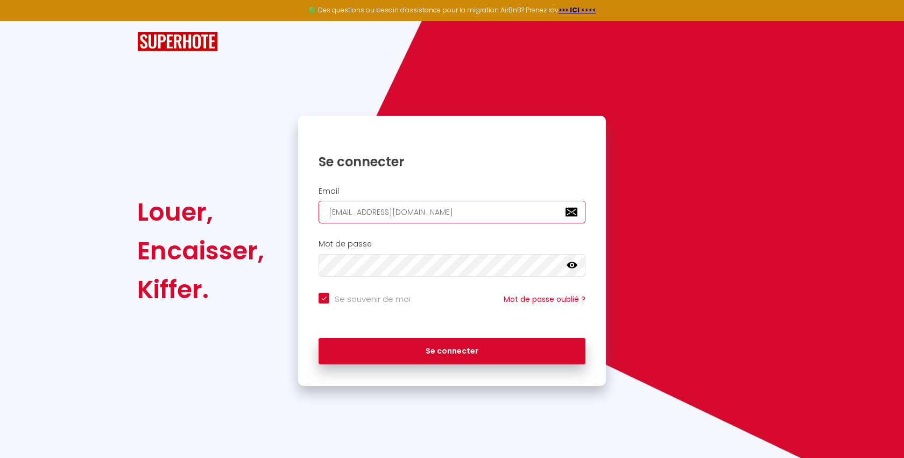
paste input "[EMAIL_ADDRESS]"
type input "[EMAIL_ADDRESS][DOMAIN_NAME]"
checkbox input "true"
type input "[EMAIL_ADDRESS][DOMAIN_NAME]"
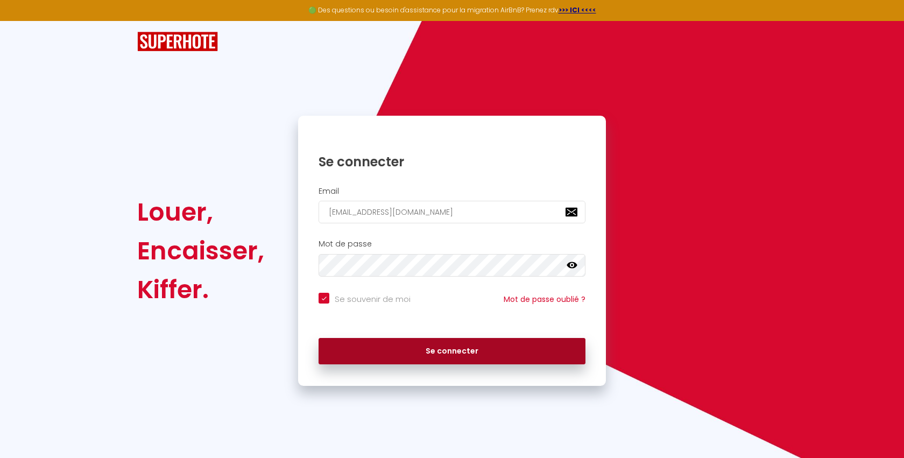
drag, startPoint x: 412, startPoint y: 336, endPoint x: 408, endPoint y: 349, distance: 13.6
click at [412, 336] on div "Se connecter" at bounding box center [452, 349] width 308 height 32
click at [407, 352] on button "Se connecter" at bounding box center [452, 351] width 267 height 27
checkbox input "true"
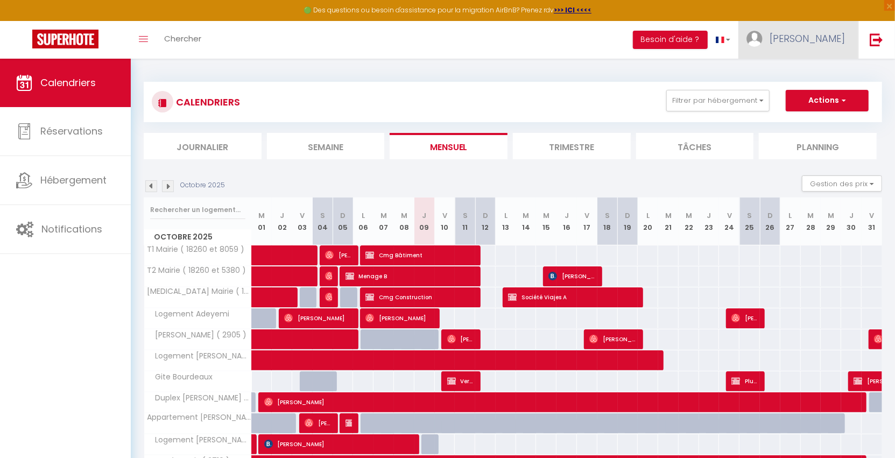
click at [818, 36] on span "[PERSON_NAME]" at bounding box center [806, 38] width 75 height 13
click at [821, 78] on link "Paramètres" at bounding box center [815, 75] width 80 height 18
select select "fr"
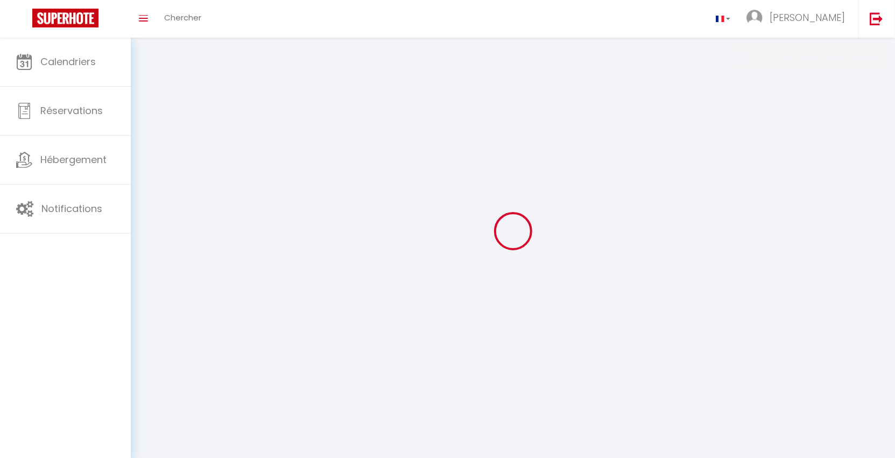
type input "[PERSON_NAME]"
type input "achard"
select select
select select "28"
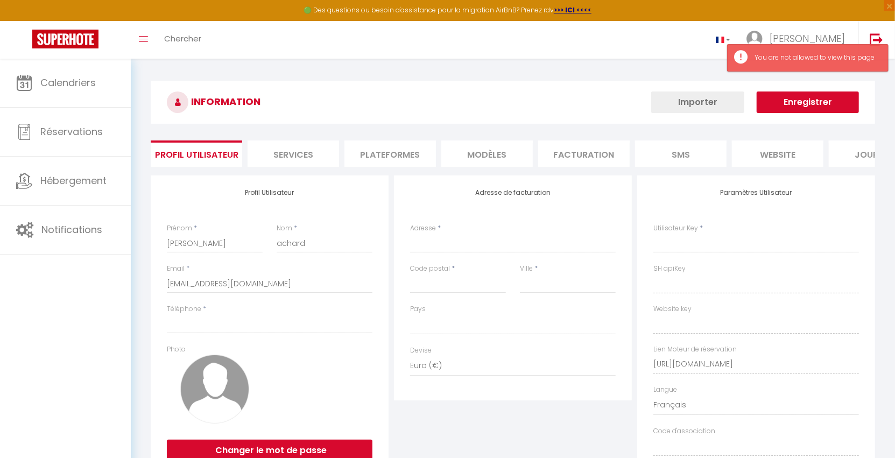
select select
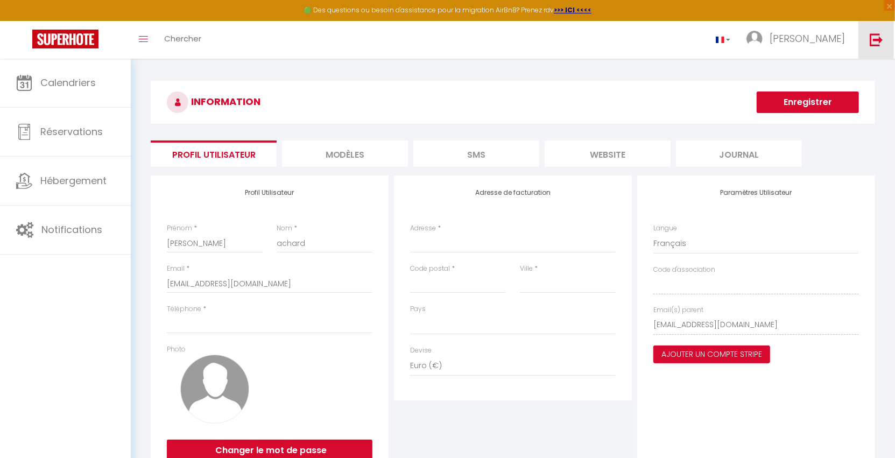
click at [880, 42] on img at bounding box center [876, 39] width 13 height 13
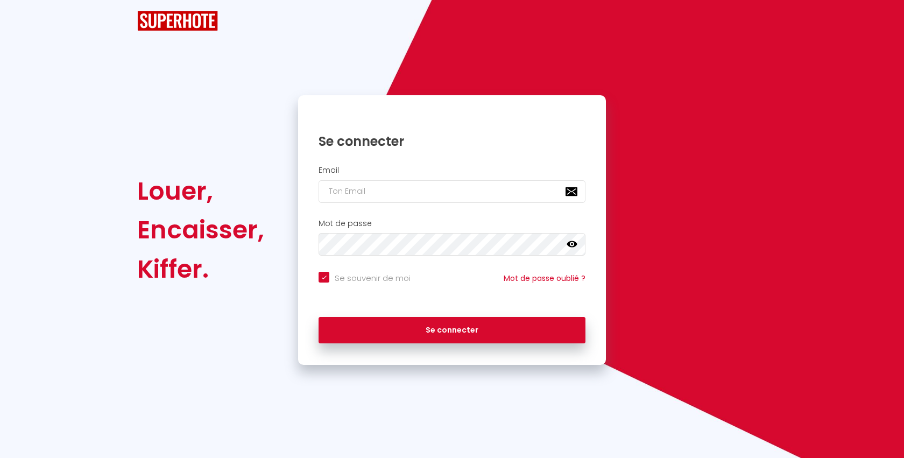
checkbox input "true"
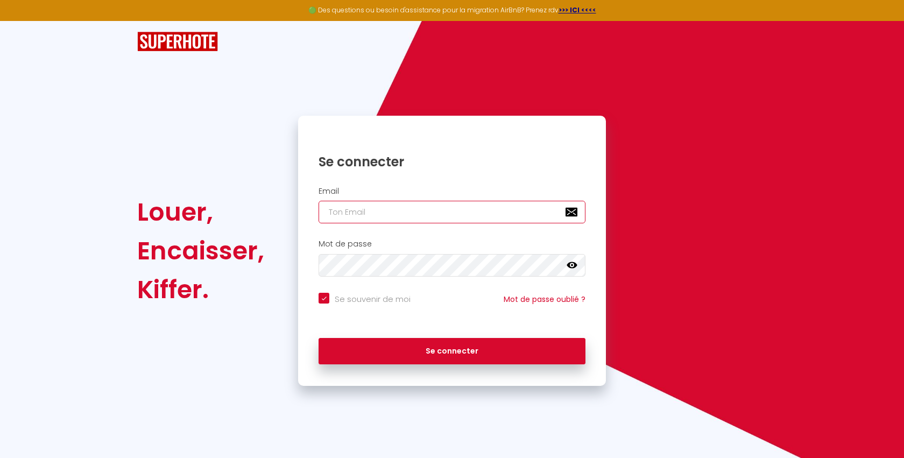
type input "[EMAIL_ADDRESS][DOMAIN_NAME]"
checkbox input "true"
click at [449, 213] on input "[EMAIL_ADDRESS][DOMAIN_NAME]" at bounding box center [452, 212] width 267 height 23
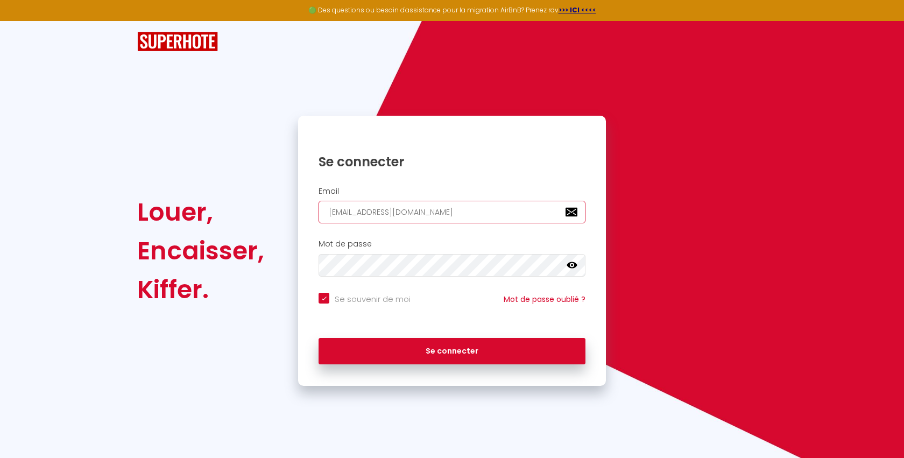
paste input "[EMAIL_ADDRESS]"
type input "[EMAIL_ADDRESS][DOMAIN_NAME]"
checkbox input "true"
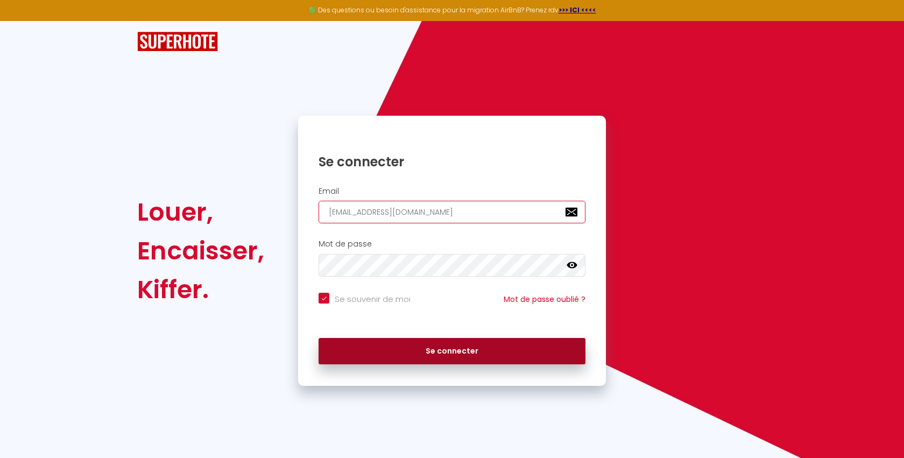
type input "[EMAIL_ADDRESS][DOMAIN_NAME]"
click at [423, 356] on button "Se connecter" at bounding box center [452, 351] width 267 height 27
checkbox input "true"
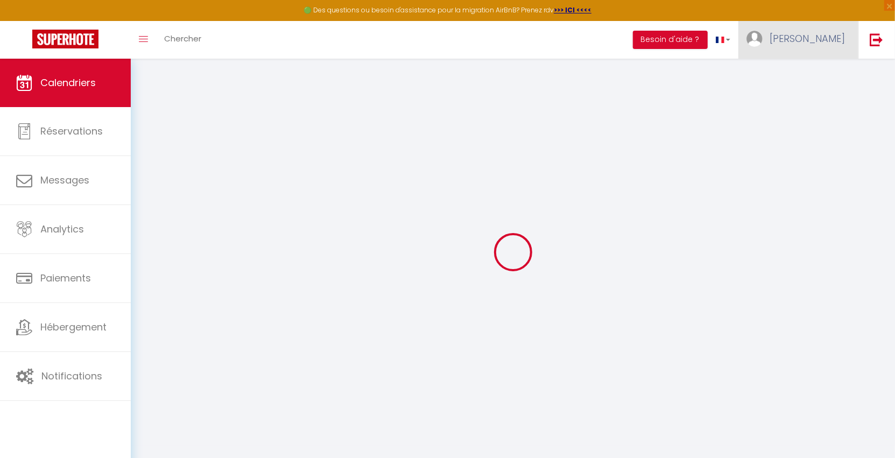
click at [823, 40] on span "[PERSON_NAME]" at bounding box center [806, 38] width 75 height 13
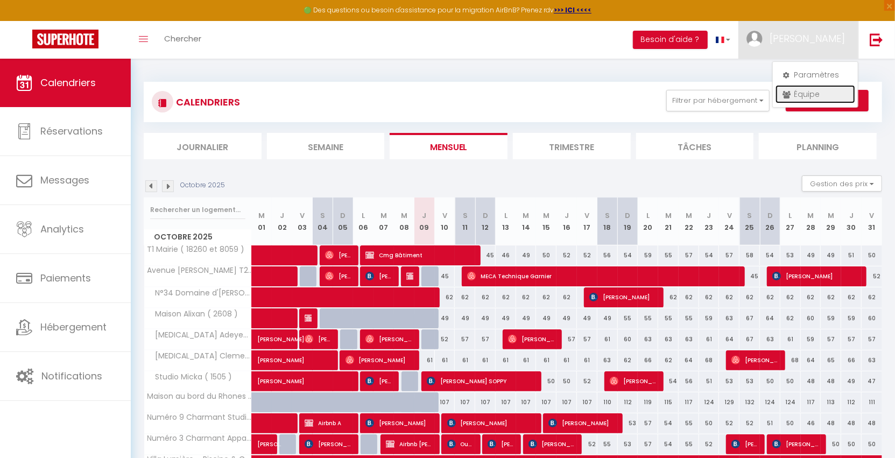
click at [804, 97] on link "Équipe" at bounding box center [815, 94] width 80 height 18
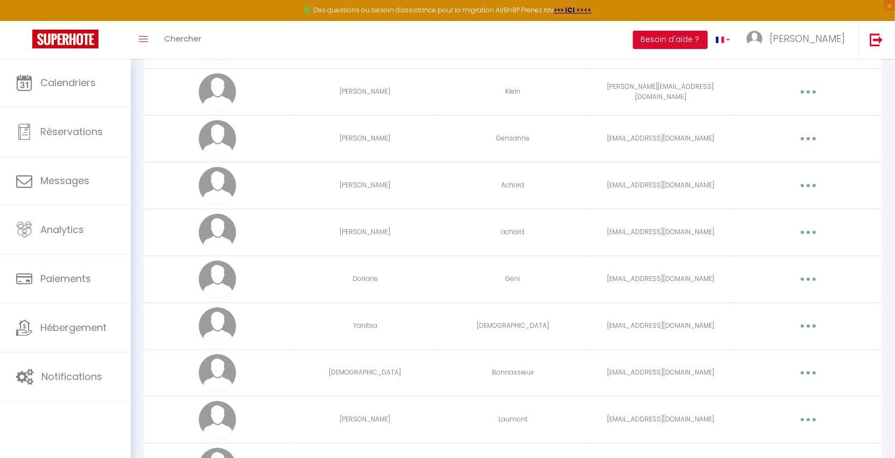
scroll to position [446, 0]
click at [809, 231] on icon "button" at bounding box center [808, 232] width 3 height 3
click at [779, 253] on link "Editer" at bounding box center [780, 257] width 80 height 18
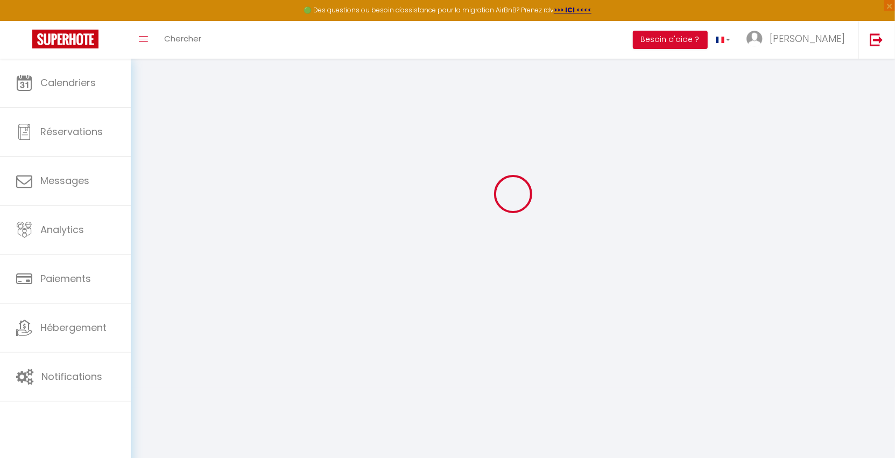
type input "[PERSON_NAME]"
type input "achard"
type input "[EMAIL_ADDRESS][DOMAIN_NAME]"
type textarea "[URL][DOMAIN_NAME]"
checkbox input "false"
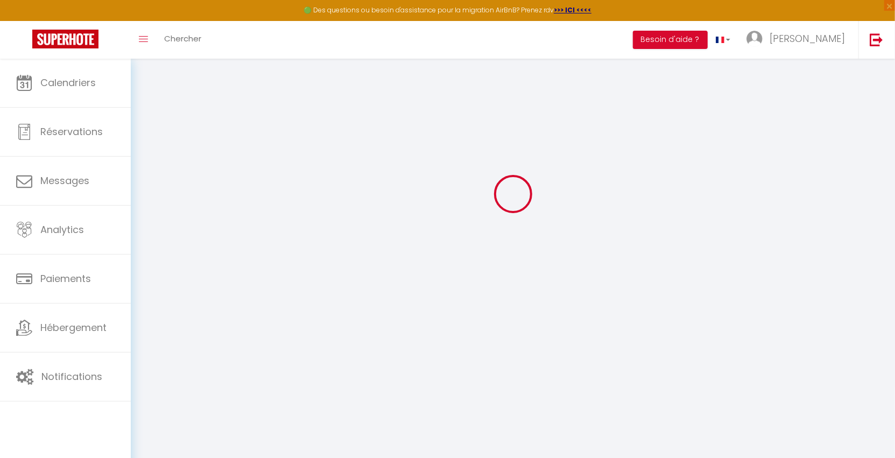
checkbox input "false"
checkbox input "true"
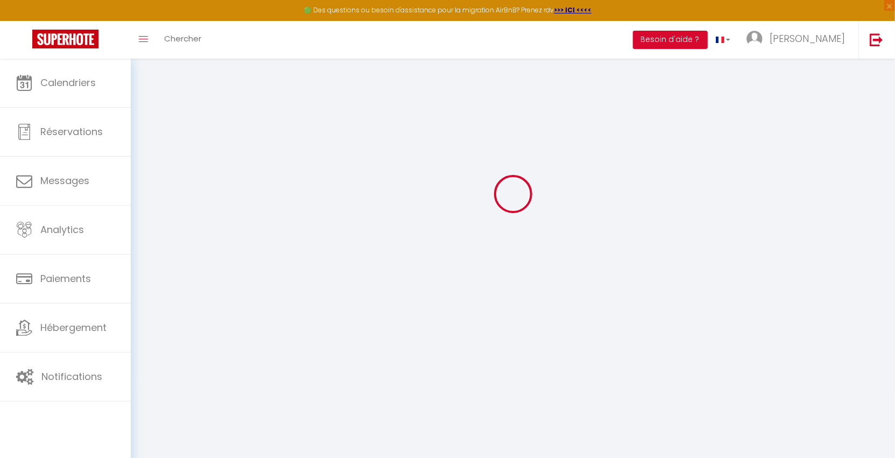
checkbox input "true"
checkbox input "false"
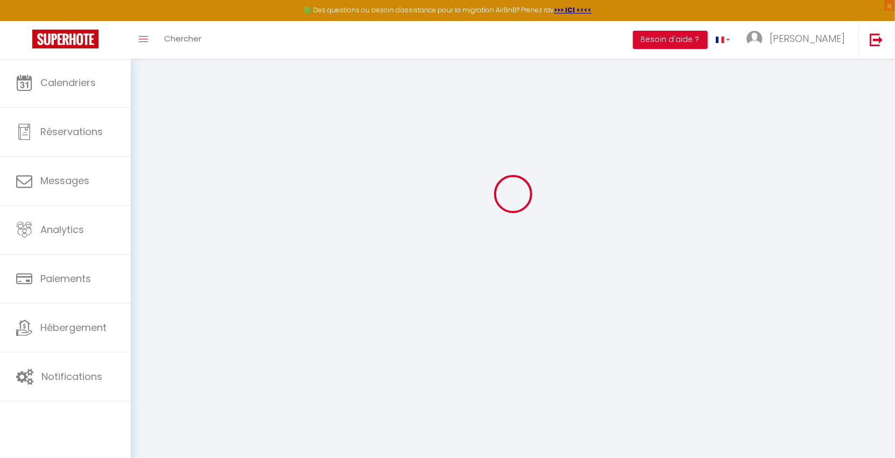
checkbox input "false"
checkbox input "true"
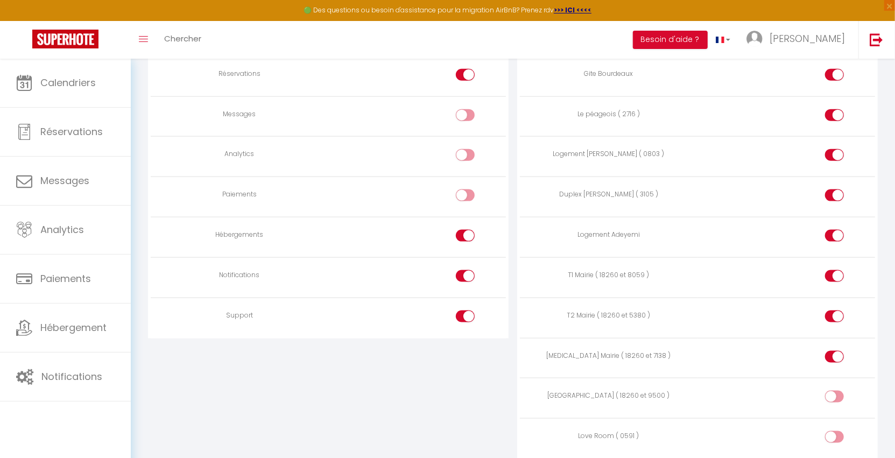
scroll to position [877, 0]
click at [836, 351] on input "checkbox" at bounding box center [843, 359] width 19 height 16
checkbox input "false"
click at [834, 310] on input "checkbox" at bounding box center [843, 318] width 19 height 16
checkbox input "false"
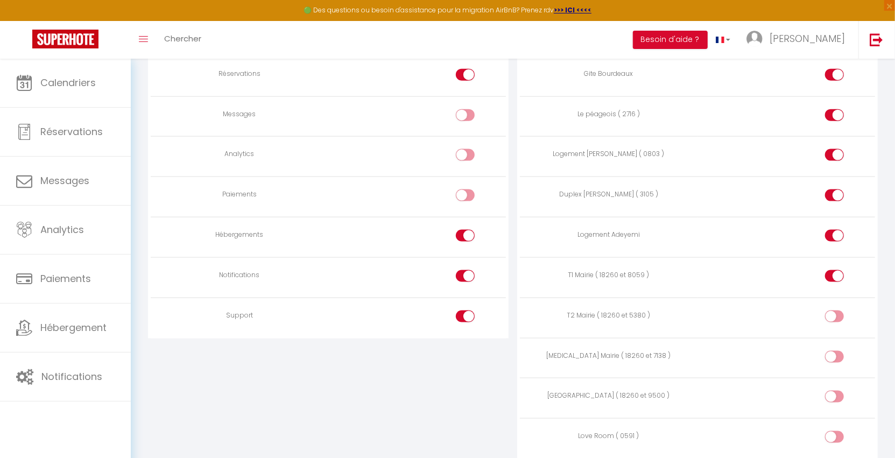
click at [835, 272] on input "checkbox" at bounding box center [843, 278] width 19 height 16
checkbox input "false"
click at [834, 230] on input "checkbox" at bounding box center [843, 238] width 19 height 16
checkbox input "false"
click at [832, 189] on div at bounding box center [834, 195] width 19 height 12
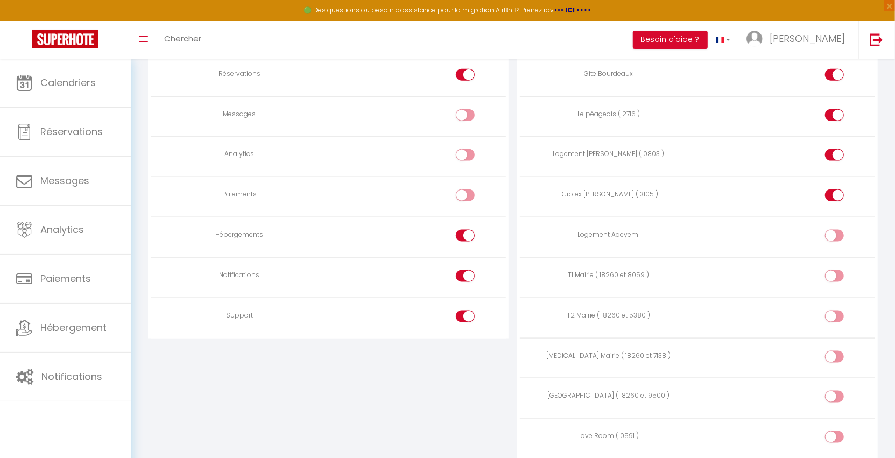
click at [834, 189] on input "checkbox" at bounding box center [843, 197] width 19 height 16
checkbox input "false"
click at [833, 137] on td at bounding box center [786, 157] width 178 height 40
click at [833, 150] on div at bounding box center [834, 155] width 19 height 12
click at [834, 150] on input "checkbox" at bounding box center [843, 157] width 19 height 16
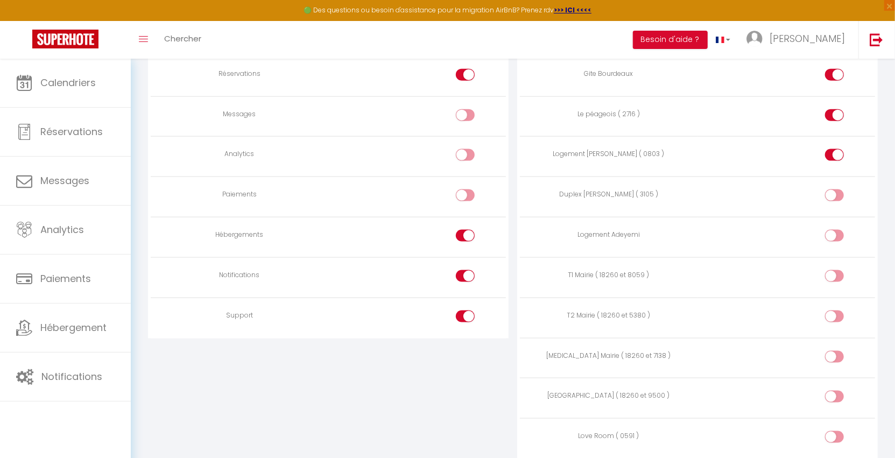
checkbox input "false"
click at [836, 115] on input "checkbox" at bounding box center [843, 117] width 19 height 16
checkbox input "false"
click at [836, 73] on input "checkbox" at bounding box center [843, 77] width 19 height 16
checkbox input "false"
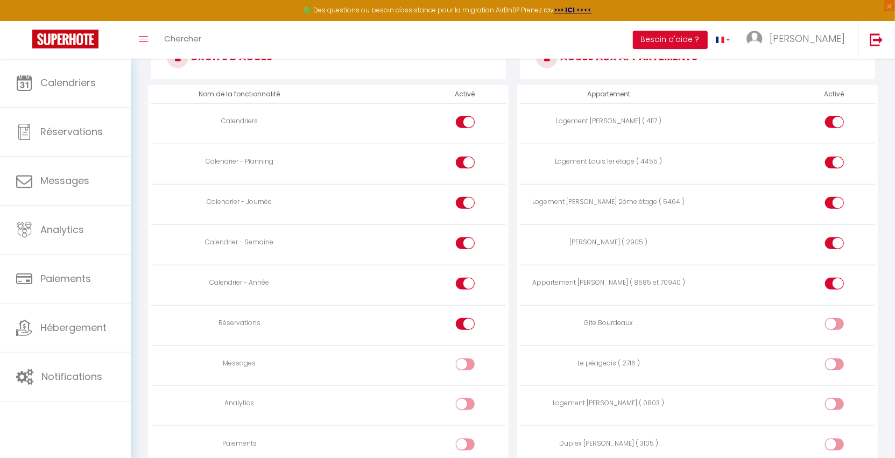
scroll to position [627, 0]
click at [833, 279] on div at bounding box center [834, 285] width 19 height 12
click at [834, 279] on input "checkbox" at bounding box center [843, 287] width 19 height 16
checkbox input "false"
click at [836, 239] on input "checkbox" at bounding box center [843, 246] width 19 height 16
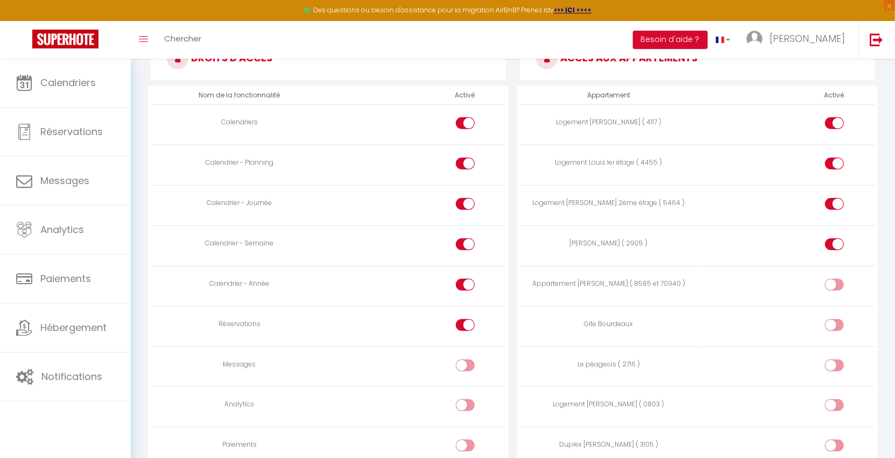
checkbox input "false"
click at [831, 198] on div at bounding box center [834, 204] width 19 height 12
click at [834, 198] on input "checkbox" at bounding box center [843, 206] width 19 height 16
checkbox input "false"
click at [837, 158] on input "checkbox" at bounding box center [843, 166] width 19 height 16
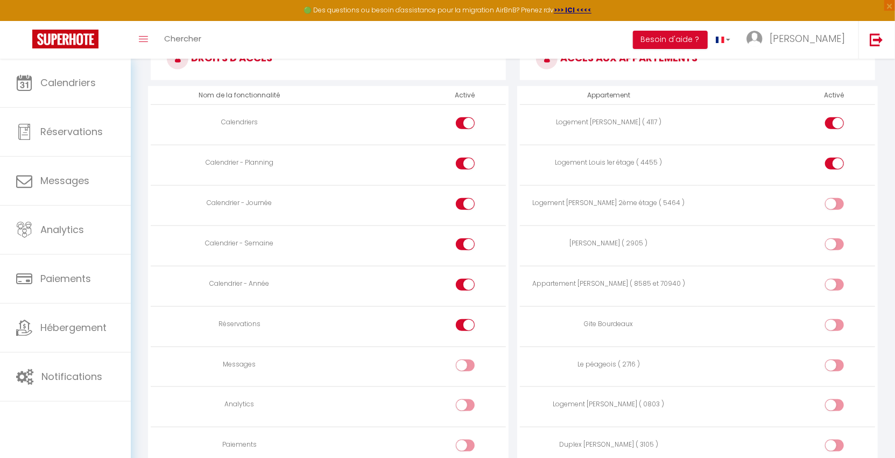
checkbox input "false"
click at [838, 115] on td at bounding box center [786, 125] width 178 height 40
click at [835, 119] on input "checkbox" at bounding box center [843, 125] width 19 height 16
checkbox input "false"
click at [462, 118] on div at bounding box center [465, 123] width 19 height 12
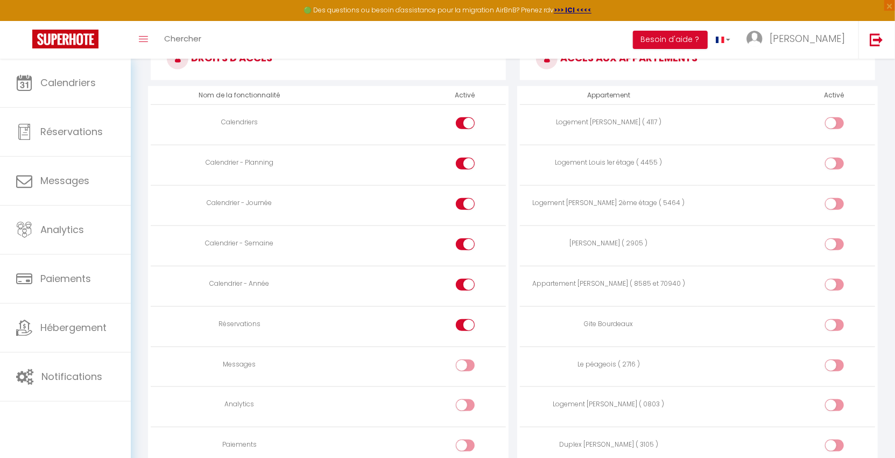
click at [465, 118] on input "checkbox" at bounding box center [474, 125] width 19 height 16
checkbox input "false"
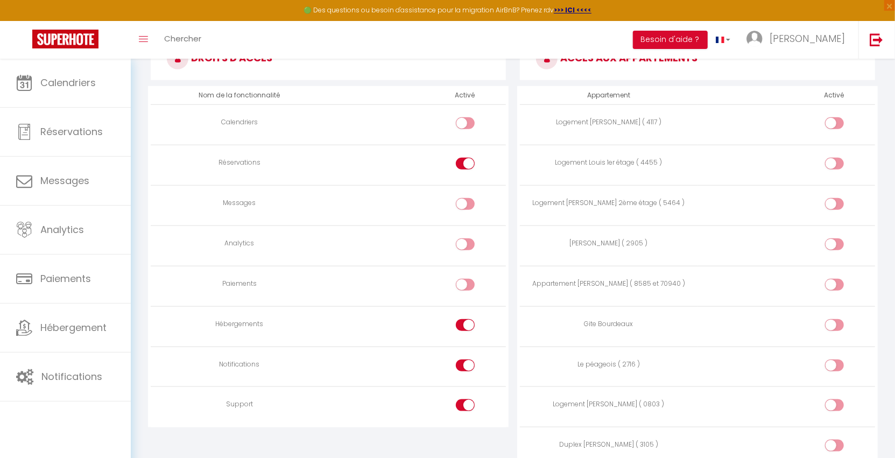
click at [465, 320] on input "checkbox" at bounding box center [474, 327] width 19 height 16
checkbox input "false"
click at [465, 368] on input "checkbox" at bounding box center [474, 367] width 19 height 16
checkbox input "false"
click at [470, 405] on input "checkbox" at bounding box center [474, 407] width 19 height 16
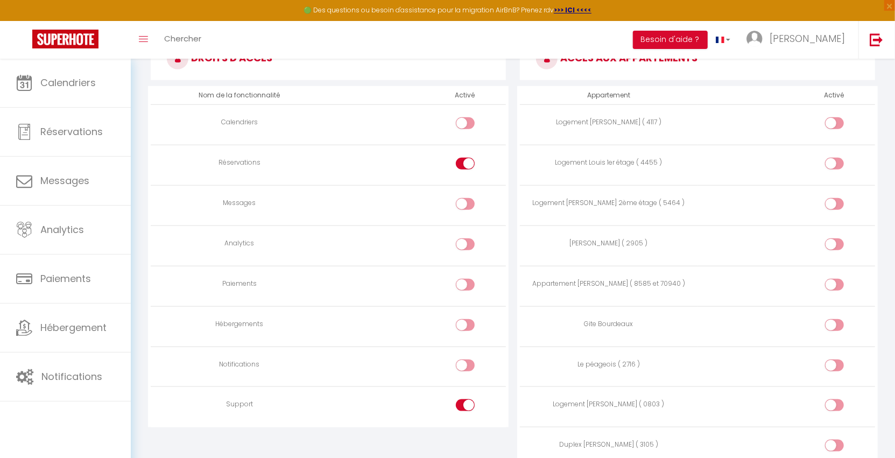
checkbox input "false"
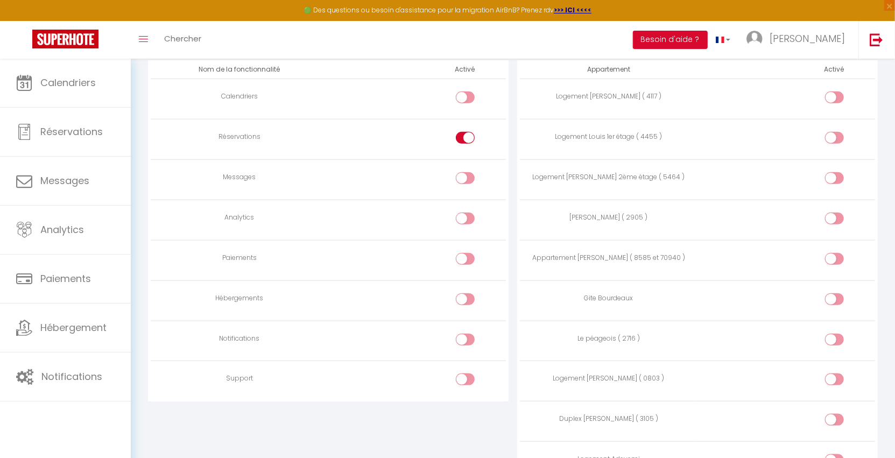
click at [463, 135] on div at bounding box center [465, 138] width 19 height 12
click at [465, 135] on input "checkbox" at bounding box center [474, 140] width 19 height 16
checkbox input "false"
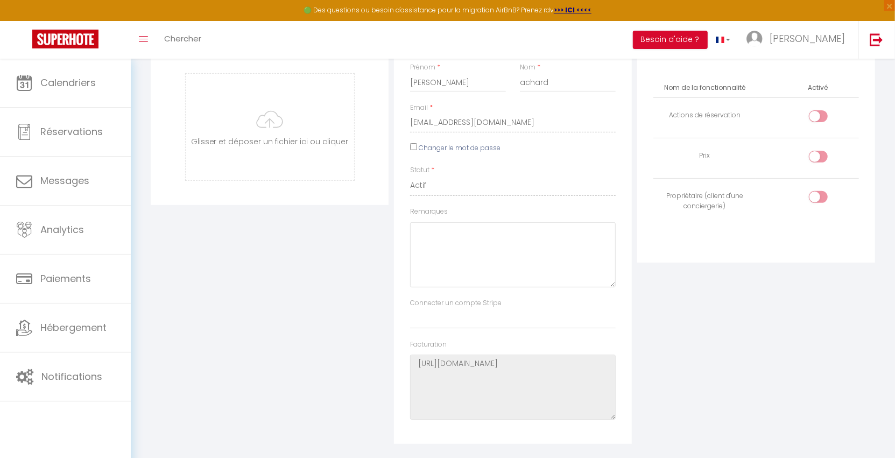
scroll to position [0, 0]
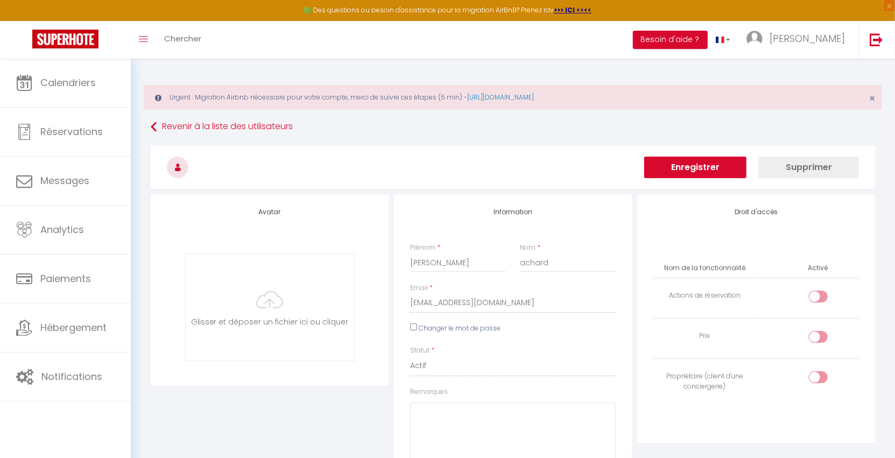
click at [710, 170] on button "Enregistrer" at bounding box center [695, 168] width 102 height 22
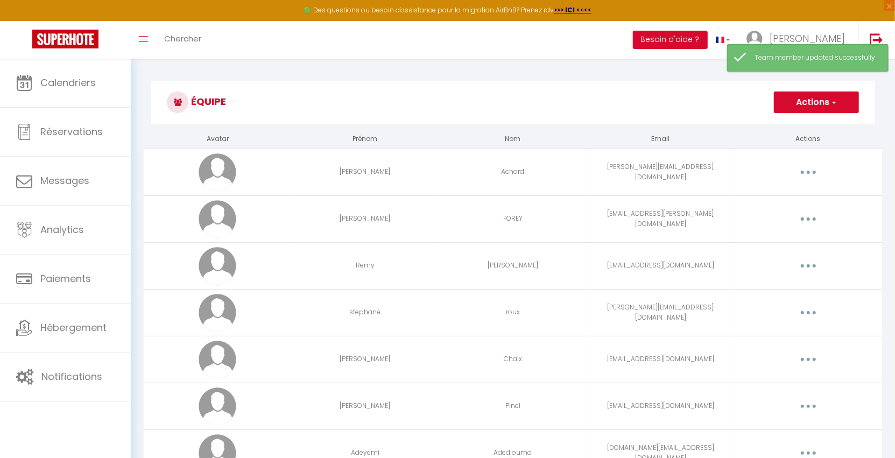
scroll to position [408, 0]
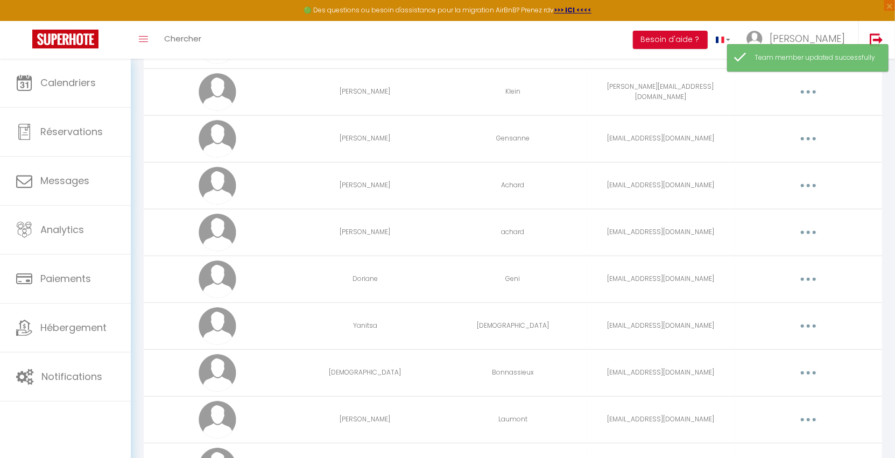
click at [810, 229] on button "button" at bounding box center [808, 232] width 30 height 17
click at [776, 274] on link "Supprimer" at bounding box center [780, 276] width 80 height 18
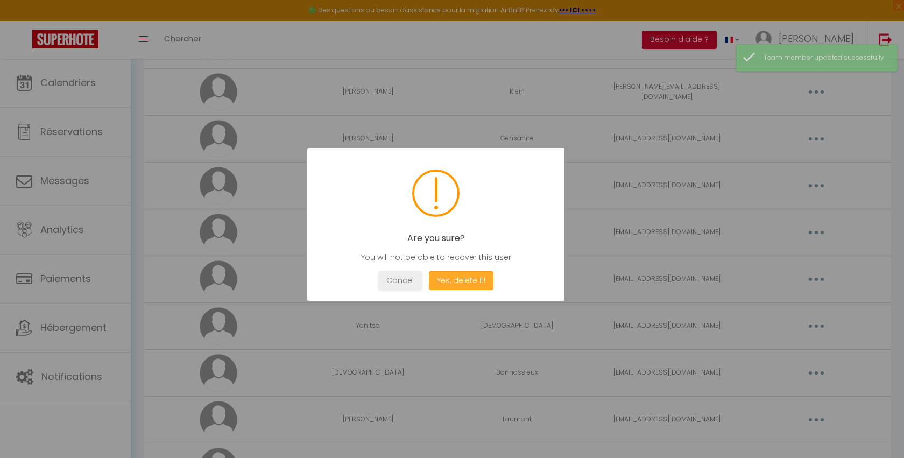
click at [461, 284] on button "Yes, delete it!" at bounding box center [461, 280] width 65 height 19
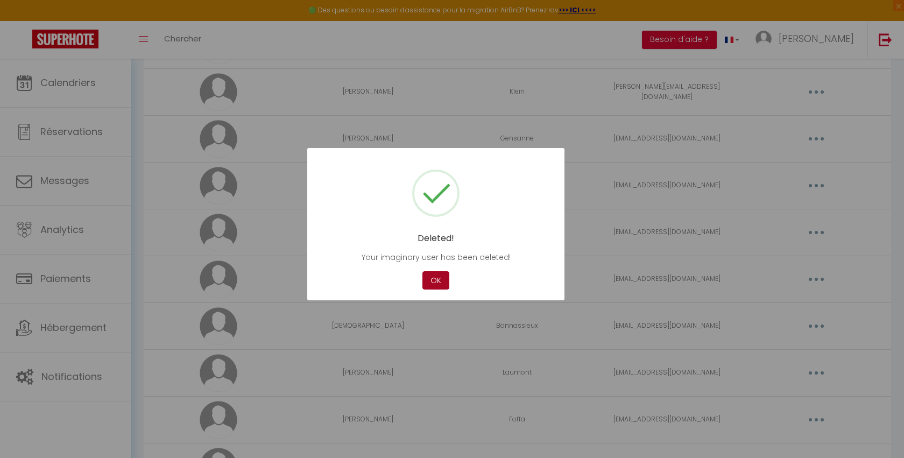
click at [436, 279] on button "OK" at bounding box center [435, 280] width 27 height 19
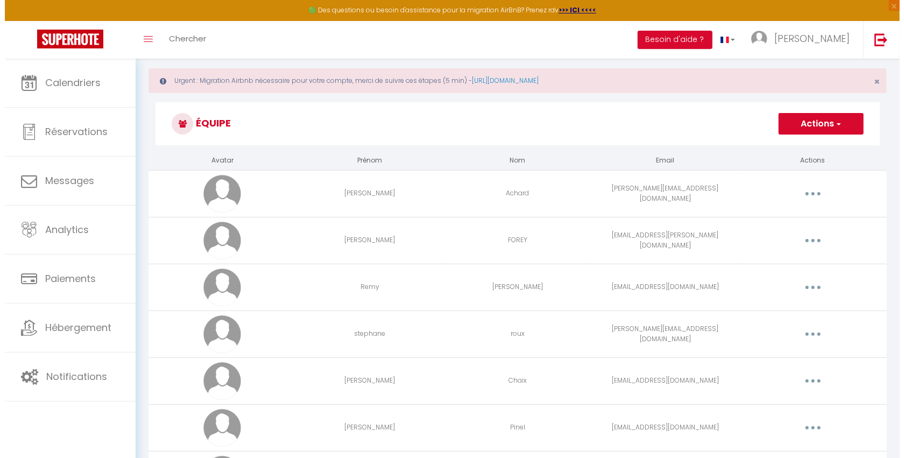
scroll to position [0, 0]
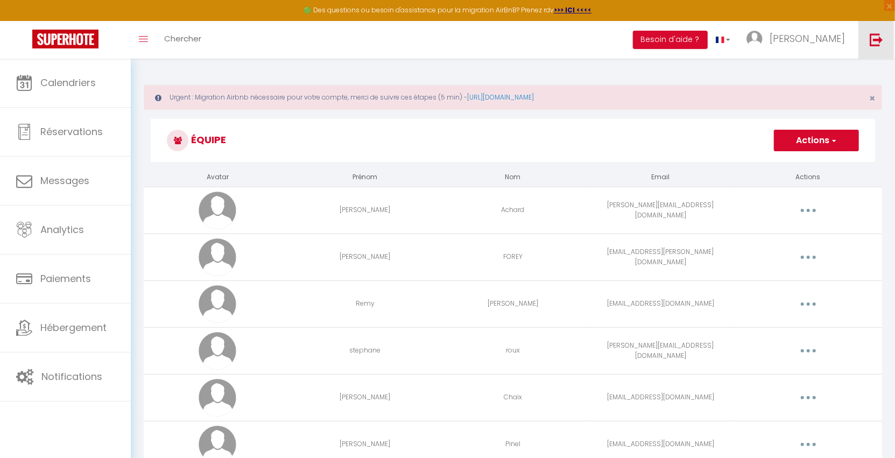
click at [875, 33] on img at bounding box center [876, 39] width 13 height 13
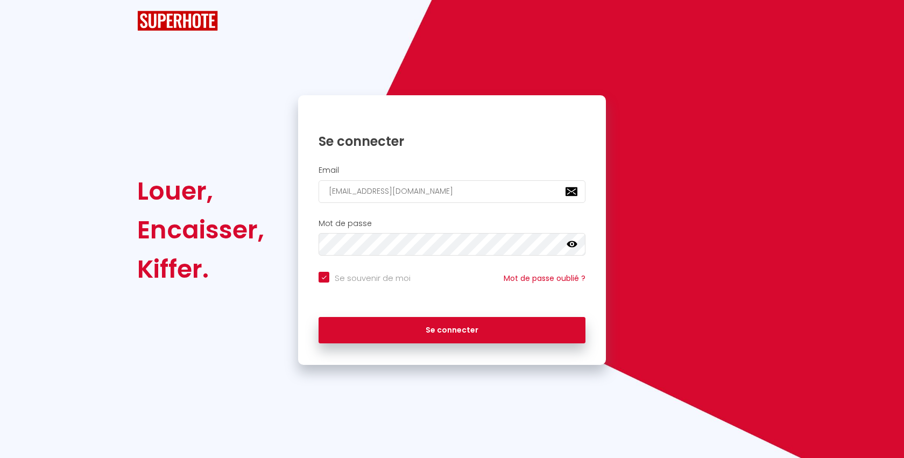
checkbox input "true"
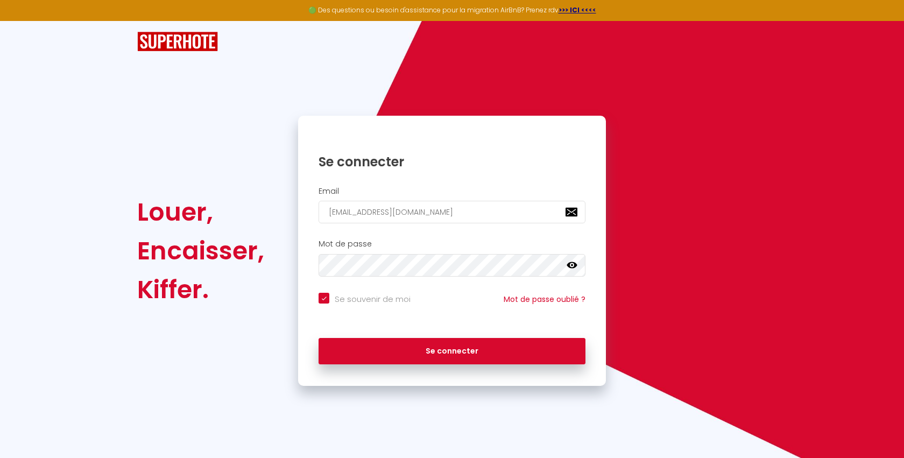
click at [416, 186] on div "Email [EMAIL_ADDRESS][DOMAIN_NAME]" at bounding box center [452, 207] width 308 height 53
click at [419, 211] on input "[EMAIL_ADDRESS][DOMAIN_NAME]" at bounding box center [452, 212] width 267 height 23
paste input "gestion@mapetiteintendanc"
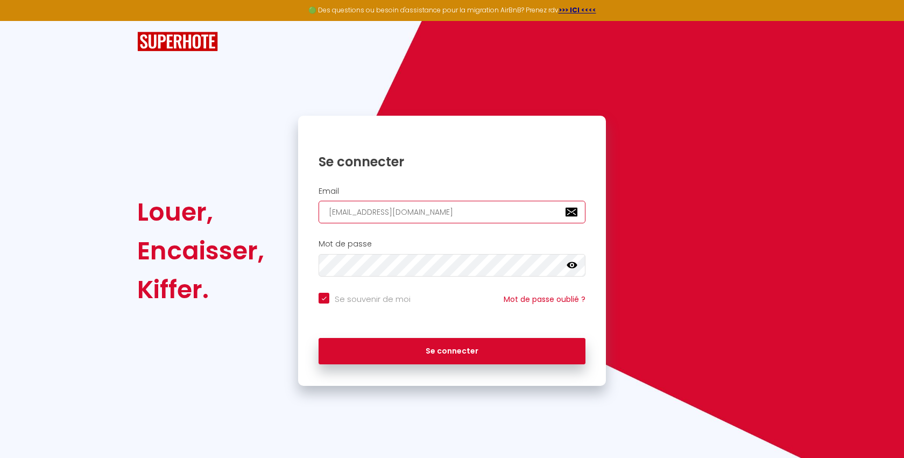
type input "[EMAIL_ADDRESS][DOMAIN_NAME]"
checkbox input "true"
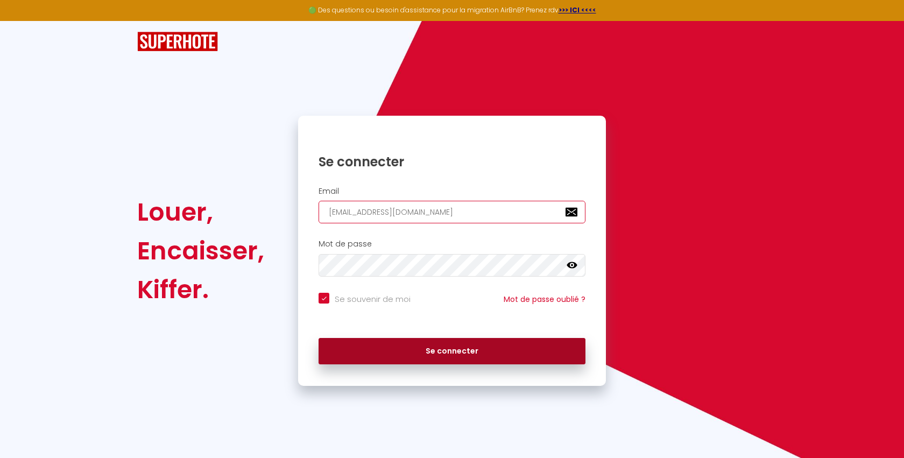
type input "[EMAIL_ADDRESS][DOMAIN_NAME]"
click at [410, 345] on button "Se connecter" at bounding box center [452, 351] width 267 height 27
checkbox input "true"
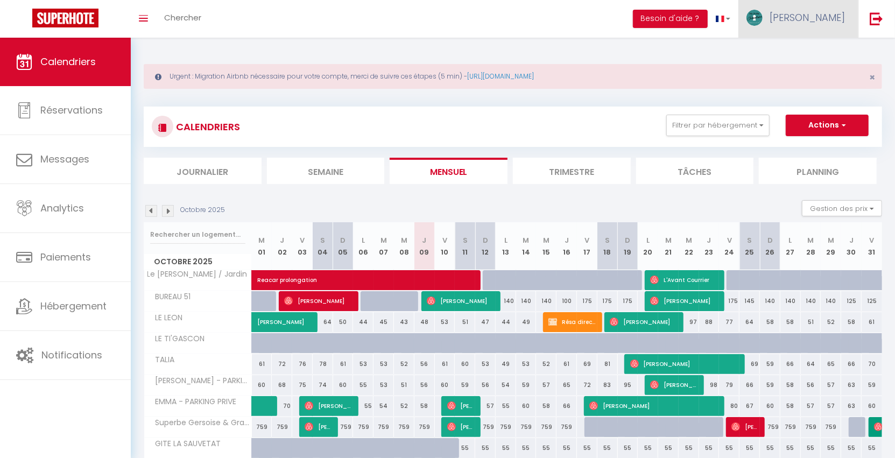
click at [823, 18] on span "[PERSON_NAME]" at bounding box center [806, 17] width 75 height 13
click at [816, 77] on link "Équipe" at bounding box center [815, 73] width 80 height 18
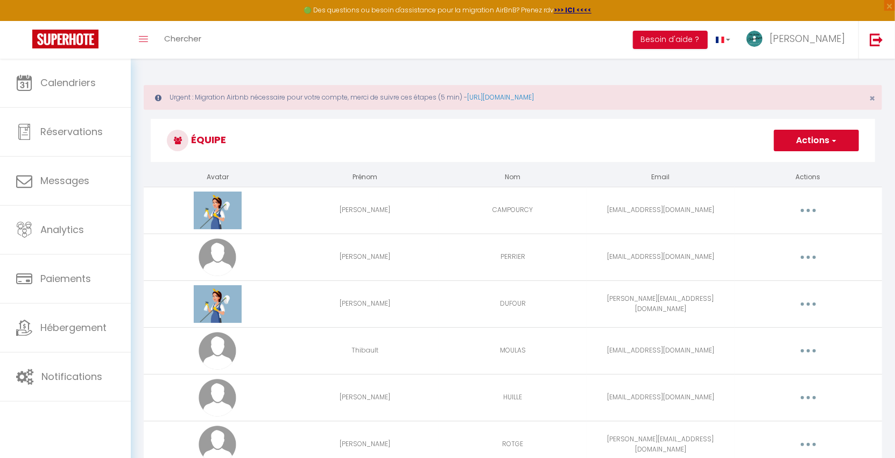
click at [808, 203] on button "button" at bounding box center [808, 210] width 30 height 17
click at [780, 258] on link "Supprimer" at bounding box center [780, 254] width 80 height 18
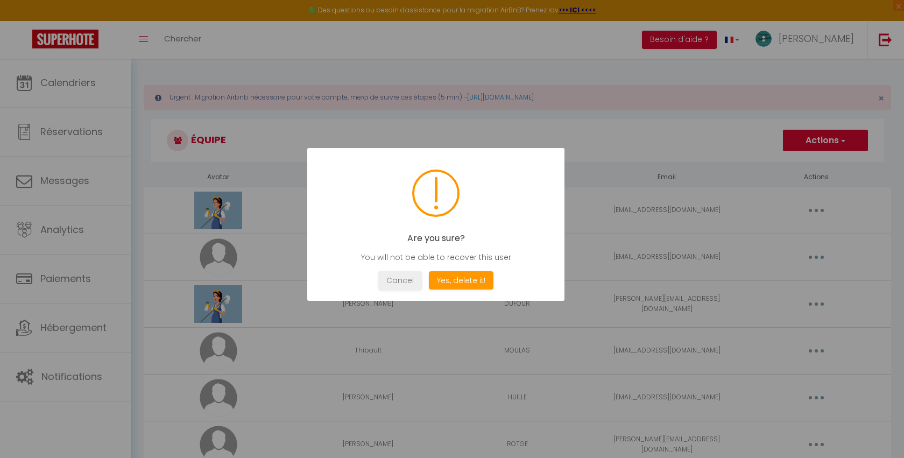
click at [462, 270] on div "Are you sure? You will not be able to recover this user Not valid Cancel Yes, d…" at bounding box center [435, 224] width 257 height 153
click at [458, 280] on button "Yes, delete it!" at bounding box center [461, 280] width 65 height 19
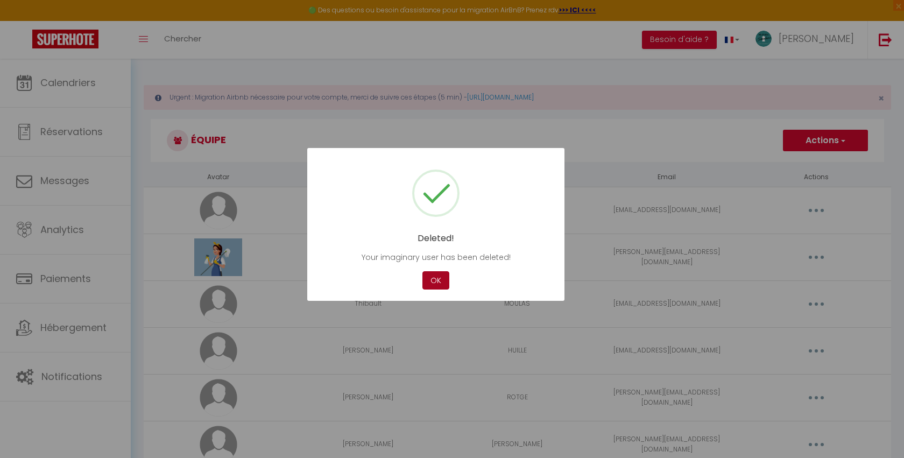
click at [432, 281] on button "OK" at bounding box center [435, 280] width 27 height 19
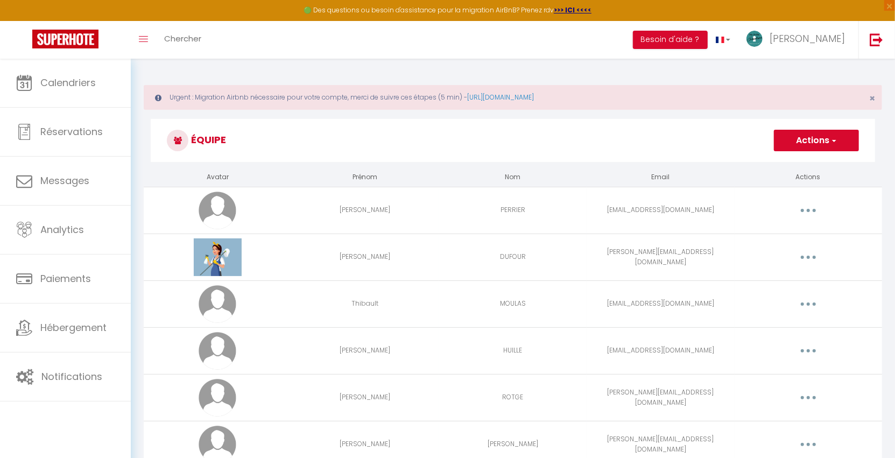
click at [809, 207] on button "button" at bounding box center [808, 210] width 30 height 17
click at [768, 251] on link "Supprimer" at bounding box center [780, 254] width 80 height 18
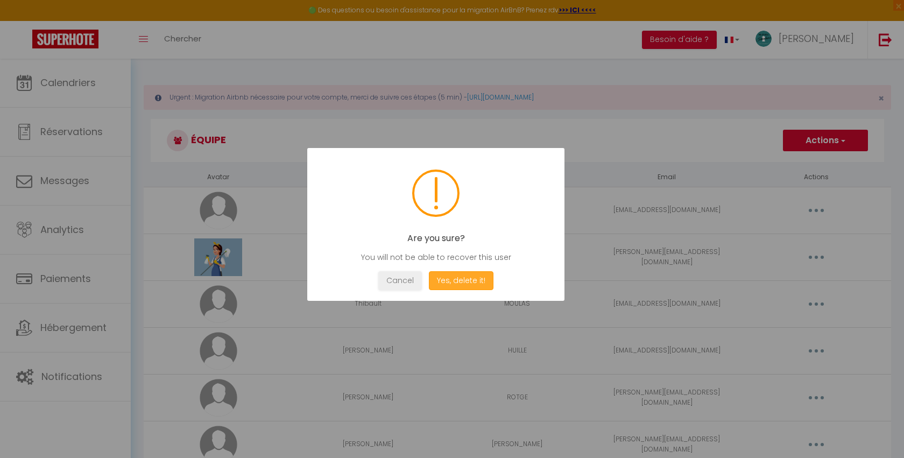
click at [456, 280] on button "Yes, delete it!" at bounding box center [461, 280] width 65 height 19
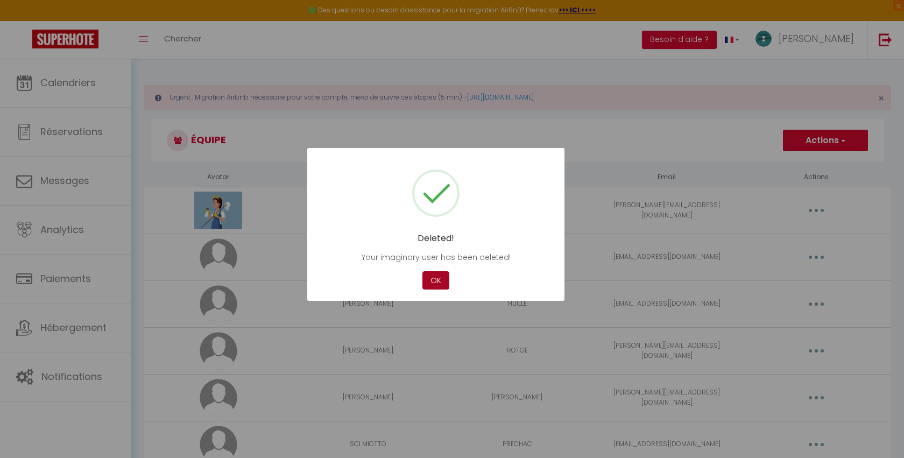
click at [430, 280] on button "OK" at bounding box center [435, 280] width 27 height 19
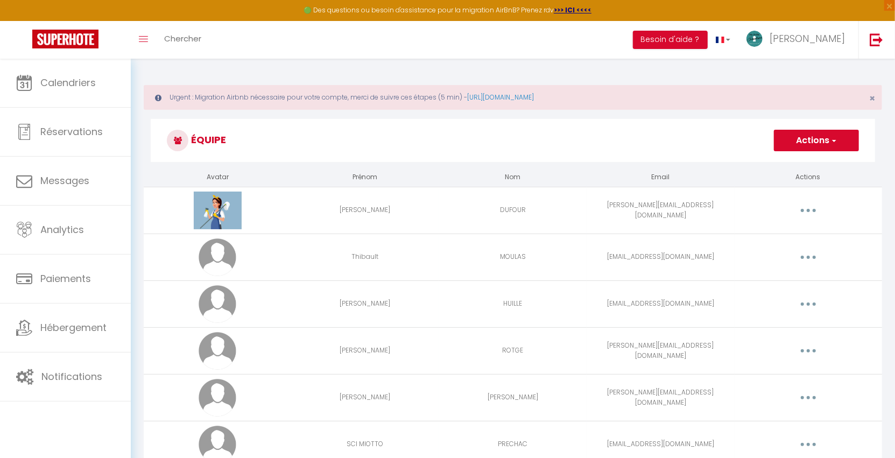
click at [803, 210] on button "button" at bounding box center [808, 210] width 30 height 17
click at [779, 252] on link "Supprimer" at bounding box center [780, 254] width 80 height 18
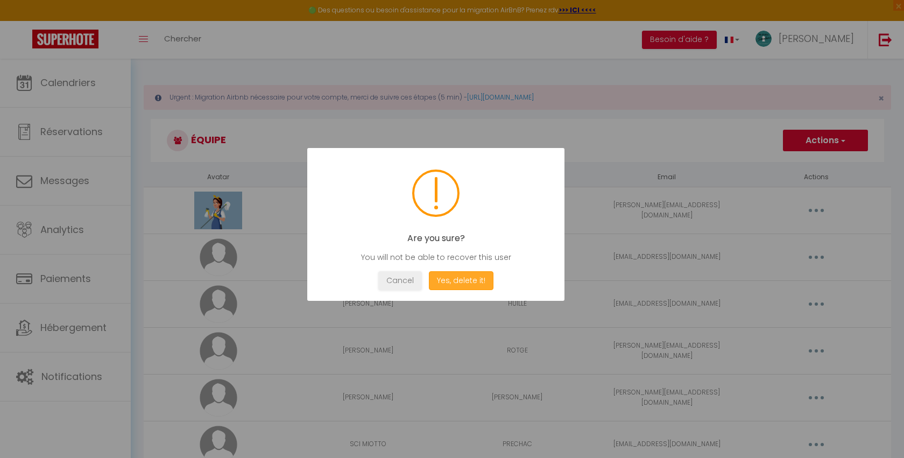
click at [466, 284] on button "Yes, delete it!" at bounding box center [461, 280] width 65 height 19
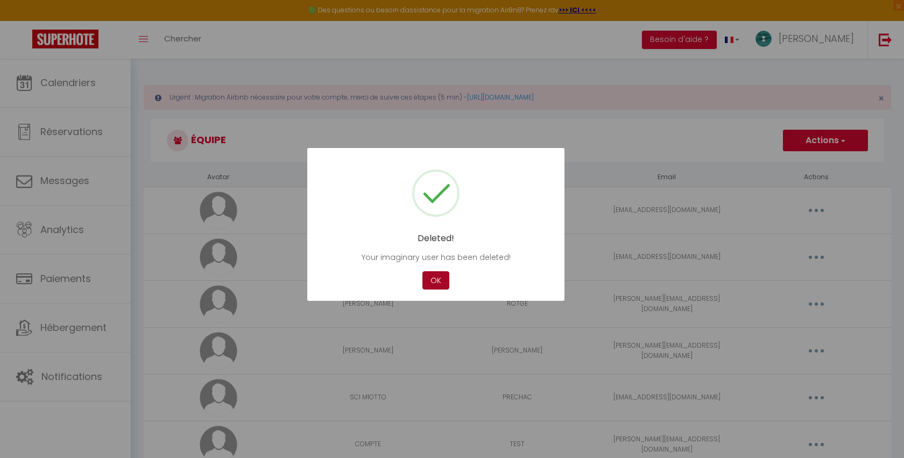
click at [435, 279] on button "OK" at bounding box center [435, 280] width 27 height 19
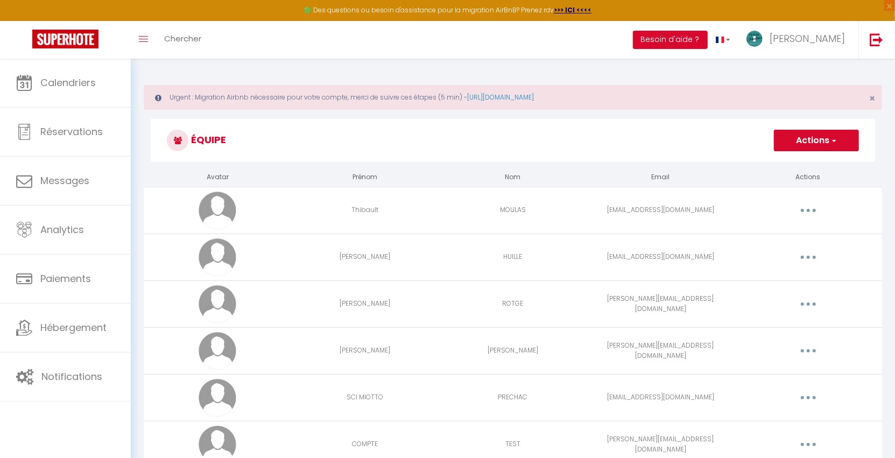
click at [807, 211] on button "button" at bounding box center [808, 210] width 30 height 17
click at [788, 249] on link "Supprimer" at bounding box center [780, 254] width 80 height 18
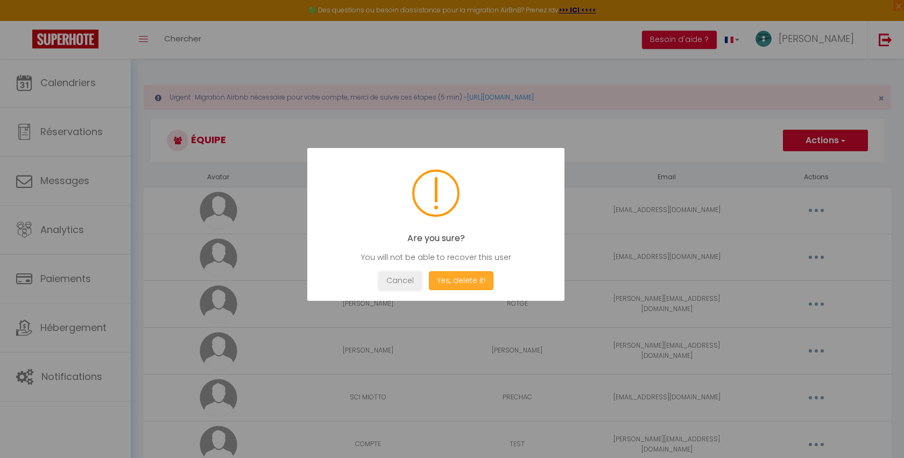
click at [463, 282] on button "Yes, delete it!" at bounding box center [461, 280] width 65 height 19
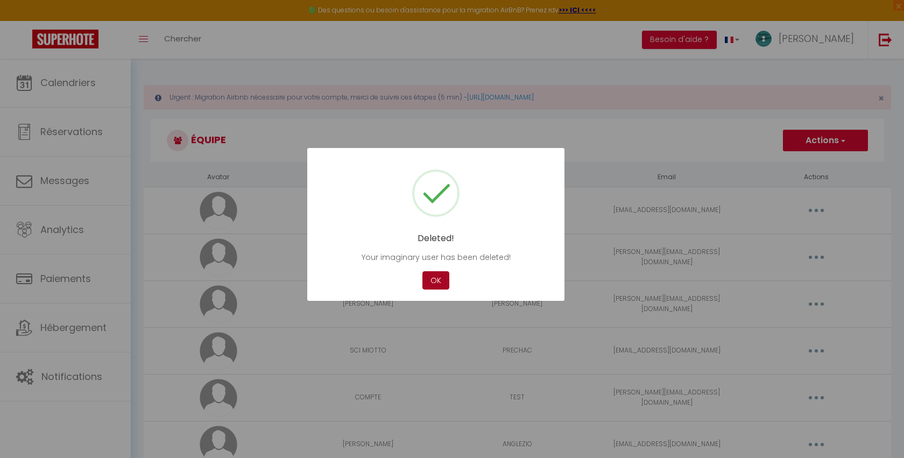
click at [436, 277] on button "OK" at bounding box center [435, 280] width 27 height 19
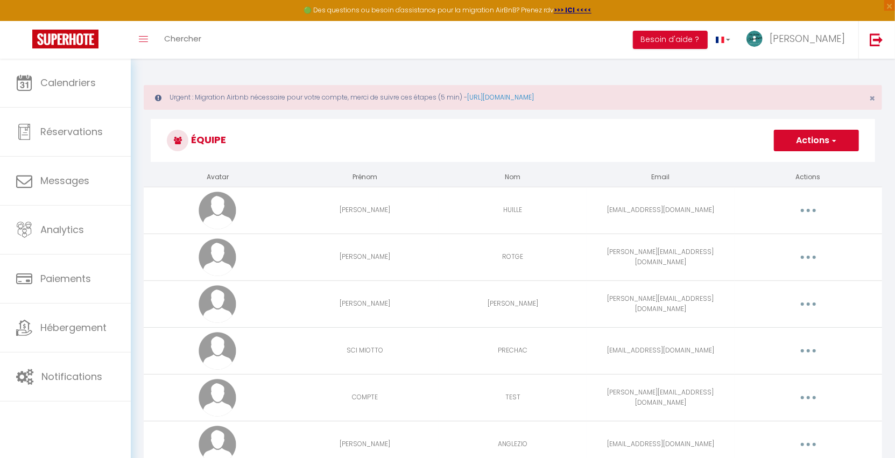
click at [811, 211] on button "button" at bounding box center [808, 210] width 30 height 17
click at [789, 250] on link "Supprimer" at bounding box center [780, 254] width 80 height 18
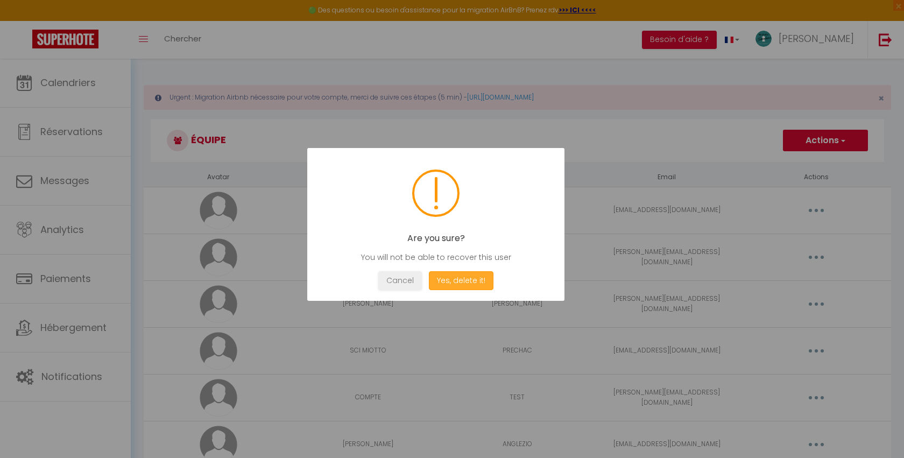
click at [467, 283] on button "Yes, delete it!" at bounding box center [461, 280] width 65 height 19
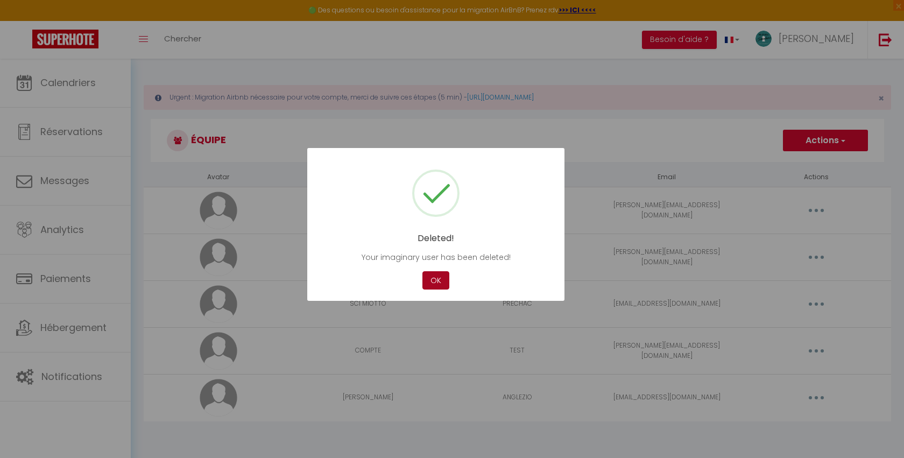
click at [437, 277] on button "OK" at bounding box center [435, 280] width 27 height 19
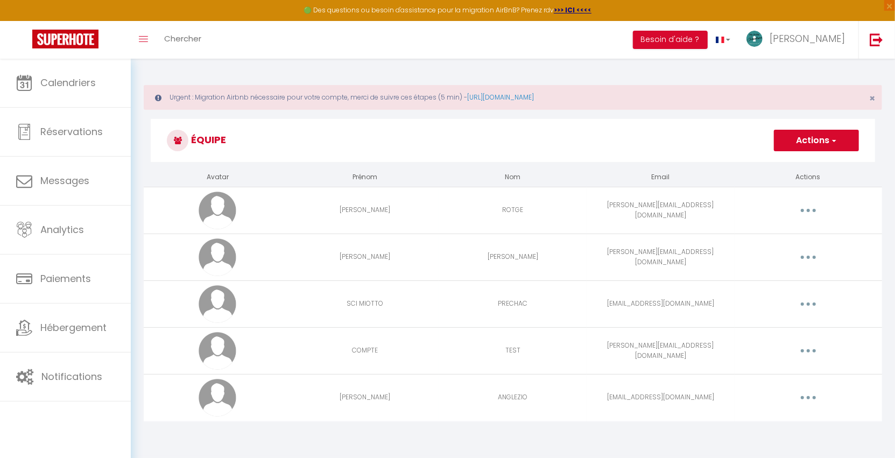
click at [807, 209] on icon "button" at bounding box center [808, 210] width 3 height 3
click at [783, 253] on link "Supprimer" at bounding box center [780, 254] width 80 height 18
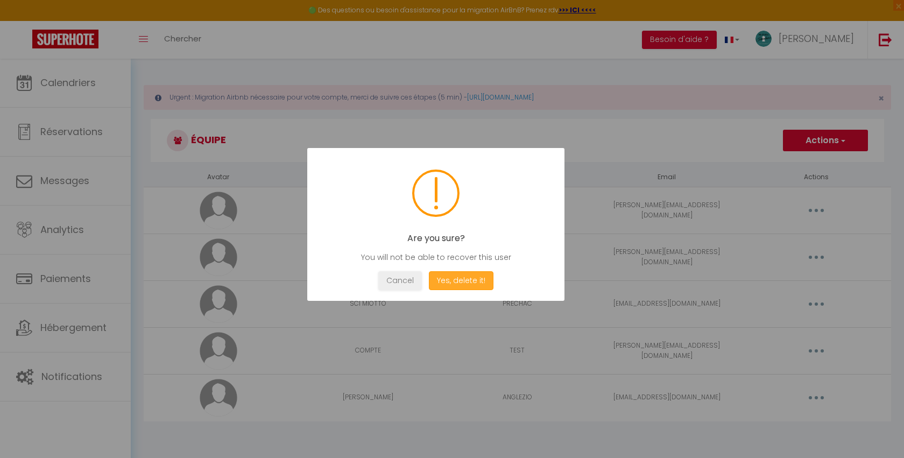
click at [443, 275] on button "Yes, delete it!" at bounding box center [461, 280] width 65 height 19
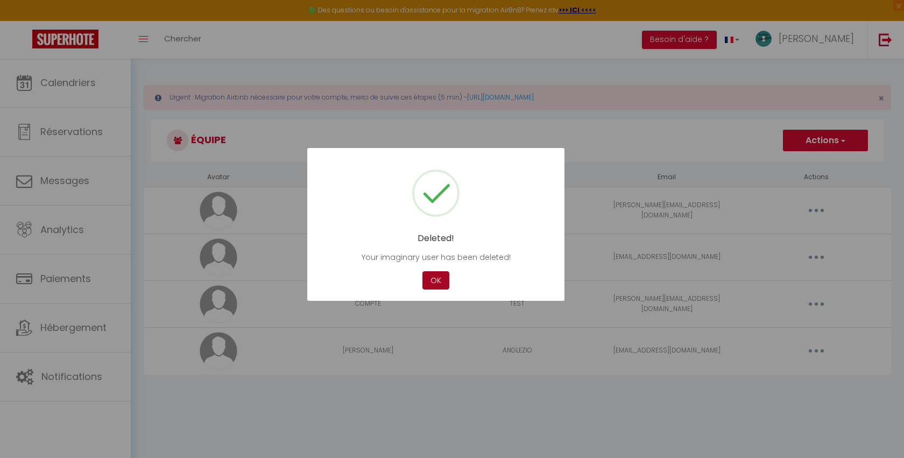
click at [437, 278] on button "OK" at bounding box center [435, 280] width 27 height 19
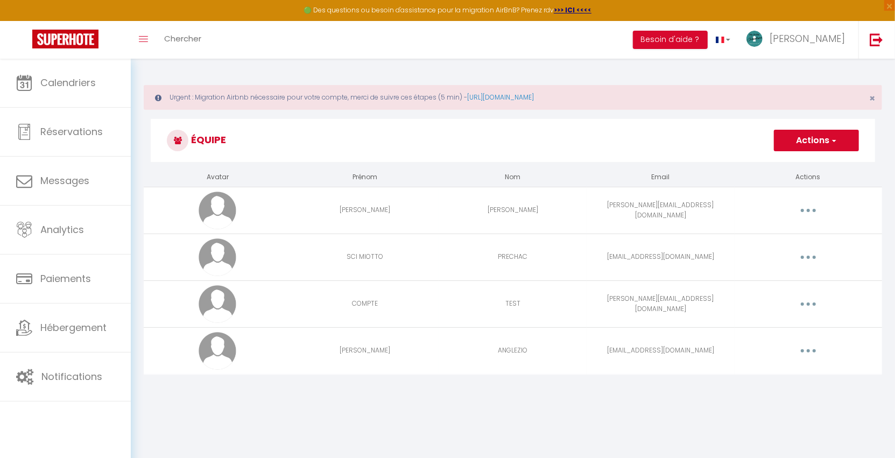
click at [810, 212] on button "button" at bounding box center [808, 210] width 30 height 17
click at [790, 249] on link "Supprimer" at bounding box center [780, 254] width 80 height 18
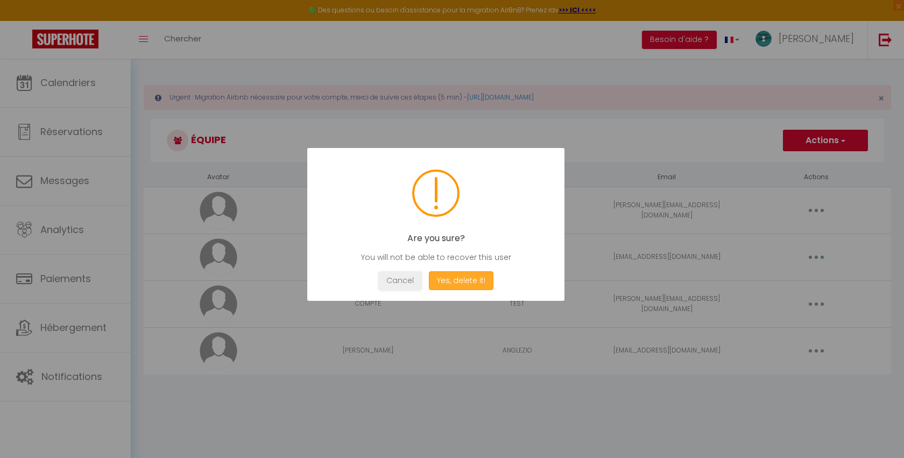
click at [473, 279] on button "Yes, delete it!" at bounding box center [461, 280] width 65 height 19
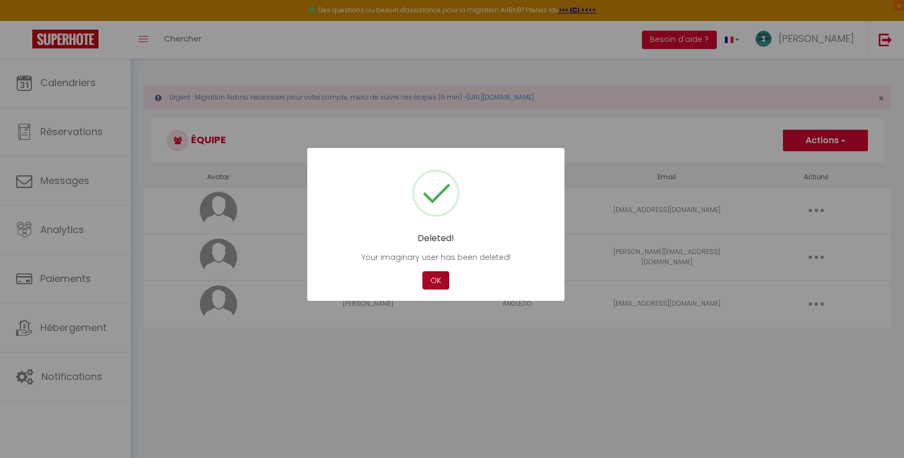
click at [437, 280] on button "OK" at bounding box center [435, 280] width 27 height 19
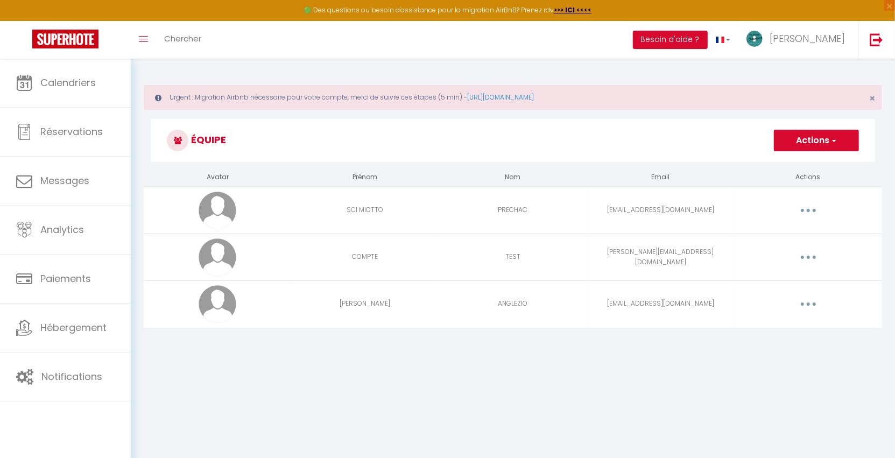
click at [807, 210] on icon "button" at bounding box center [808, 210] width 3 height 3
click at [785, 255] on link "Supprimer" at bounding box center [780, 254] width 80 height 18
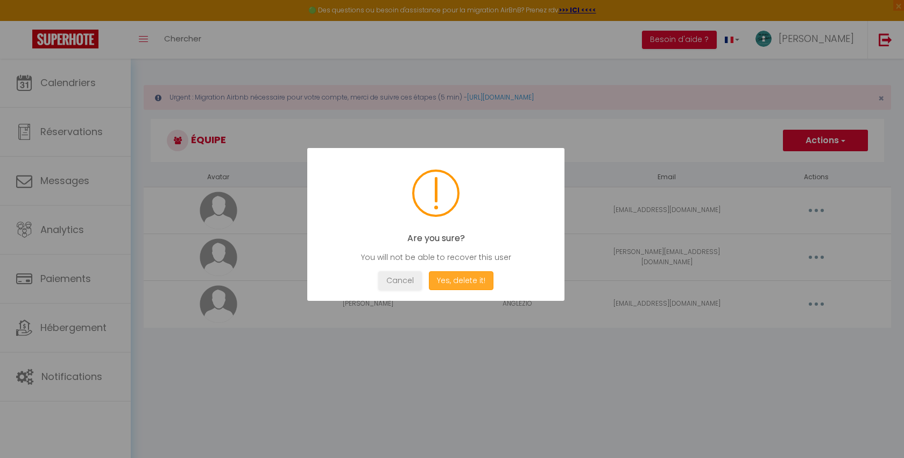
click at [475, 274] on button "Yes, delete it!" at bounding box center [461, 280] width 65 height 19
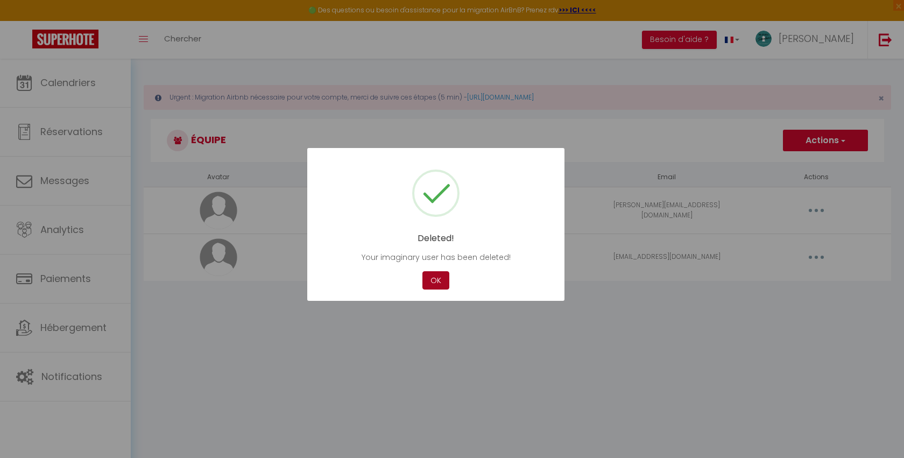
click at [437, 276] on button "OK" at bounding box center [435, 280] width 27 height 19
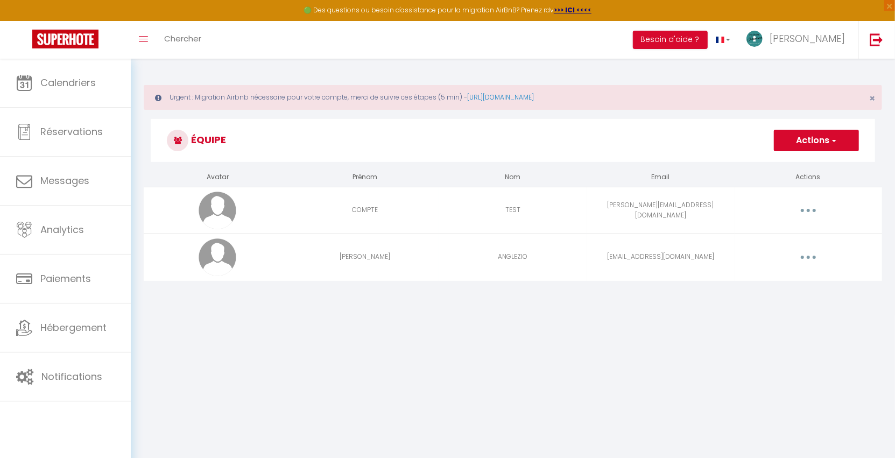
click at [809, 209] on icon "button" at bounding box center [808, 210] width 3 height 3
click at [776, 256] on link "Supprimer" at bounding box center [780, 254] width 80 height 18
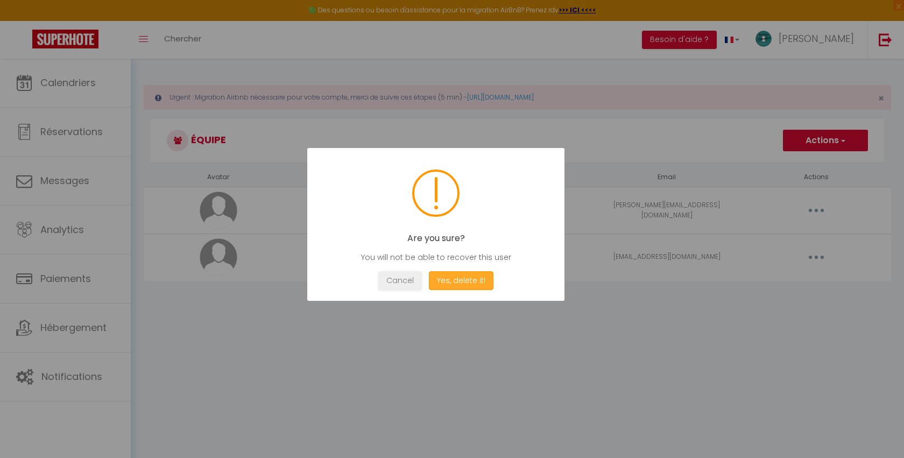
click at [462, 281] on button "Yes, delete it!" at bounding box center [461, 280] width 65 height 19
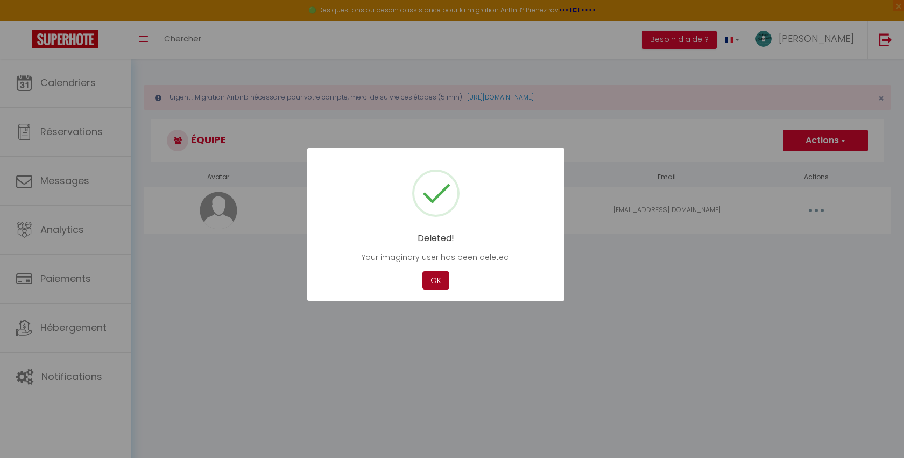
click at [438, 278] on button "OK" at bounding box center [435, 280] width 27 height 19
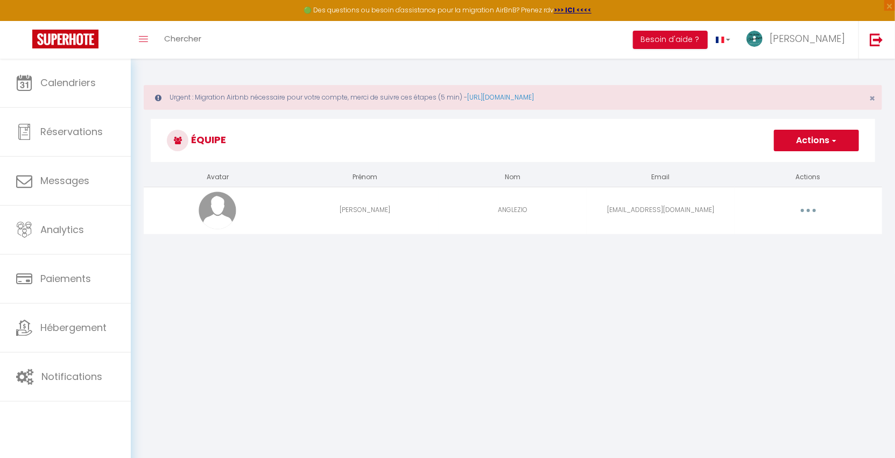
click at [818, 210] on button "button" at bounding box center [808, 210] width 30 height 17
click at [780, 253] on link "Supprimer" at bounding box center [780, 254] width 80 height 18
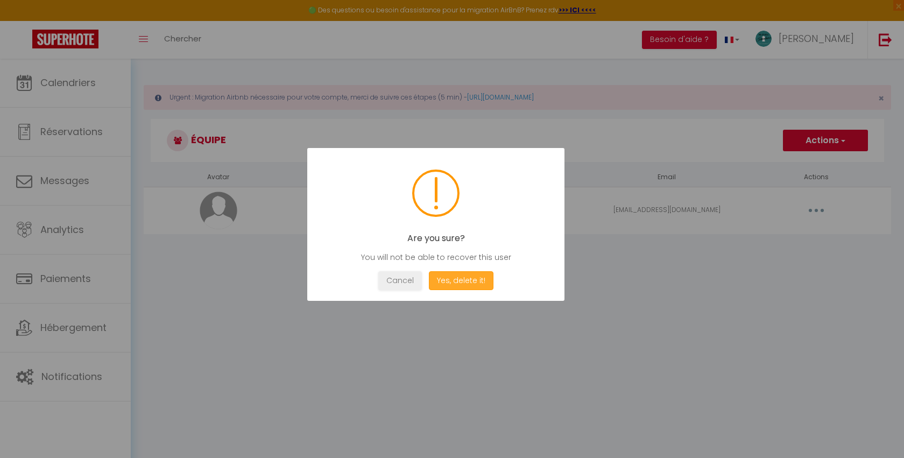
click at [454, 282] on button "Yes, delete it!" at bounding box center [461, 280] width 65 height 19
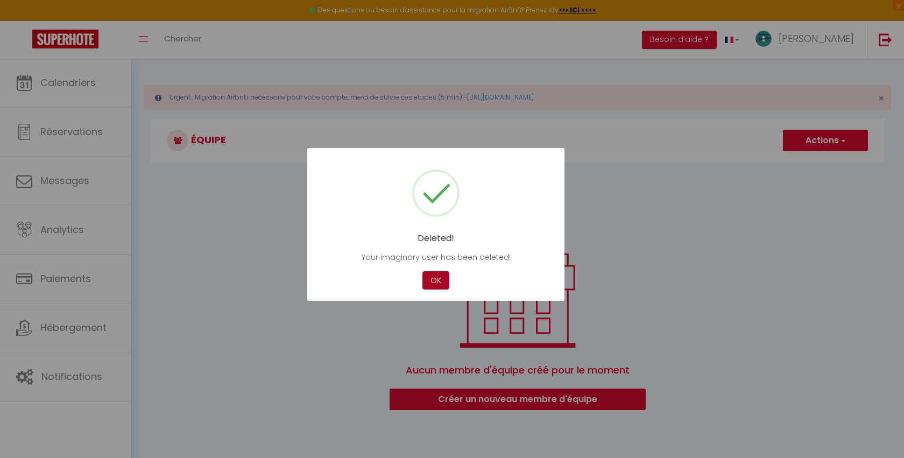
click at [437, 279] on button "OK" at bounding box center [435, 280] width 27 height 19
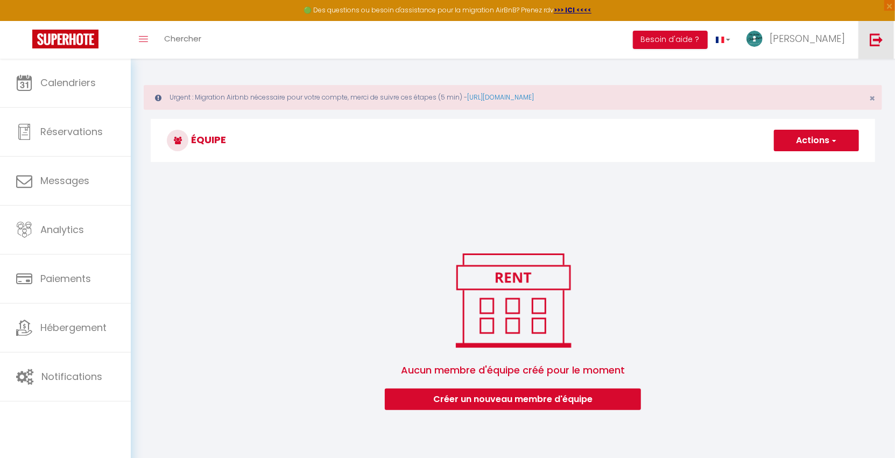
click at [878, 41] on img at bounding box center [876, 39] width 13 height 13
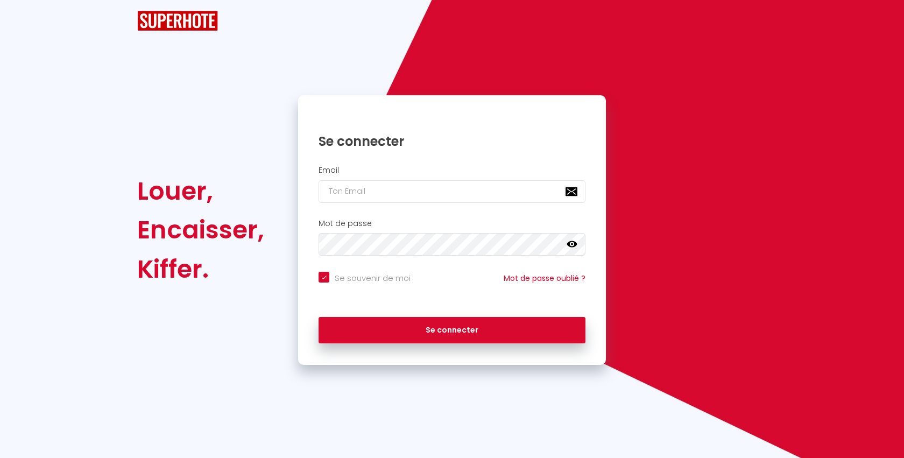
checkbox input "true"
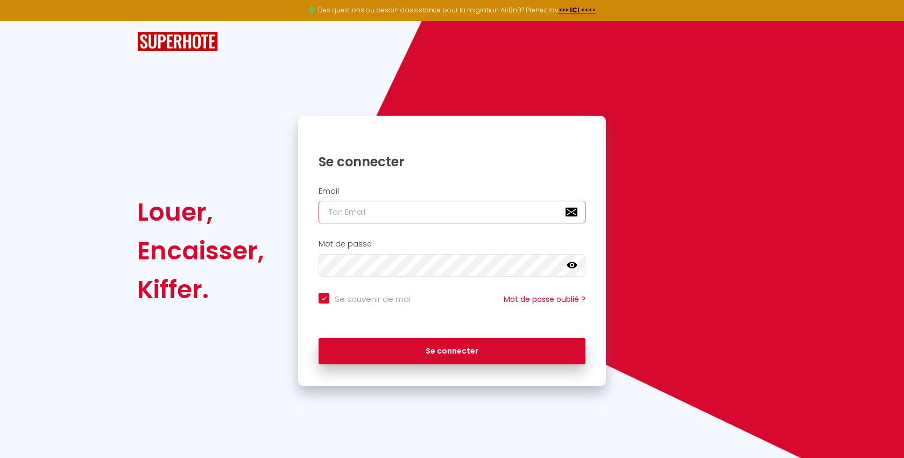
type input "[EMAIL_ADDRESS][DOMAIN_NAME]"
checkbox input "true"
click at [464, 207] on input "[EMAIL_ADDRESS][DOMAIN_NAME]" at bounding box center [452, 212] width 267 height 23
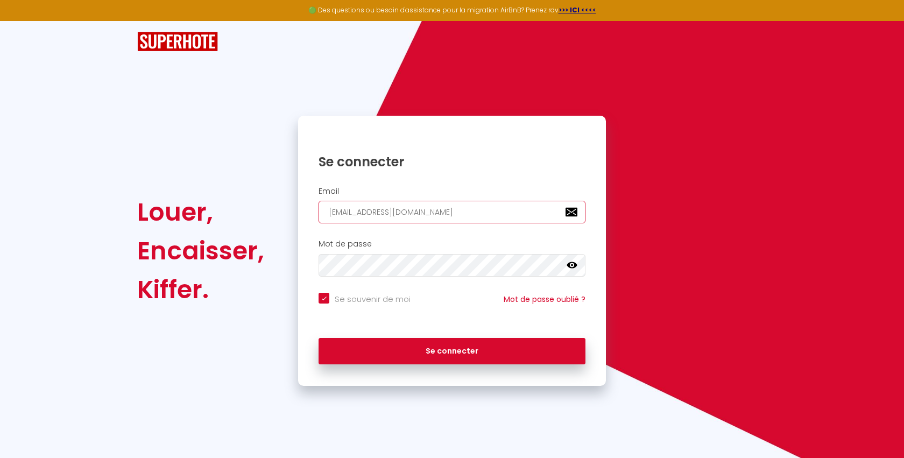
paste input "[EMAIL_ADDRESS][DOMAIN_NAME]"
type input "[EMAIL_ADDRESS][DOMAIN_NAME]"
checkbox input "true"
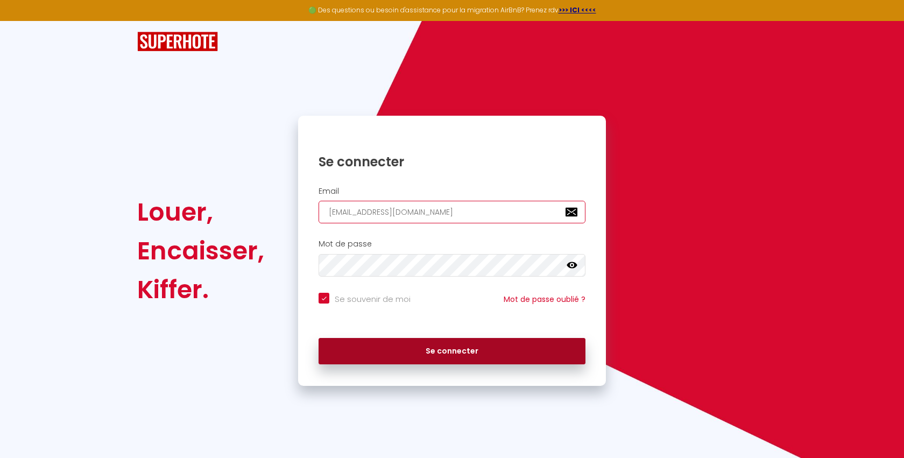
type input "[EMAIL_ADDRESS][DOMAIN_NAME]"
click at [390, 352] on button "Se connecter" at bounding box center [452, 351] width 267 height 27
checkbox input "true"
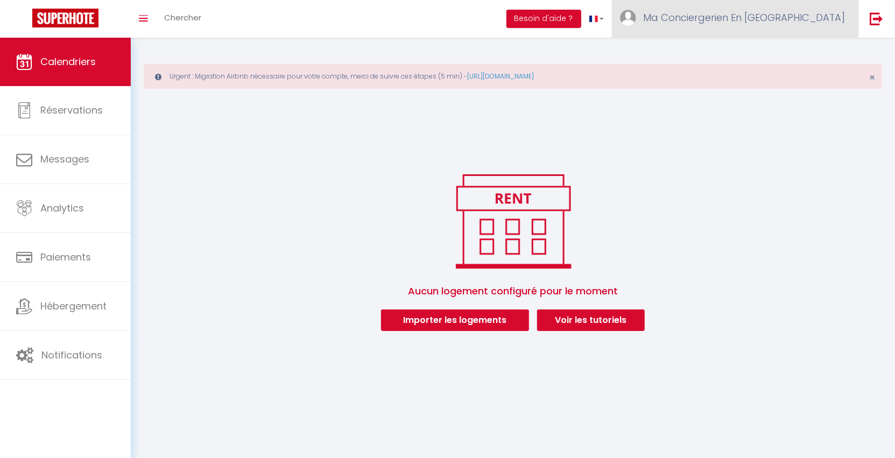
click at [803, 22] on span "Ma Conciergerien En [GEOGRAPHIC_DATA]" at bounding box center [744, 17] width 202 height 13
click at [788, 73] on icon at bounding box center [786, 74] width 8 height 8
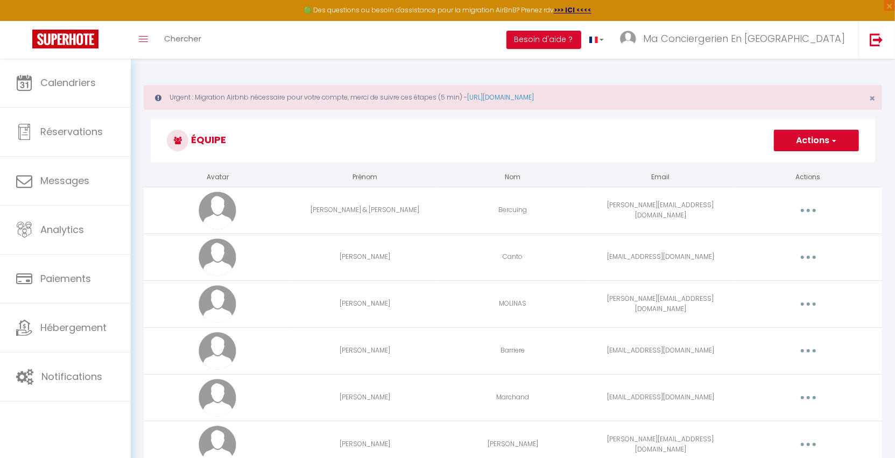
click at [811, 212] on button "button" at bounding box center [808, 210] width 30 height 17
click at [784, 251] on link "Supprimer" at bounding box center [780, 254] width 80 height 18
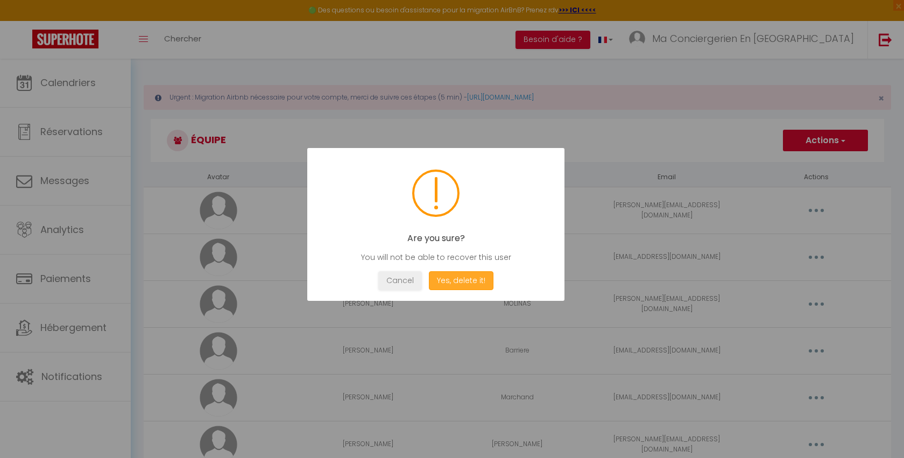
click at [462, 286] on button "Yes, delete it!" at bounding box center [461, 280] width 65 height 19
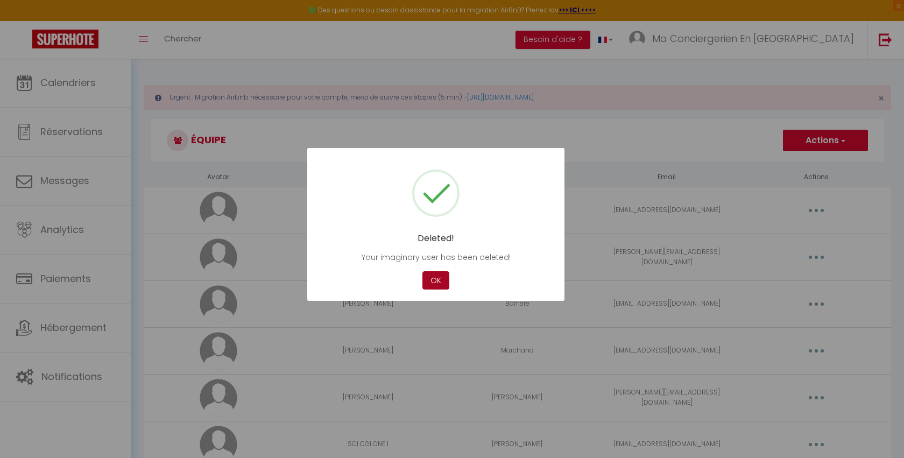
click at [434, 280] on button "OK" at bounding box center [435, 280] width 27 height 19
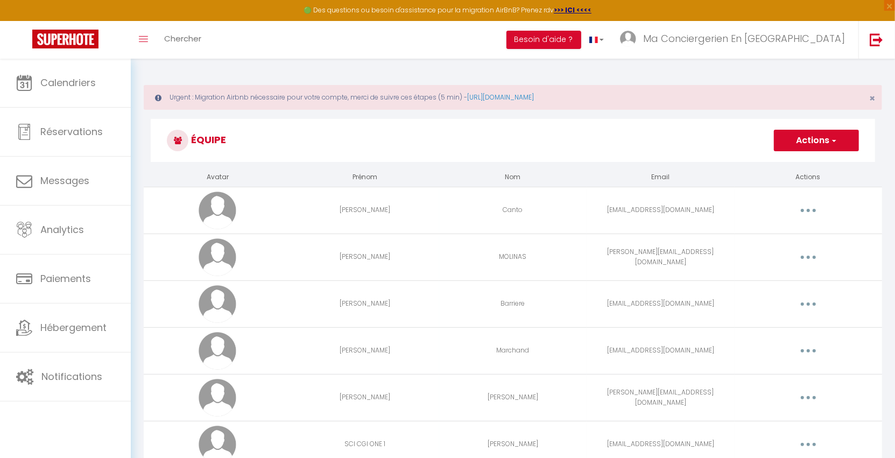
click at [813, 206] on button "button" at bounding box center [808, 210] width 30 height 17
click at [775, 251] on link "Supprimer" at bounding box center [780, 254] width 80 height 18
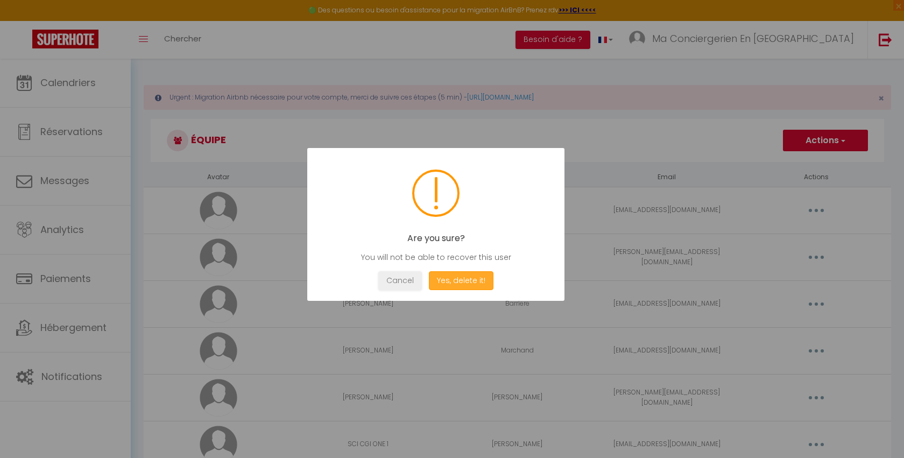
click at [473, 278] on button "Yes, delete it!" at bounding box center [461, 280] width 65 height 19
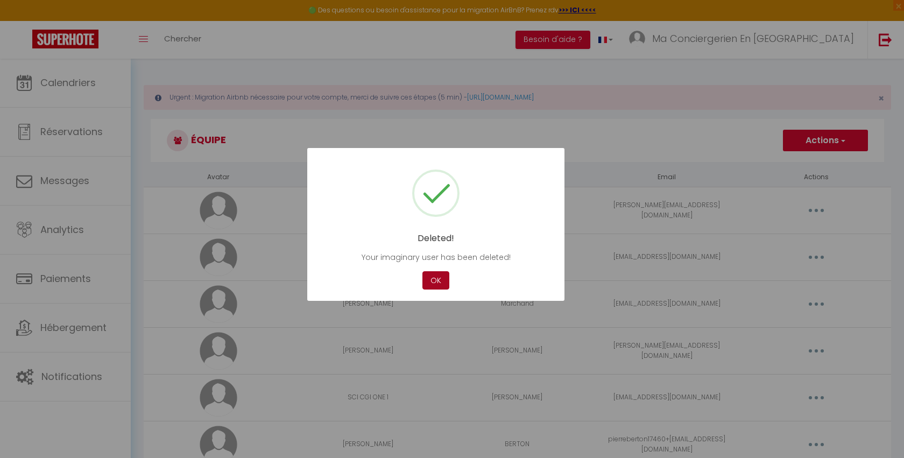
click at [440, 280] on button "OK" at bounding box center [435, 280] width 27 height 19
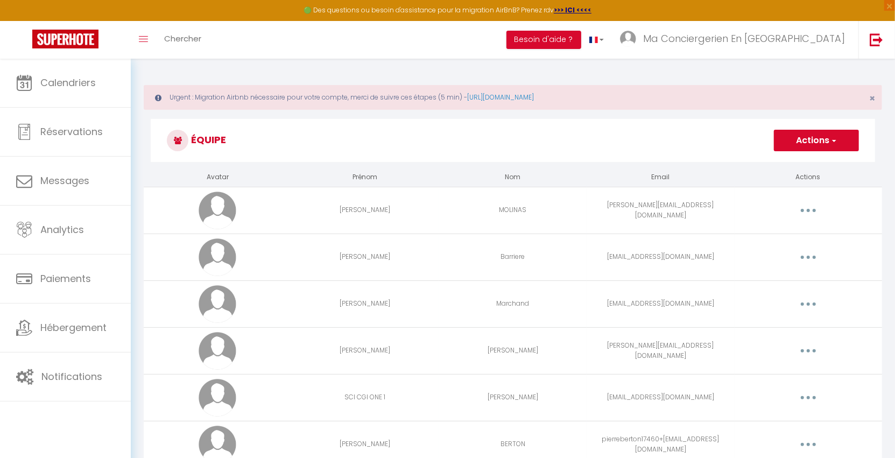
click at [806, 208] on button "button" at bounding box center [808, 210] width 30 height 17
click at [783, 255] on link "Supprimer" at bounding box center [780, 254] width 80 height 18
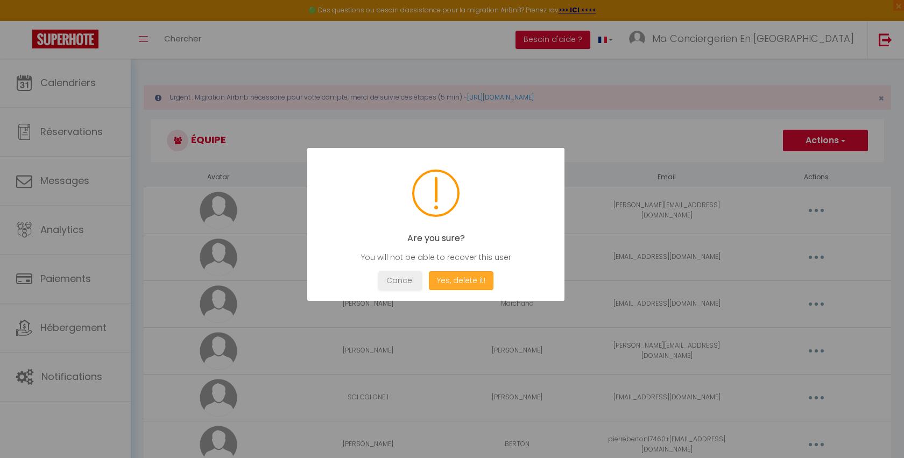
click at [475, 280] on button "Yes, delete it!" at bounding box center [461, 280] width 65 height 19
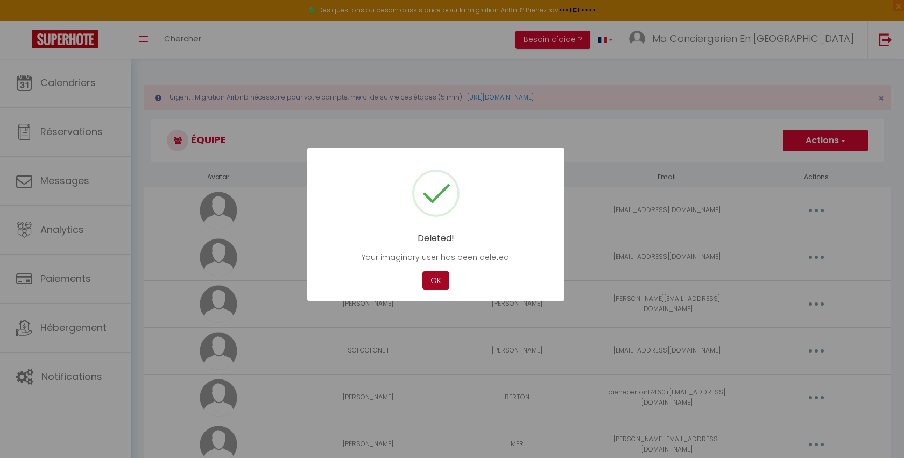
click at [439, 280] on button "OK" at bounding box center [435, 280] width 27 height 19
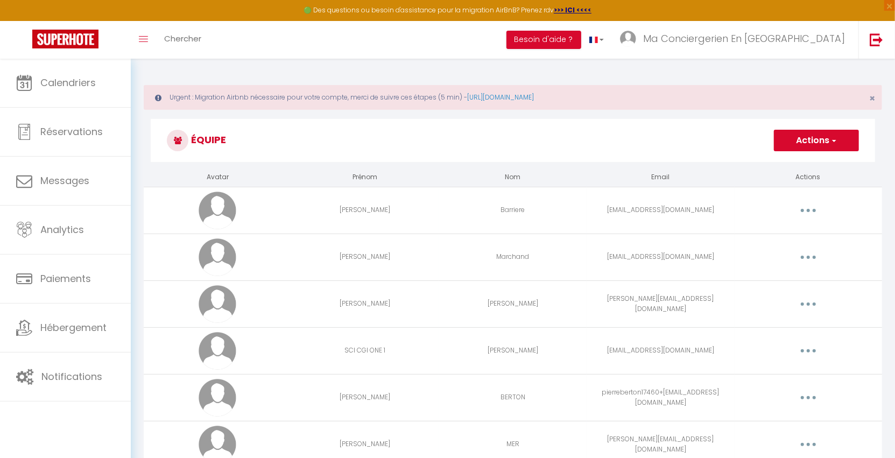
click at [811, 213] on button "button" at bounding box center [808, 210] width 30 height 17
click at [789, 253] on link "Supprimer" at bounding box center [780, 254] width 80 height 18
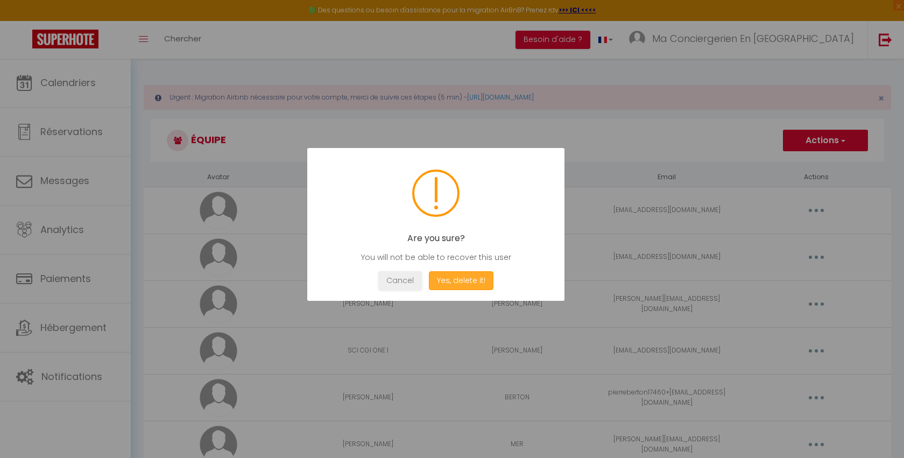
click at [475, 282] on button "Yes, delete it!" at bounding box center [461, 280] width 65 height 19
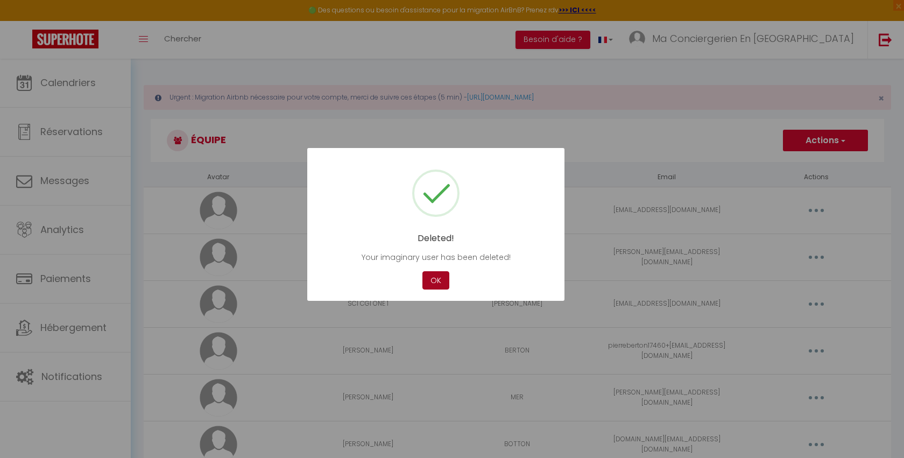
click at [435, 278] on button "OK" at bounding box center [435, 280] width 27 height 19
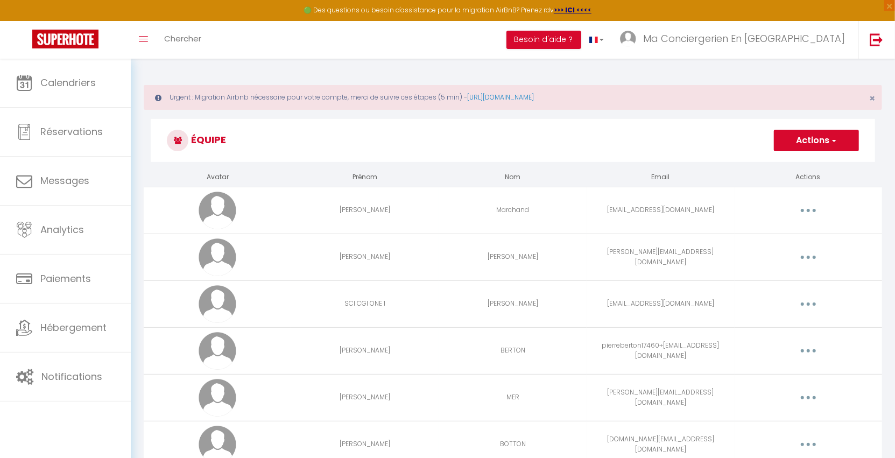
click at [808, 209] on icon "button" at bounding box center [808, 210] width 3 height 3
click at [785, 256] on link "Supprimer" at bounding box center [780, 254] width 80 height 18
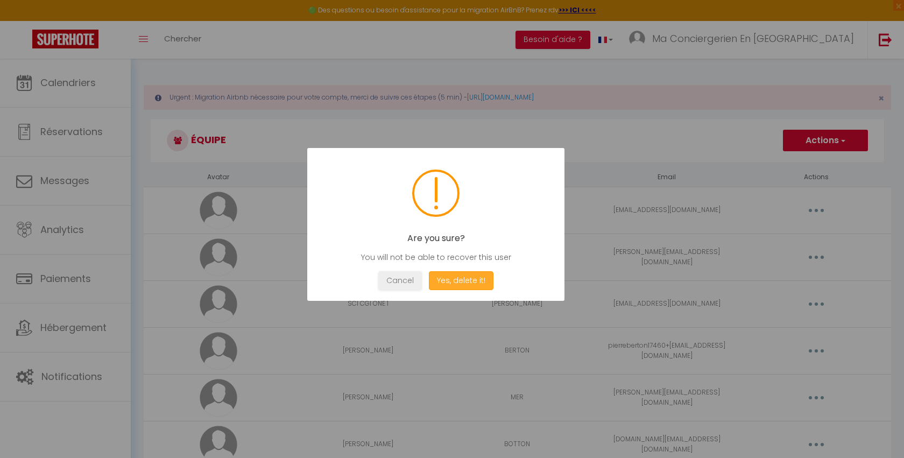
click at [484, 282] on button "Yes, delete it!" at bounding box center [461, 280] width 65 height 19
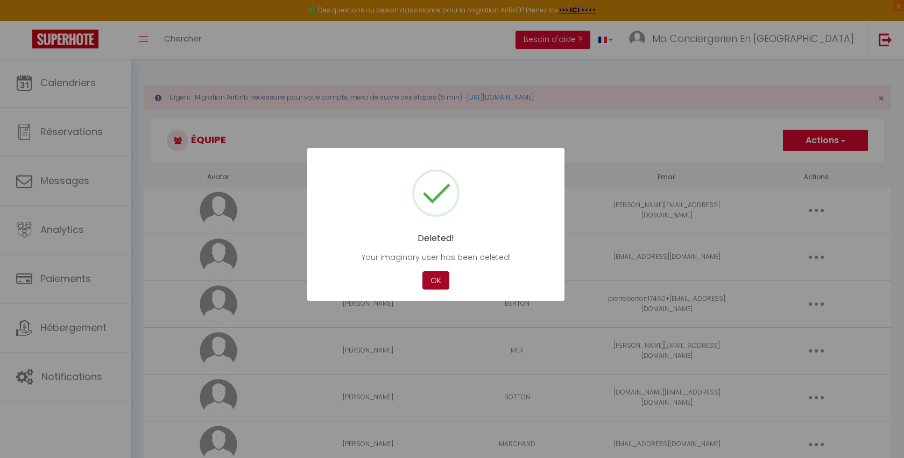
drag, startPoint x: 432, startPoint y: 277, endPoint x: 498, endPoint y: 274, distance: 66.2
click at [432, 277] on button "OK" at bounding box center [435, 280] width 27 height 19
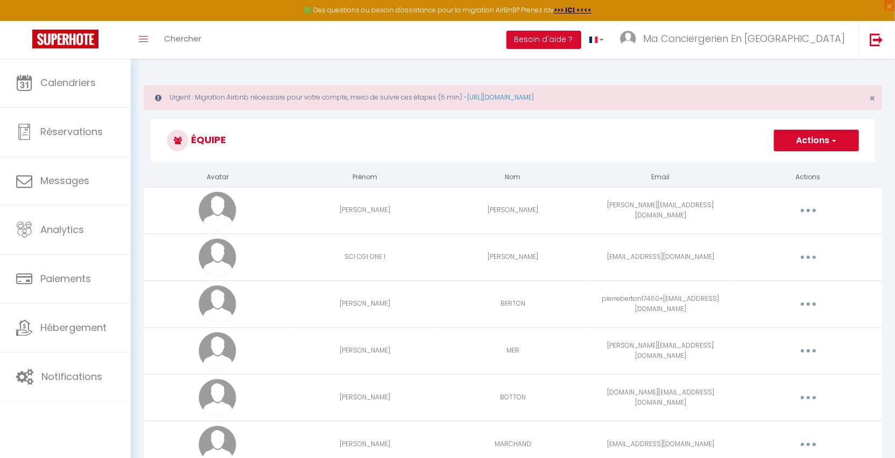
click at [816, 211] on button "button" at bounding box center [808, 210] width 30 height 17
click at [790, 254] on link "Supprimer" at bounding box center [780, 254] width 80 height 18
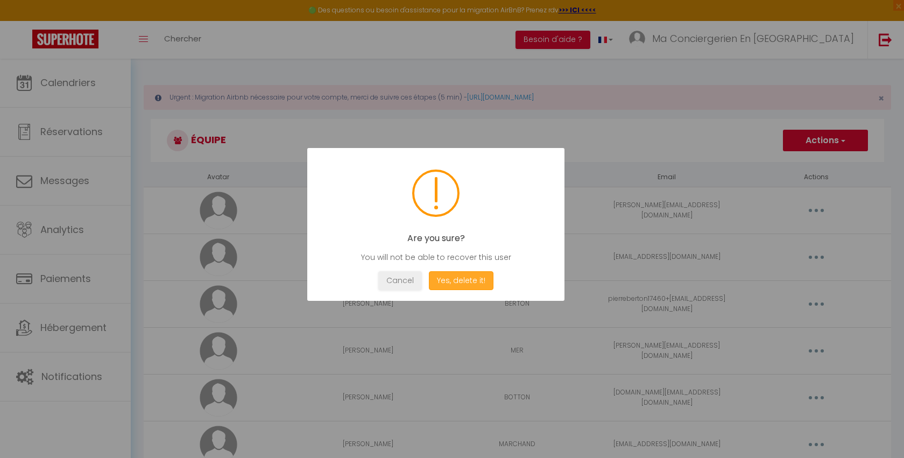
click at [444, 278] on button "Yes, delete it!" at bounding box center [461, 280] width 65 height 19
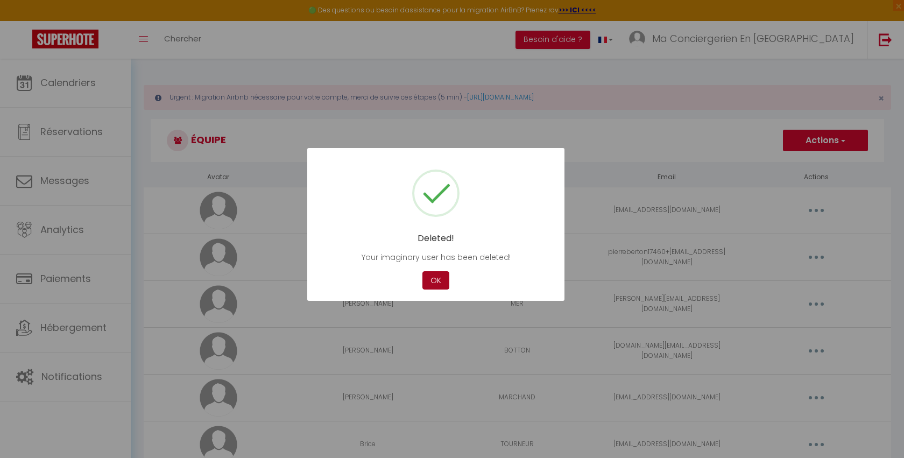
click at [432, 279] on button "OK" at bounding box center [435, 280] width 27 height 19
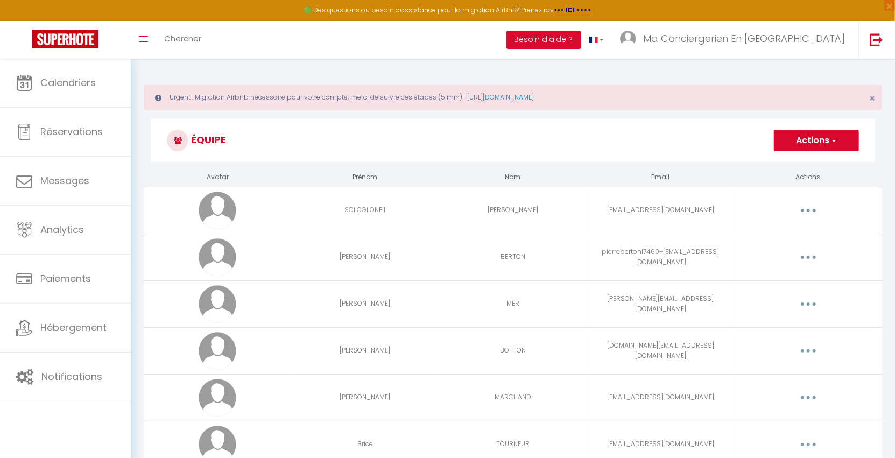
click at [800, 209] on button "button" at bounding box center [808, 210] width 30 height 17
click at [782, 248] on link "Supprimer" at bounding box center [780, 254] width 80 height 18
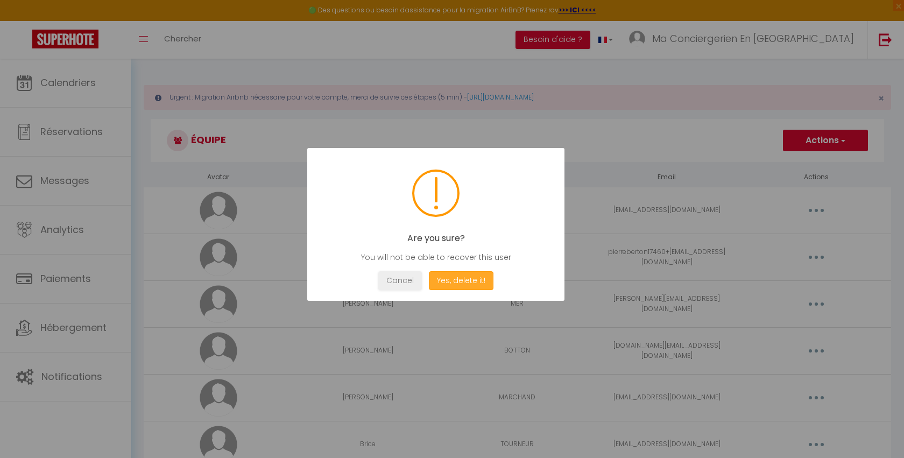
click at [458, 280] on button "Yes, delete it!" at bounding box center [461, 280] width 65 height 19
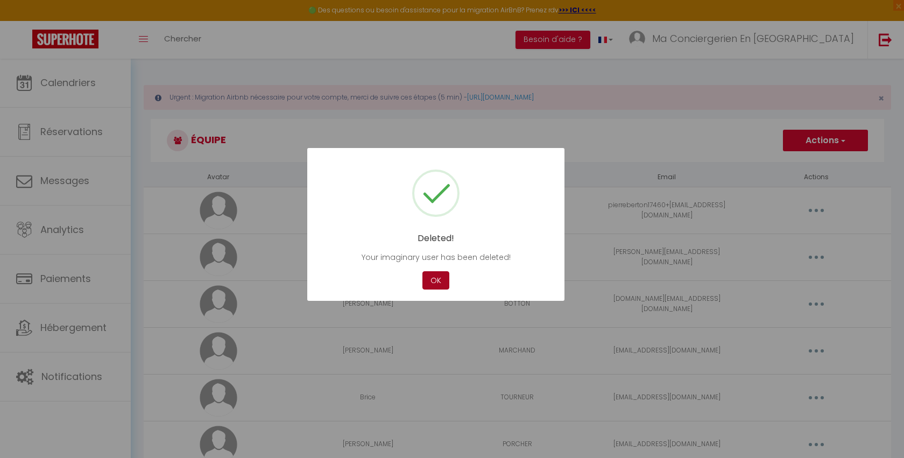
click at [436, 282] on button "OK" at bounding box center [435, 280] width 27 height 19
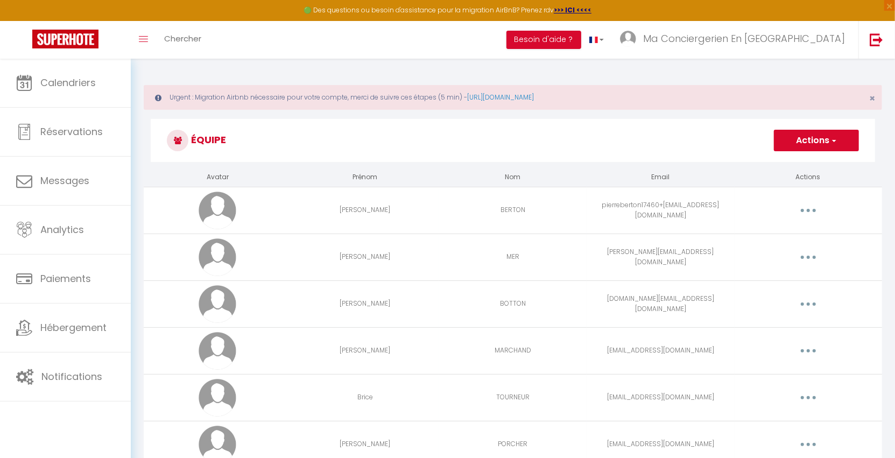
click at [811, 209] on button "button" at bounding box center [808, 210] width 30 height 17
click at [785, 254] on link "Supprimer" at bounding box center [780, 254] width 80 height 18
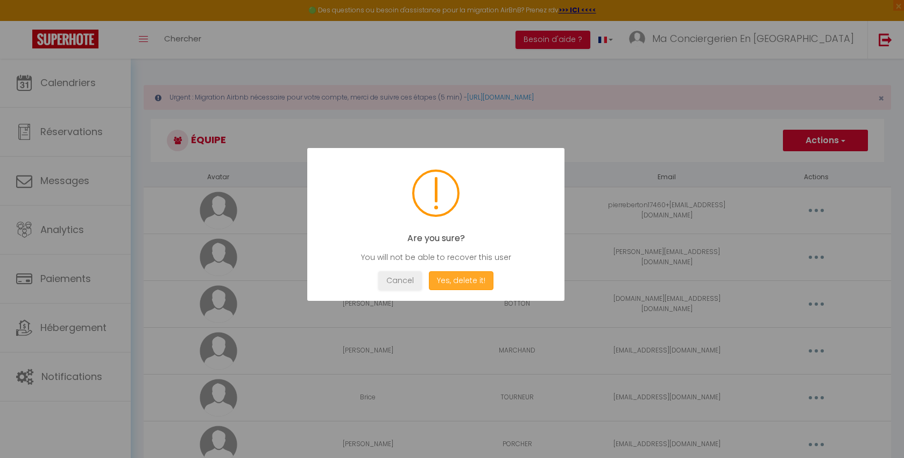
click at [477, 282] on button "Yes, delete it!" at bounding box center [461, 280] width 65 height 19
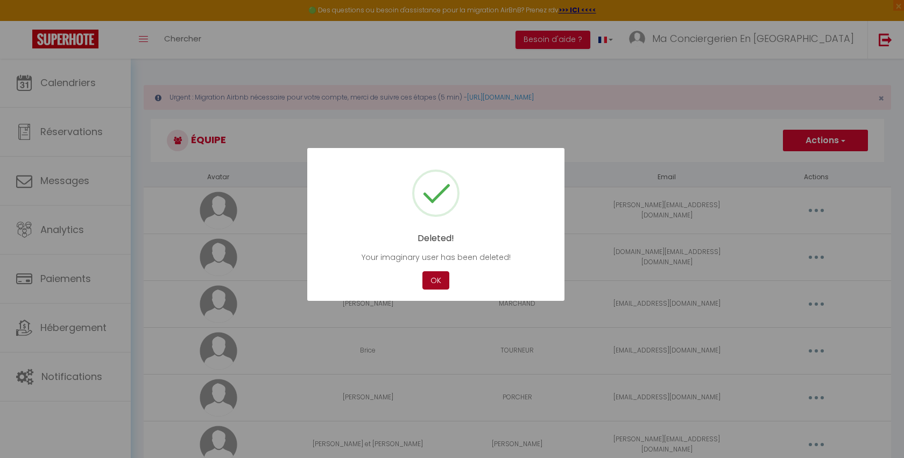
click at [436, 280] on button "OK" at bounding box center [435, 280] width 27 height 19
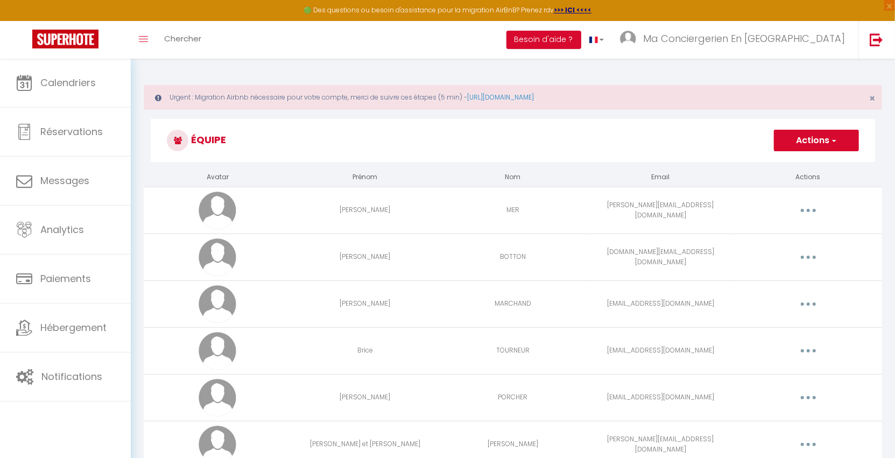
click at [810, 209] on button "button" at bounding box center [808, 210] width 30 height 17
click at [785, 250] on link "Supprimer" at bounding box center [780, 254] width 80 height 18
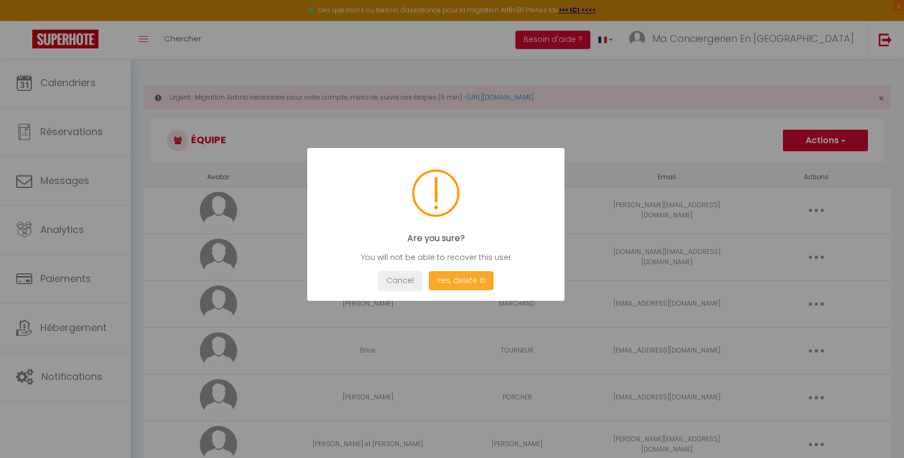
click at [462, 282] on button "Yes, delete it!" at bounding box center [461, 280] width 65 height 19
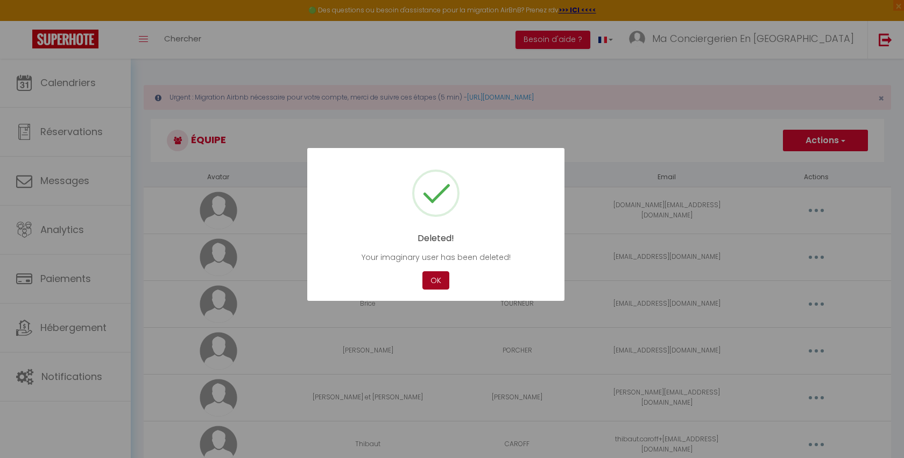
click at [438, 278] on button "OK" at bounding box center [435, 280] width 27 height 19
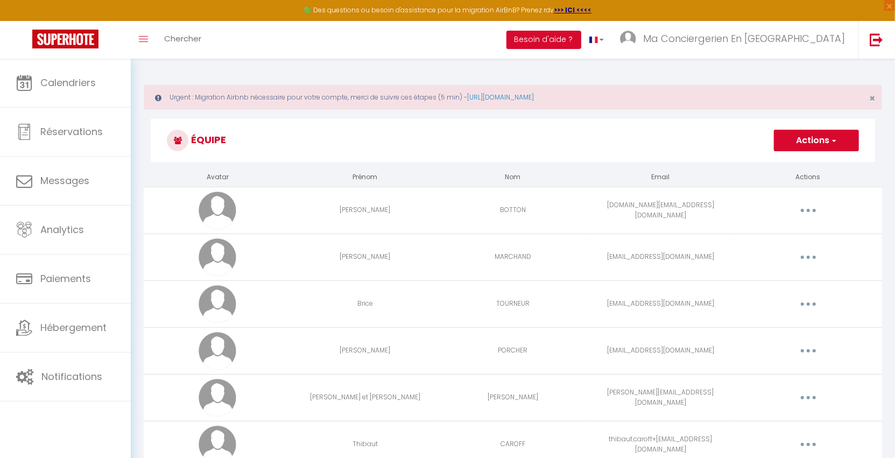
click at [808, 210] on icon "button" at bounding box center [808, 210] width 3 height 3
click at [788, 258] on link "Supprimer" at bounding box center [780, 254] width 80 height 18
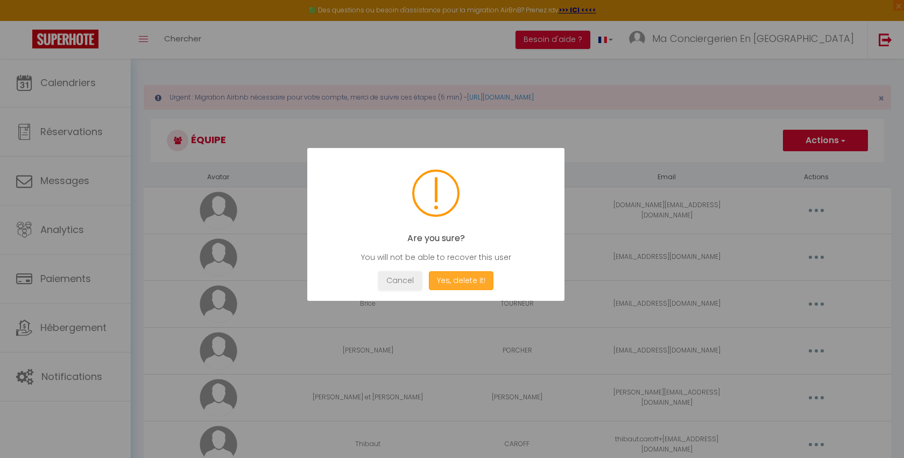
click at [454, 278] on button "Yes, delete it!" at bounding box center [461, 280] width 65 height 19
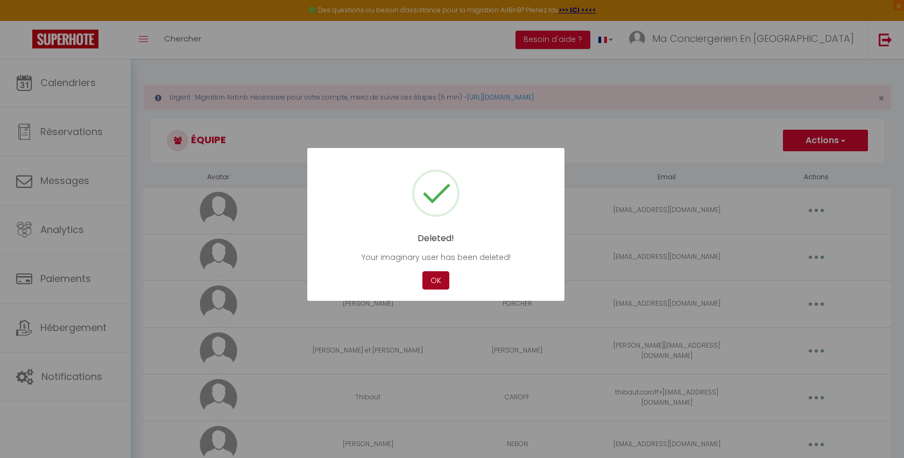
click at [440, 279] on button "OK" at bounding box center [435, 280] width 27 height 19
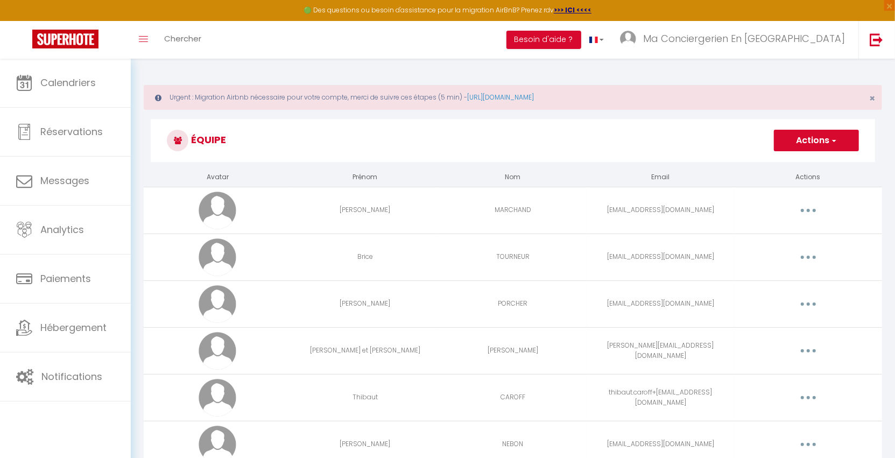
click at [808, 209] on icon "button" at bounding box center [808, 210] width 3 height 3
click at [780, 252] on link "Supprimer" at bounding box center [780, 254] width 80 height 18
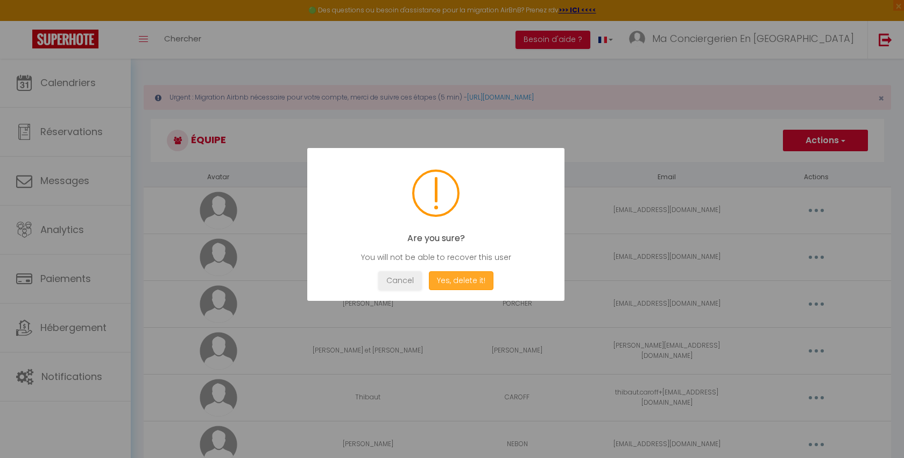
click at [469, 277] on button "Yes, delete it!" at bounding box center [461, 280] width 65 height 19
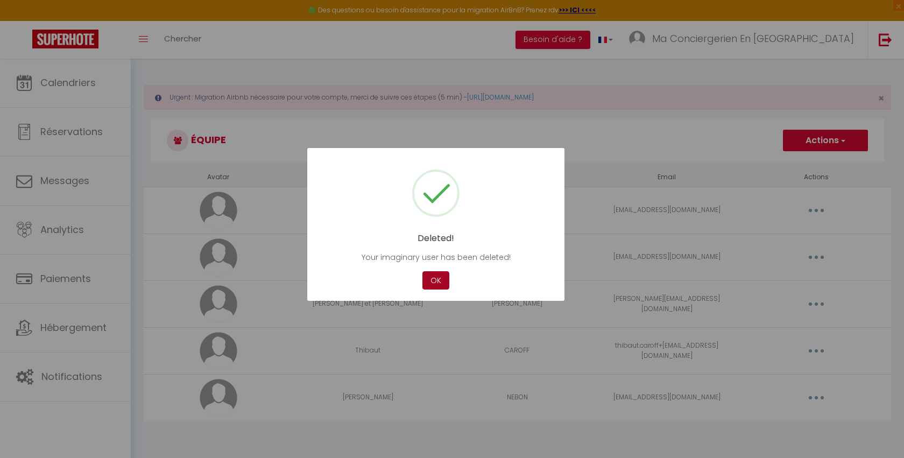
click at [439, 282] on button "OK" at bounding box center [435, 280] width 27 height 19
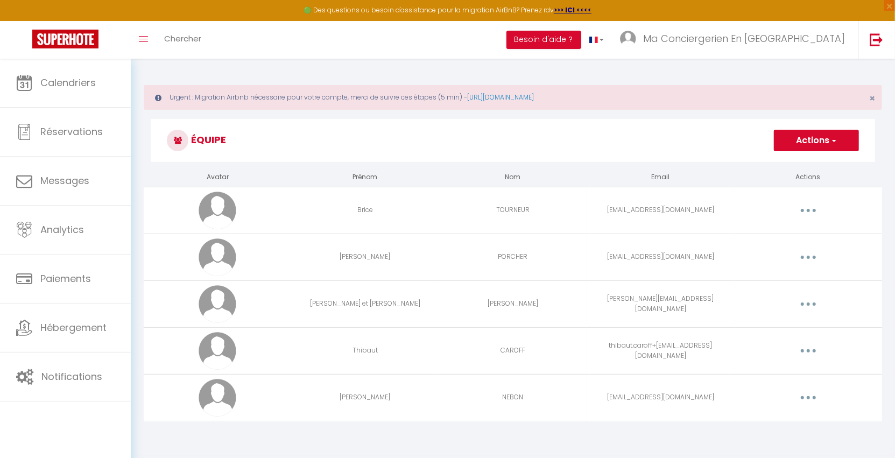
click at [809, 211] on button "button" at bounding box center [808, 210] width 30 height 17
click at [779, 252] on link "Supprimer" at bounding box center [780, 254] width 80 height 18
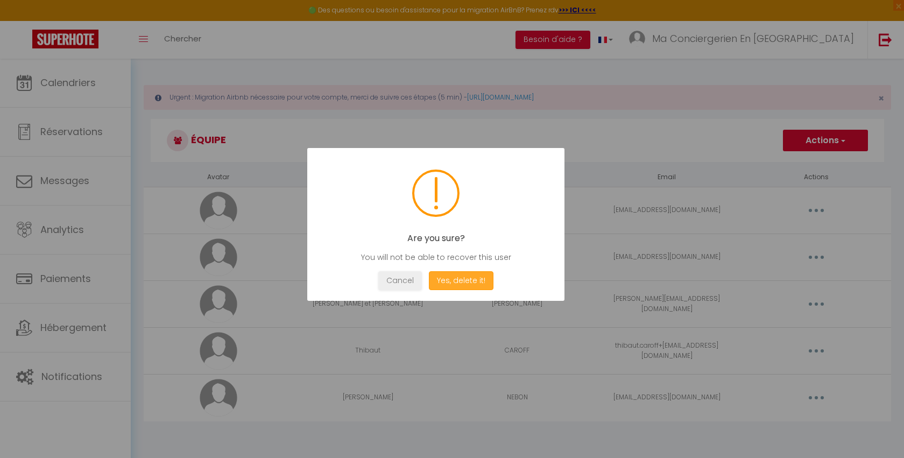
click at [469, 280] on button "Yes, delete it!" at bounding box center [461, 280] width 65 height 19
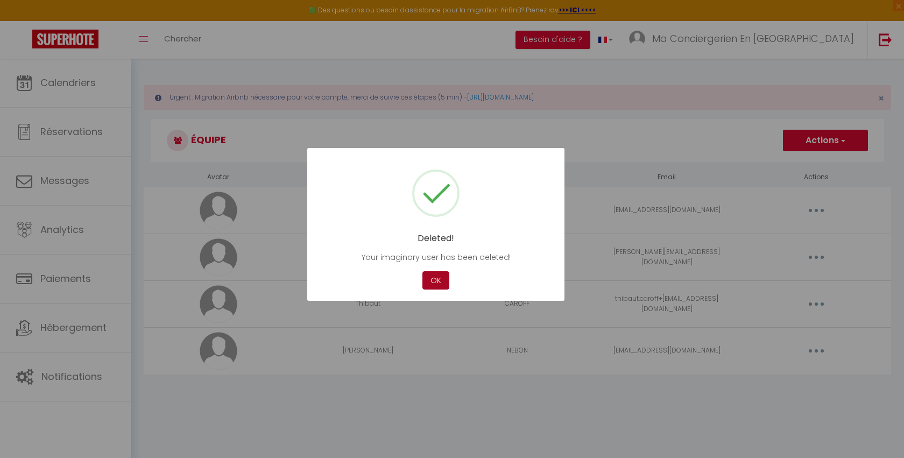
click at [437, 281] on button "OK" at bounding box center [435, 280] width 27 height 19
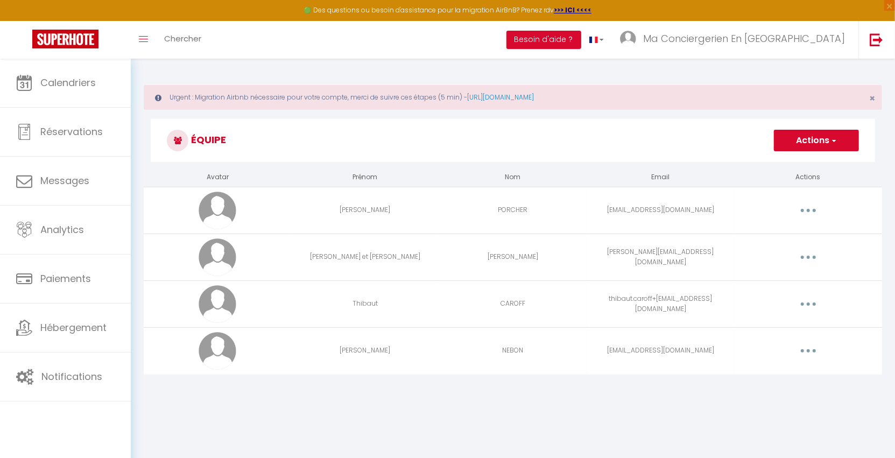
click at [811, 212] on button "button" at bounding box center [808, 210] width 30 height 17
click at [783, 251] on link "Supprimer" at bounding box center [780, 254] width 80 height 18
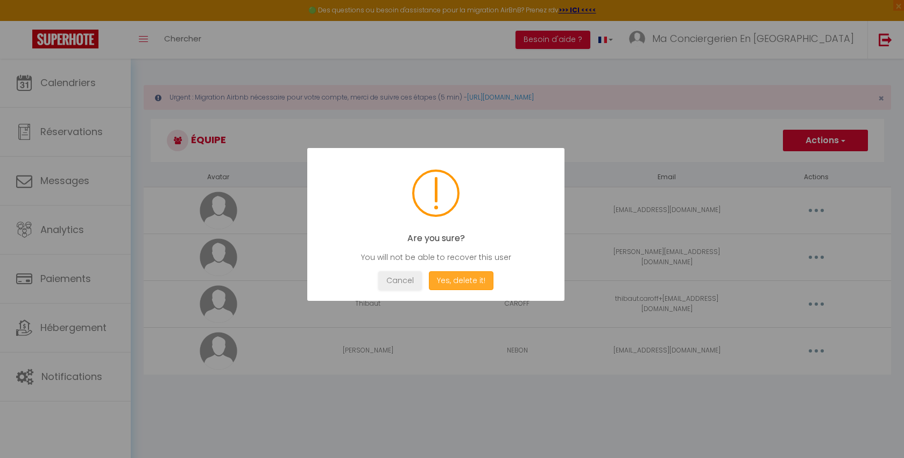
click at [487, 277] on button "Yes, delete it!" at bounding box center [461, 280] width 65 height 19
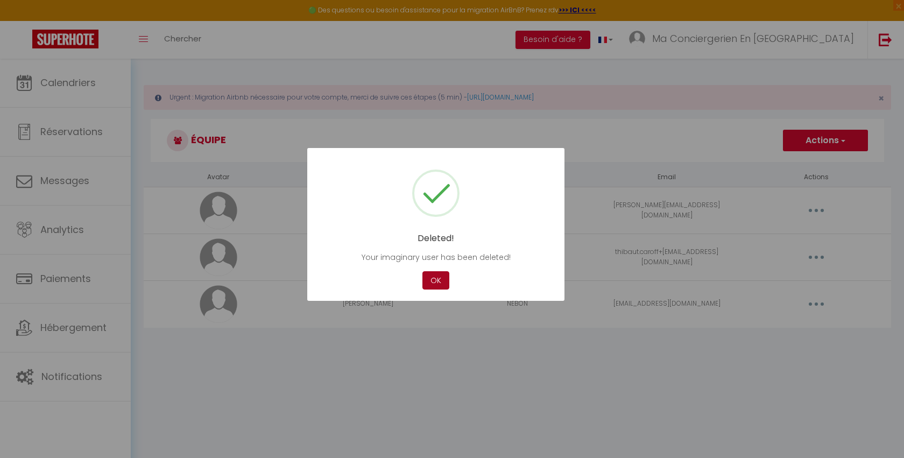
click at [426, 281] on button "OK" at bounding box center [435, 280] width 27 height 19
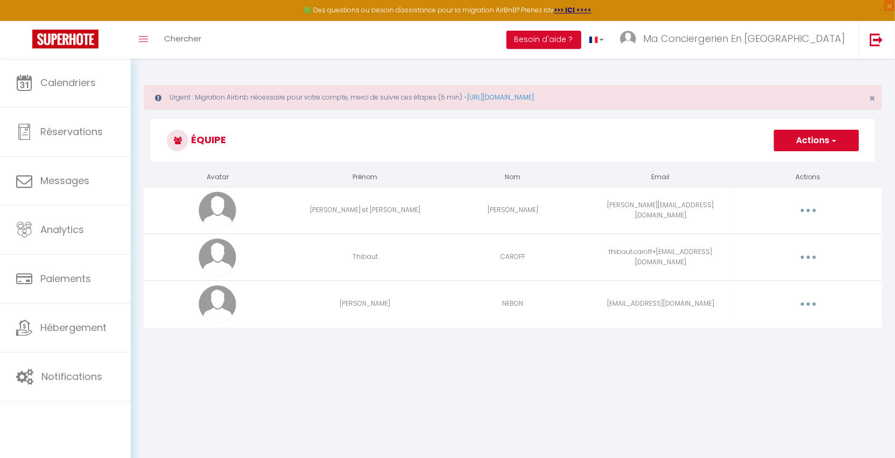
click at [819, 213] on button "button" at bounding box center [808, 210] width 30 height 17
click at [788, 251] on link "Supprimer" at bounding box center [780, 254] width 80 height 18
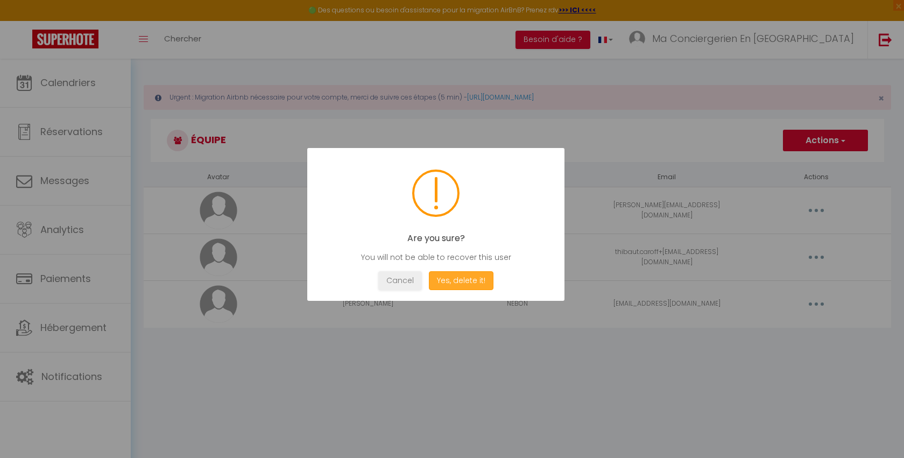
click at [461, 277] on button "Yes, delete it!" at bounding box center [461, 280] width 65 height 19
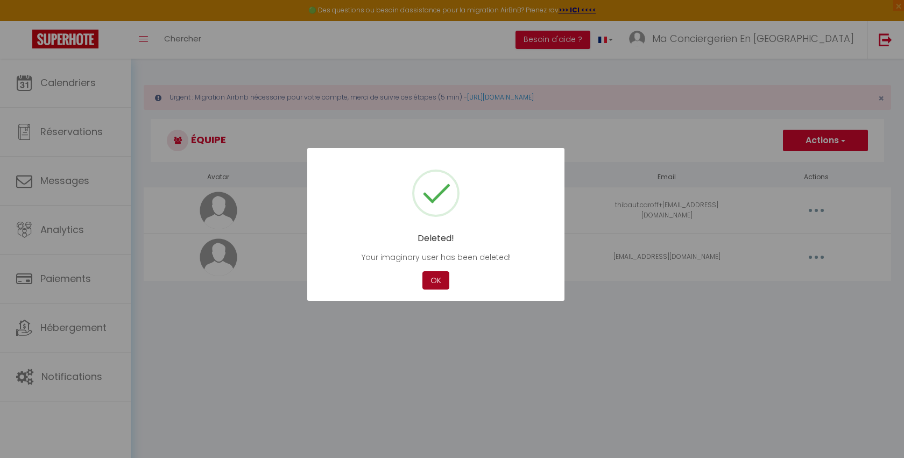
click at [435, 279] on button "OK" at bounding box center [435, 280] width 27 height 19
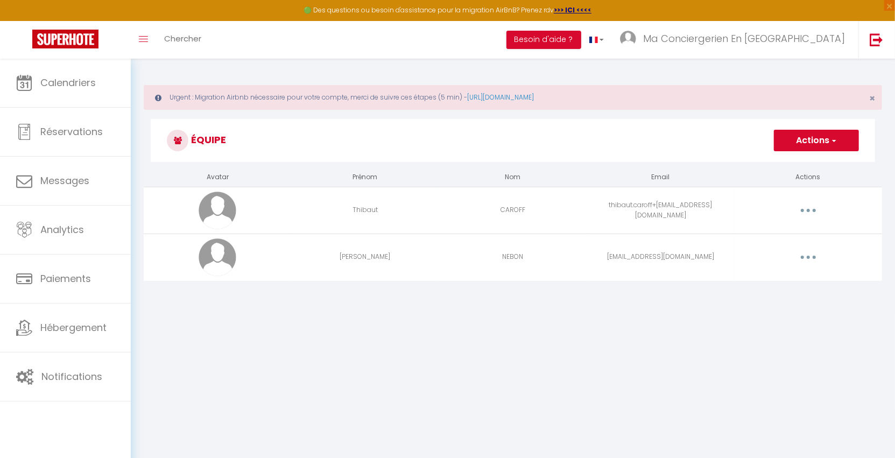
click at [809, 209] on icon "button" at bounding box center [808, 210] width 3 height 3
click at [773, 256] on link "Supprimer" at bounding box center [780, 254] width 80 height 18
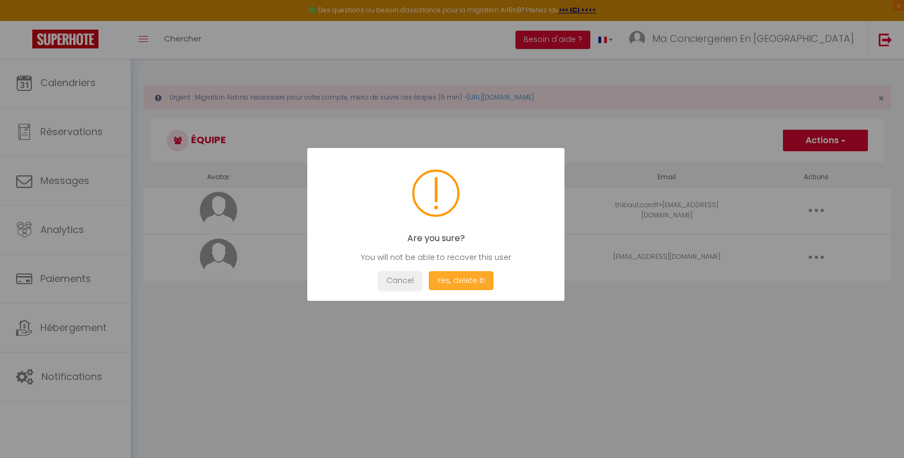
click at [471, 277] on button "Yes, delete it!" at bounding box center [461, 280] width 65 height 19
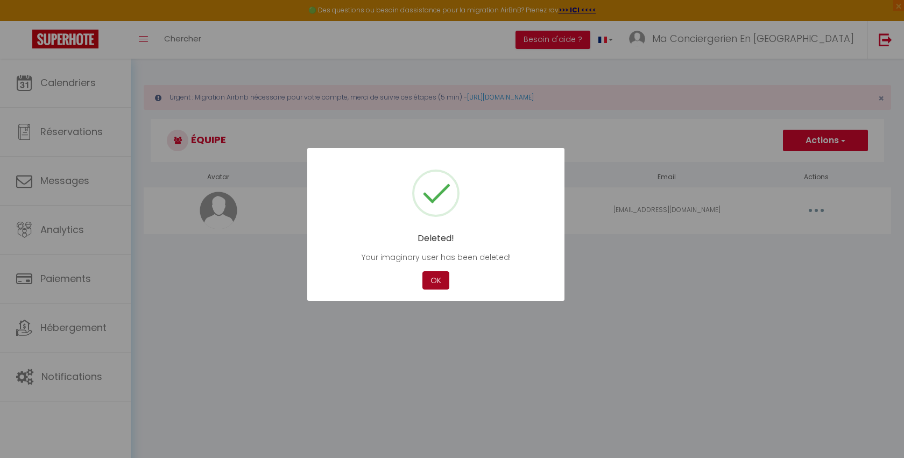
click at [432, 279] on button "OK" at bounding box center [435, 280] width 27 height 19
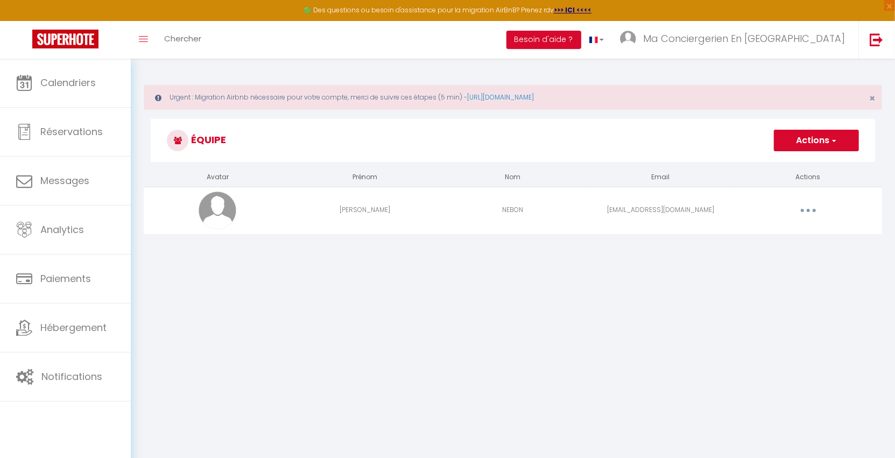
click at [818, 209] on button "button" at bounding box center [808, 210] width 30 height 17
click at [771, 262] on link "Supprimer" at bounding box center [780, 254] width 80 height 18
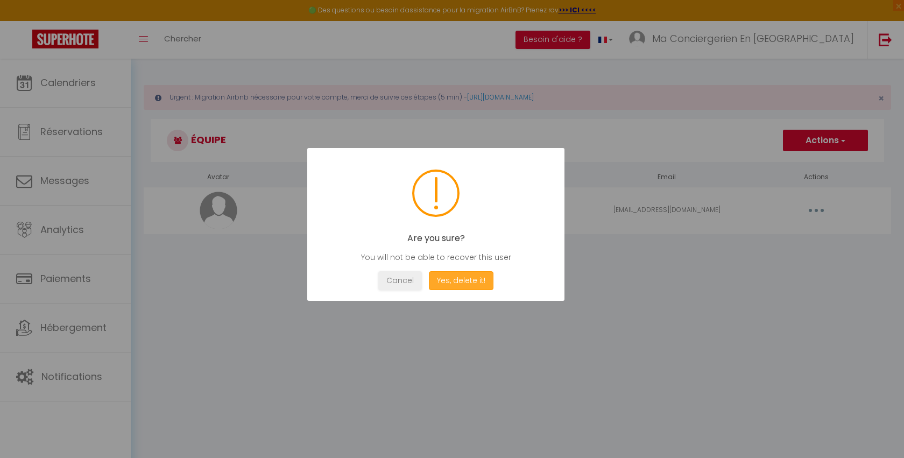
click at [450, 282] on button "Yes, delete it!" at bounding box center [461, 280] width 65 height 19
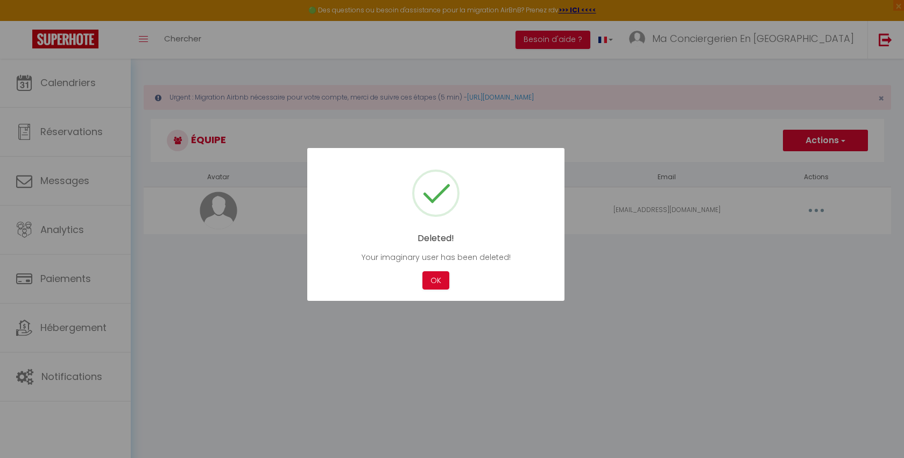
click at [452, 280] on div "Cancel OK" at bounding box center [435, 280] width 225 height 19
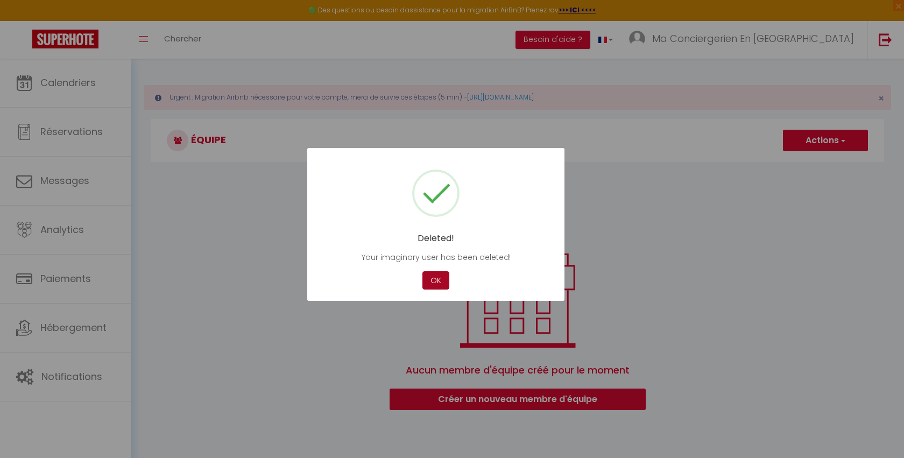
click at [437, 281] on button "OK" at bounding box center [435, 280] width 27 height 19
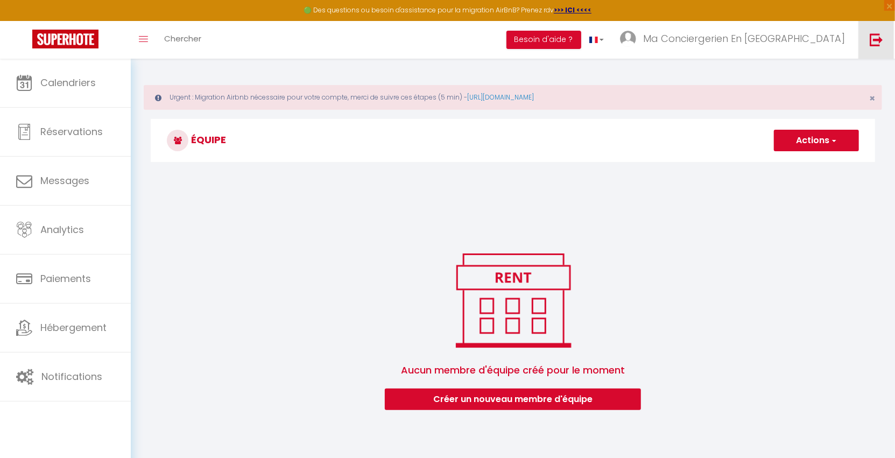
click at [886, 40] on link at bounding box center [876, 40] width 36 height 38
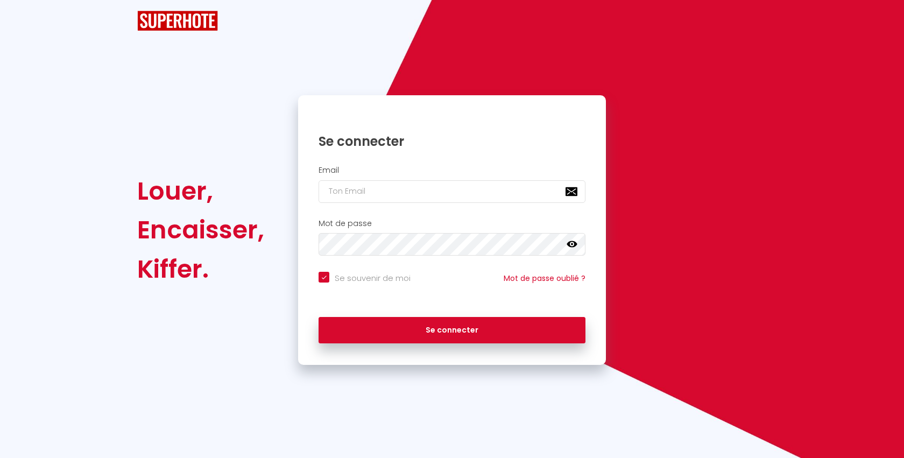
checkbox input "true"
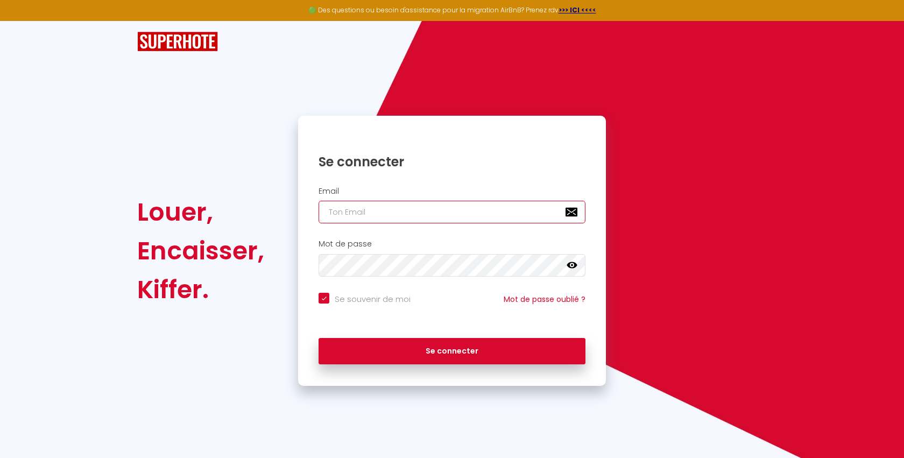
type input "[EMAIL_ADDRESS][DOMAIN_NAME]"
checkbox input "true"
click at [401, 210] on input "[EMAIL_ADDRESS][DOMAIN_NAME]" at bounding box center [452, 212] width 267 height 23
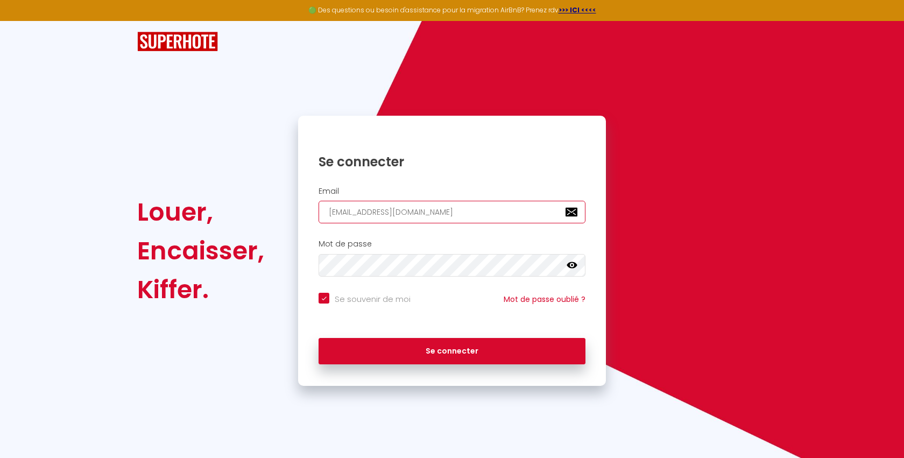
paste input "[EMAIL_ADDRESS][DOMAIN_NAME]"
type input "[EMAIL_ADDRESS][DOMAIN_NAME]"
checkbox input "true"
click at [442, 211] on input "[EMAIL_ADDRESS][DOMAIN_NAME]" at bounding box center [452, 212] width 267 height 23
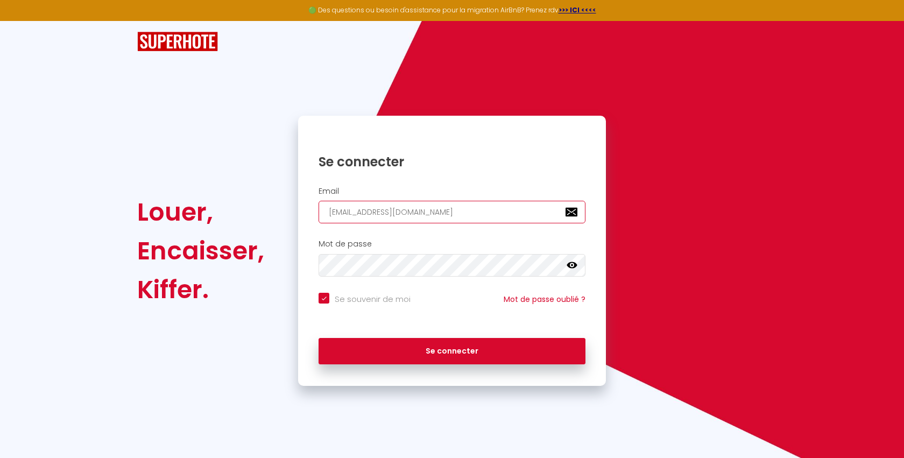
click at [442, 211] on input "[EMAIL_ADDRESS][DOMAIN_NAME]" at bounding box center [452, 212] width 267 height 23
paste input "[EMAIL_ADDRESS][DOMAIN_NAME]"
type input "[EMAIL_ADDRESS][DOMAIN_NAME]"
checkbox input "true"
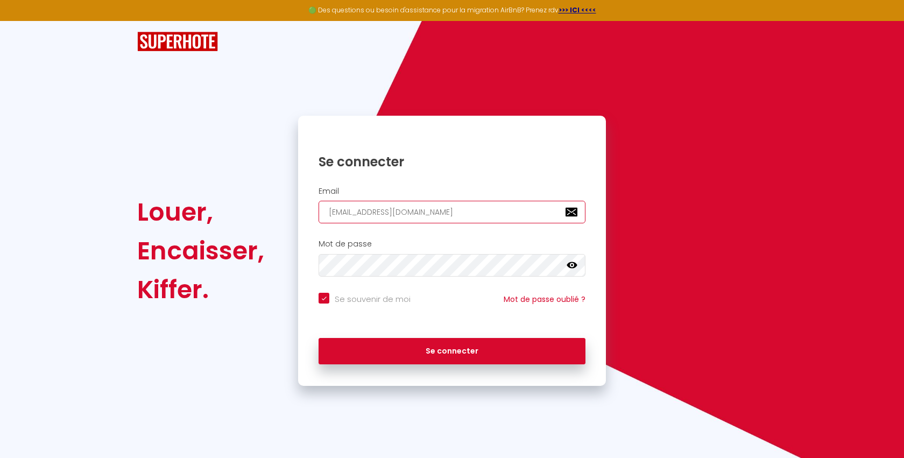
type input "[EMAIL_ADDRESS][DOMAIN_NAME]"
click at [386, 333] on div "Se connecter" at bounding box center [452, 349] width 308 height 32
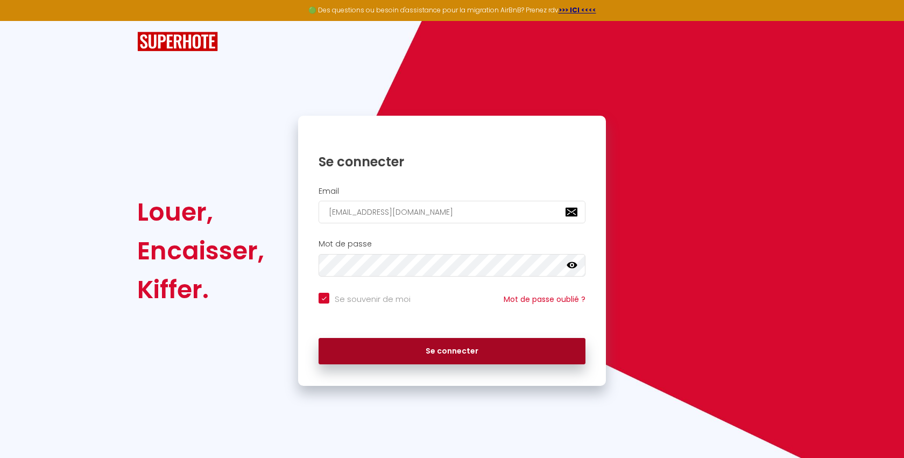
click at [386, 350] on button "Se connecter" at bounding box center [452, 351] width 267 height 27
checkbox input "true"
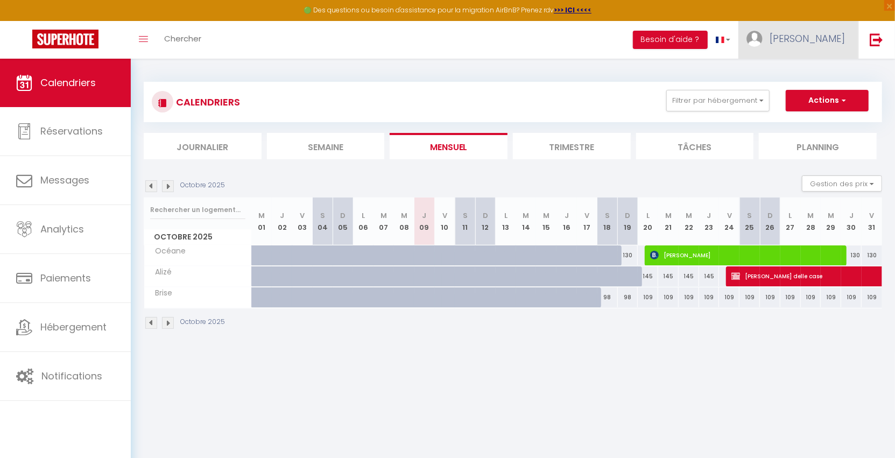
click at [829, 40] on span "[PERSON_NAME]" at bounding box center [806, 38] width 75 height 13
click at [817, 87] on link "Équipe" at bounding box center [815, 94] width 80 height 18
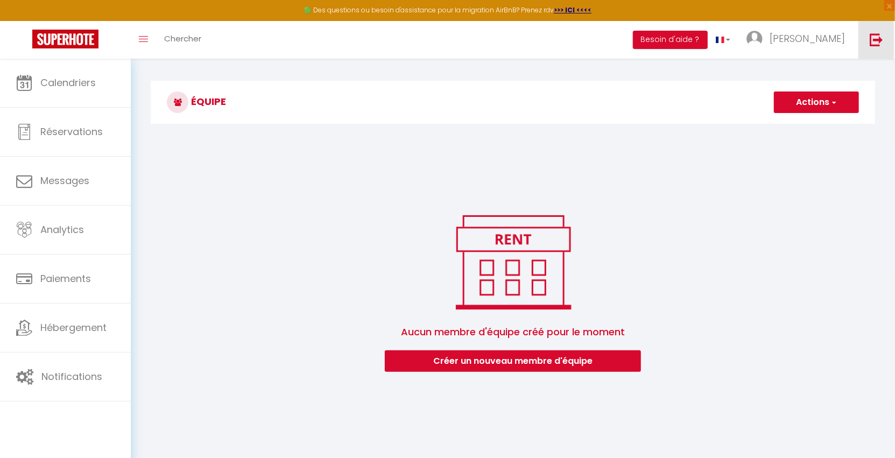
click at [877, 42] on img at bounding box center [876, 39] width 13 height 13
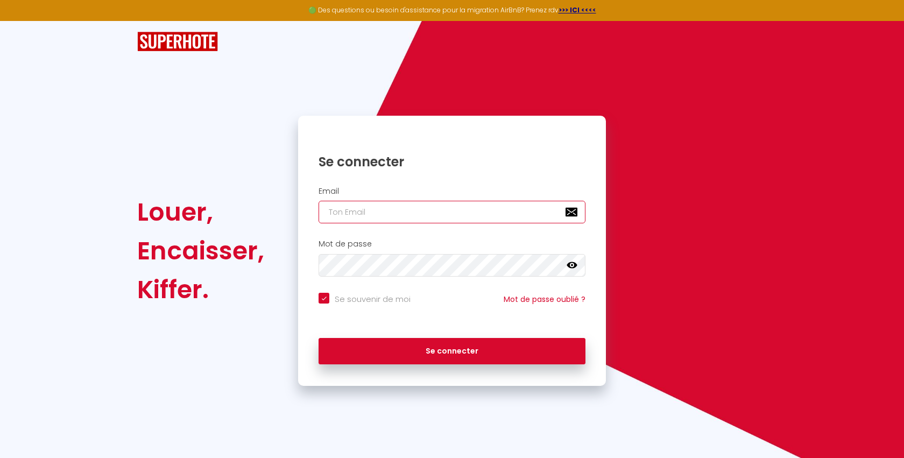
type input "[EMAIL_ADDRESS][DOMAIN_NAME]"
checkbox input "true"
click at [425, 208] on input "[EMAIL_ADDRESS][DOMAIN_NAME]" at bounding box center [452, 212] width 267 height 23
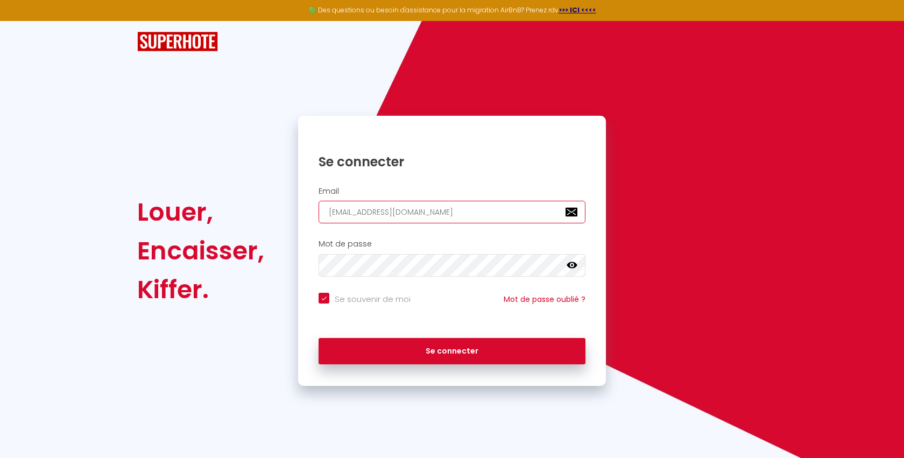
paste input "[EMAIL_ADDRESS]"
type input "[EMAIL_ADDRESS][DOMAIN_NAME]"
checkbox input "true"
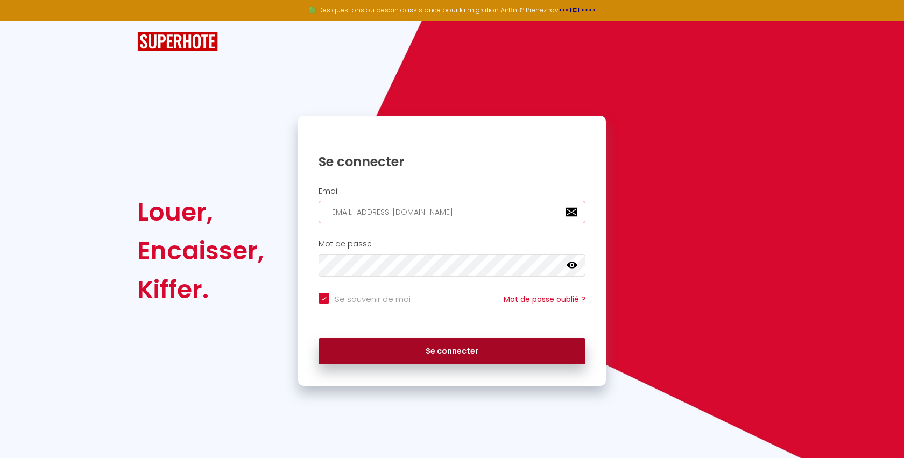
type input "[EMAIL_ADDRESS][DOMAIN_NAME]"
click at [354, 356] on button "Se connecter" at bounding box center [452, 351] width 267 height 27
checkbox input "true"
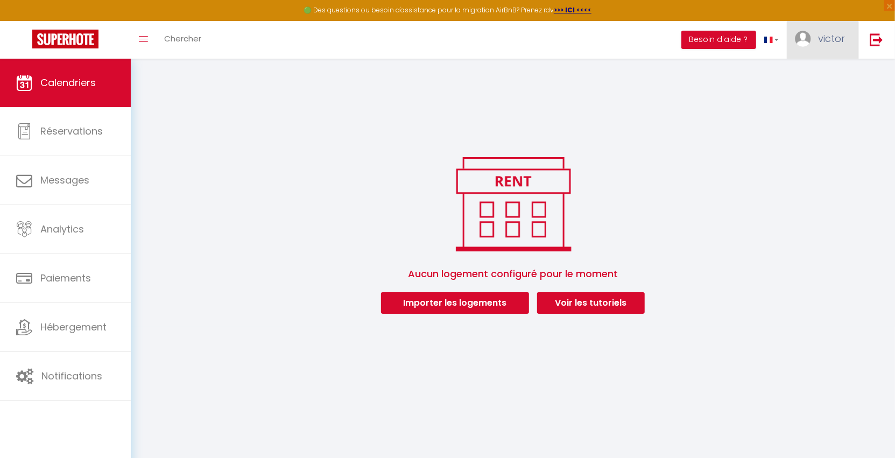
click at [838, 40] on span "victor" at bounding box center [831, 38] width 27 height 13
click at [828, 96] on link "Équipe" at bounding box center [815, 94] width 80 height 18
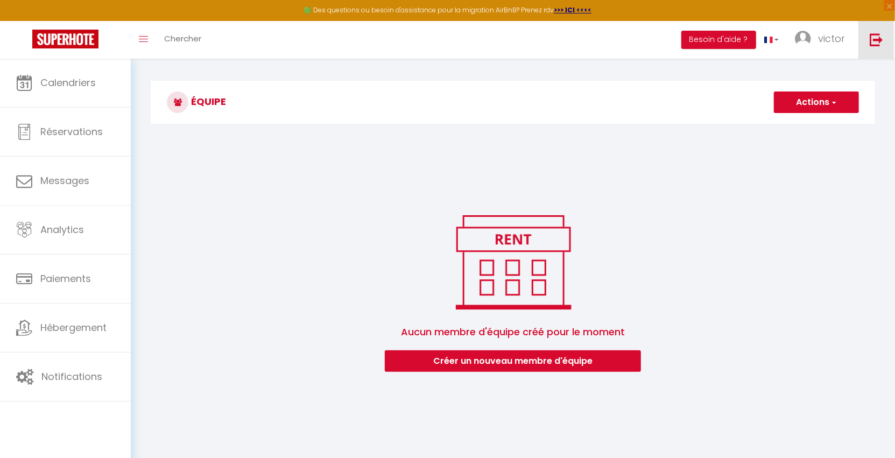
click at [875, 41] on img at bounding box center [876, 39] width 13 height 13
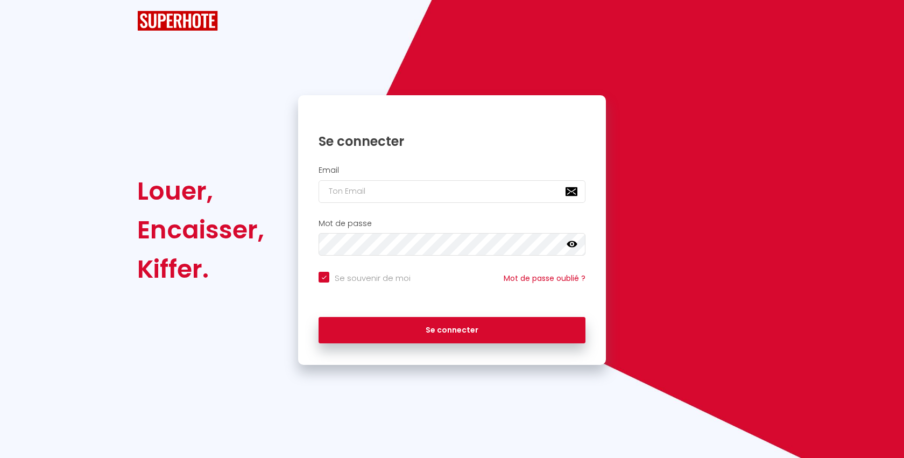
type input "[EMAIL_ADDRESS][DOMAIN_NAME]"
checkbox input "true"
